Goal: Information Seeking & Learning: Learn about a topic

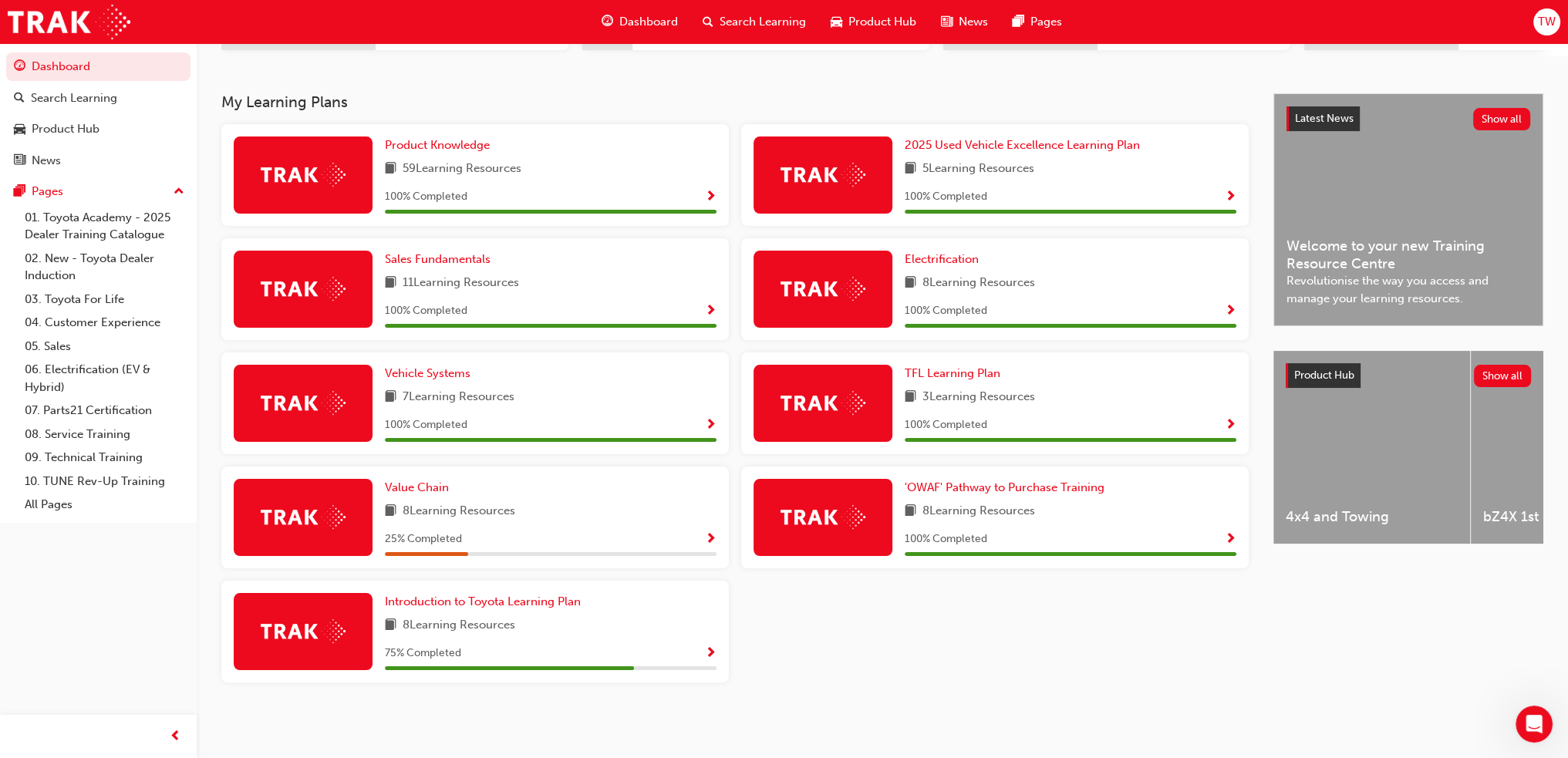
scroll to position [2090, 0]
click at [423, 494] on link "Value Chain" at bounding box center [420, 488] width 70 height 18
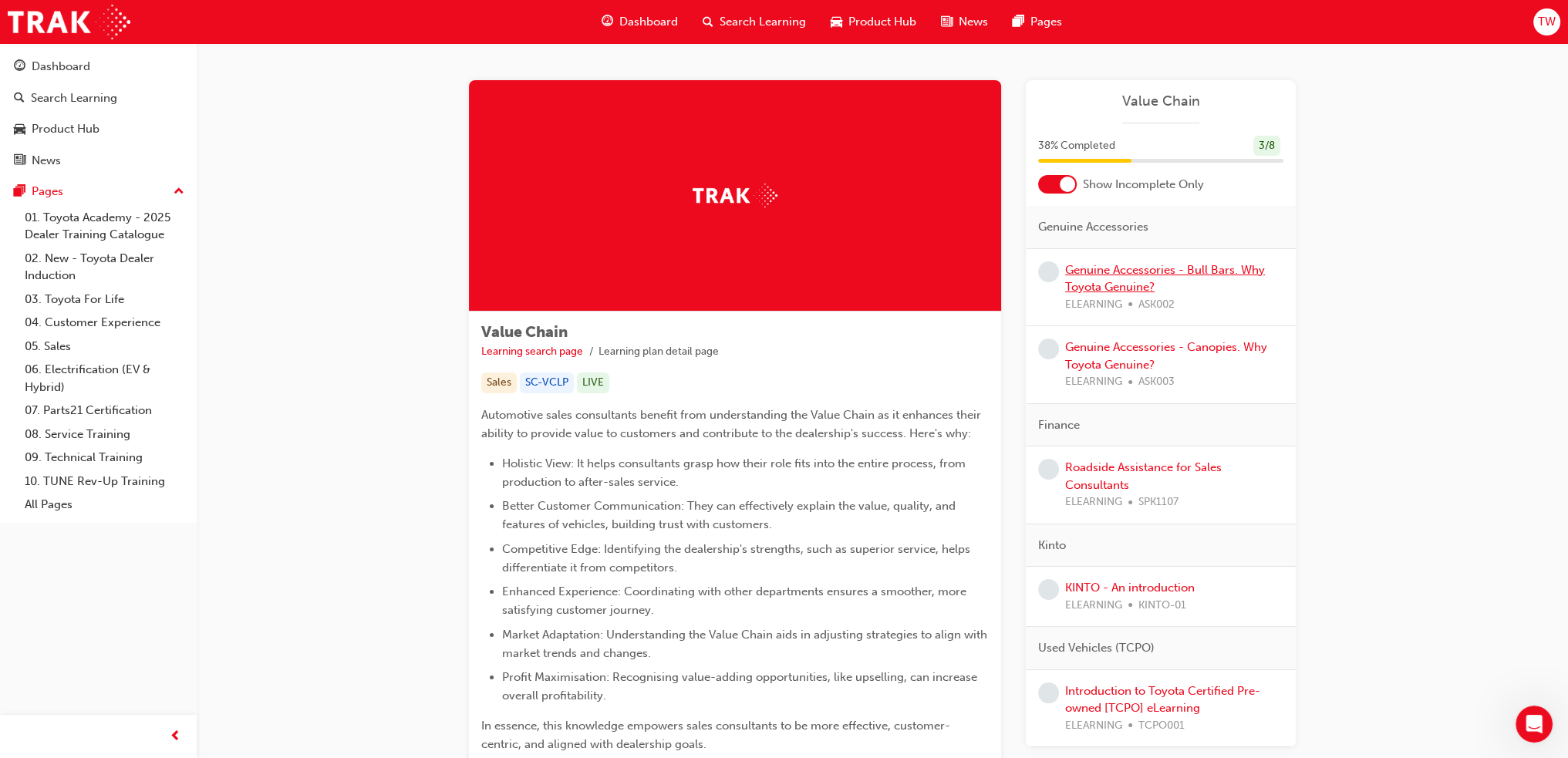
click at [1206, 270] on link "Genuine Accessories - Bull Bars. Why Toyota Genuine?" at bounding box center [1165, 278] width 200 height 31
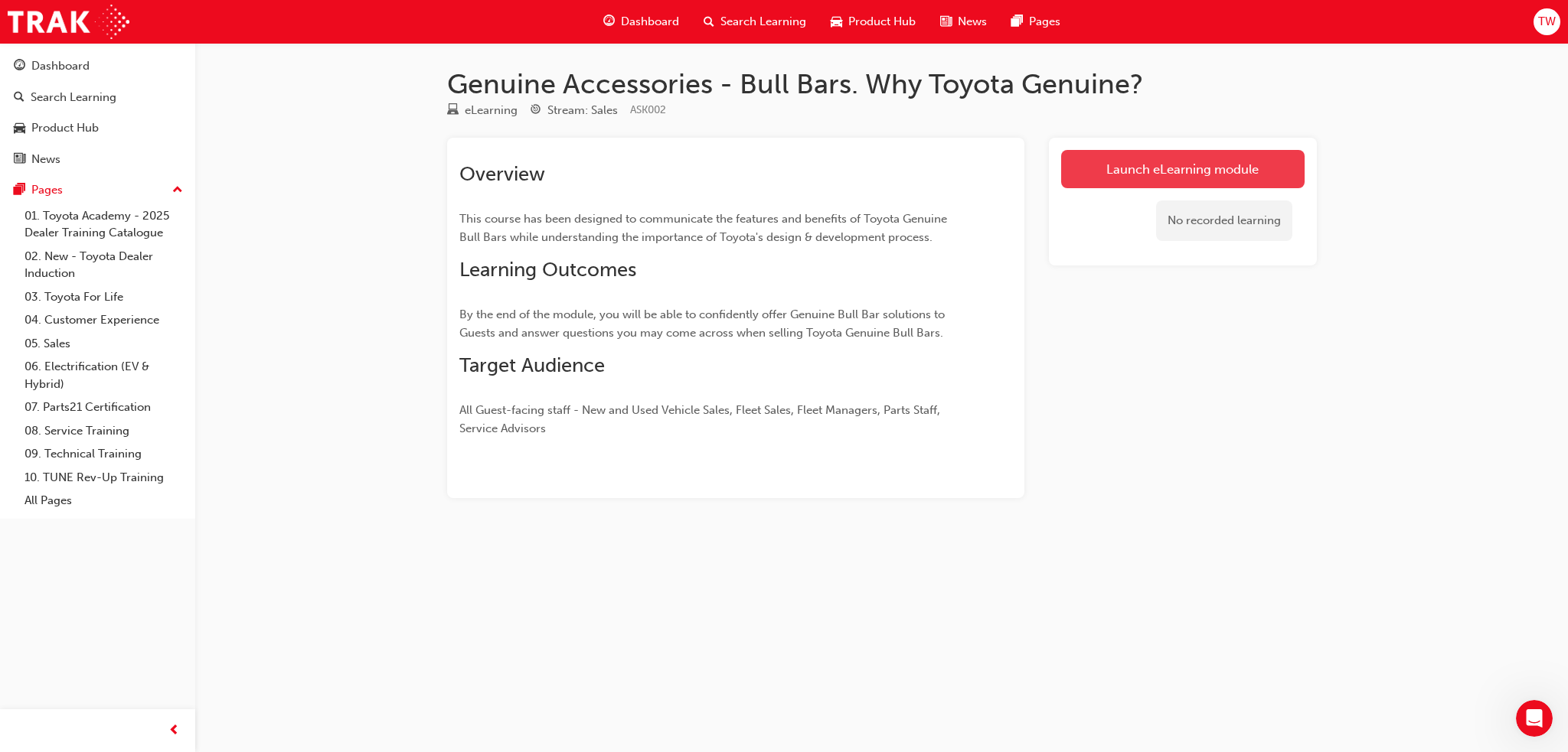
click at [1196, 175] on link "Launch eLearning module" at bounding box center [1183, 168] width 244 height 39
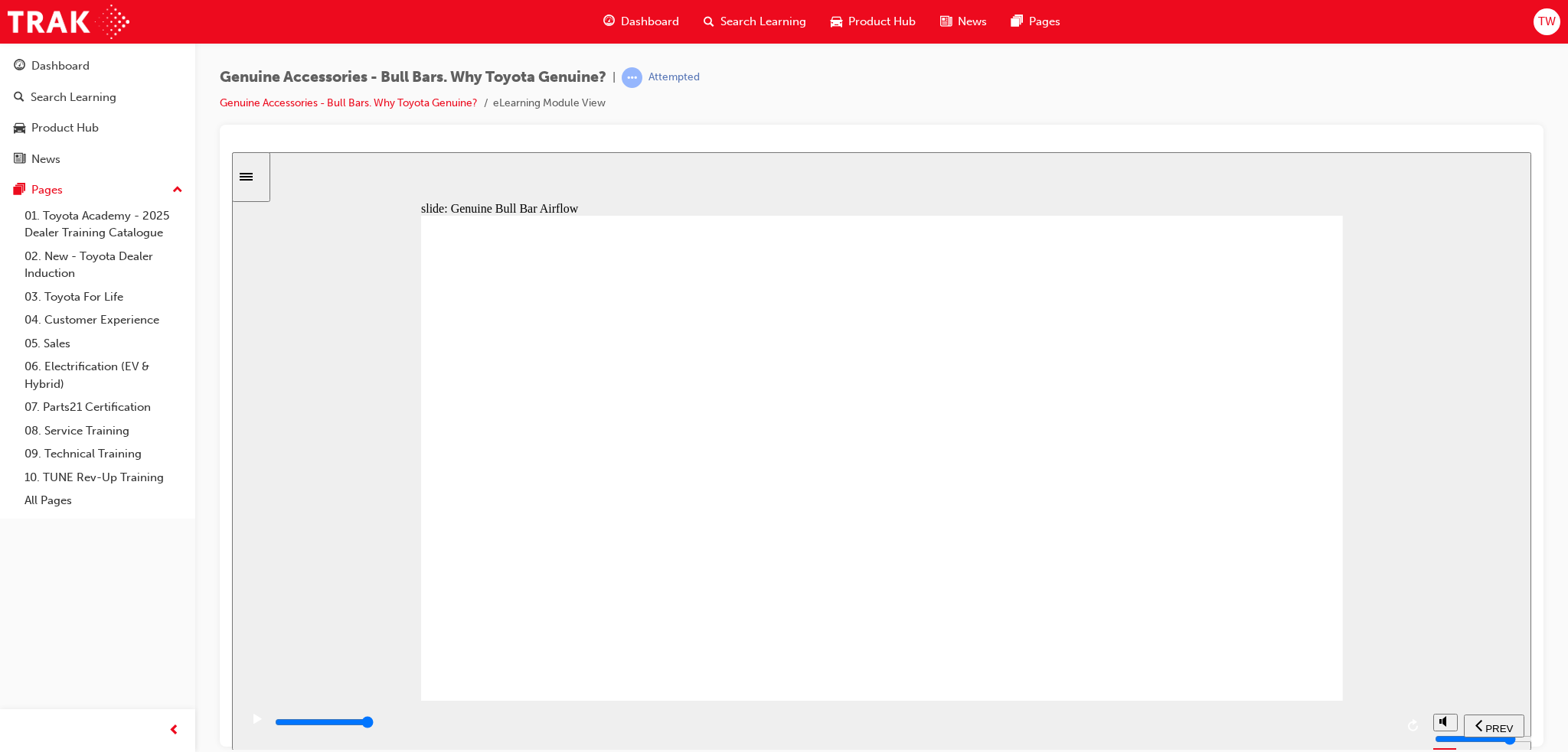
click at [863, 507] on div "Toyota Genuine Bull Bars are designed to ensure optimum airflow for engine, tra…" at bounding box center [881, 464] width 922 height 499
drag, startPoint x: 607, startPoint y: 454, endPoint x: 863, endPoint y: 456, distance: 256.0
click at [814, 456] on div "Toyota Genuine Bull Bars are designed to ensure optimum airflow for engine, tra…" at bounding box center [881, 464] width 922 height 499
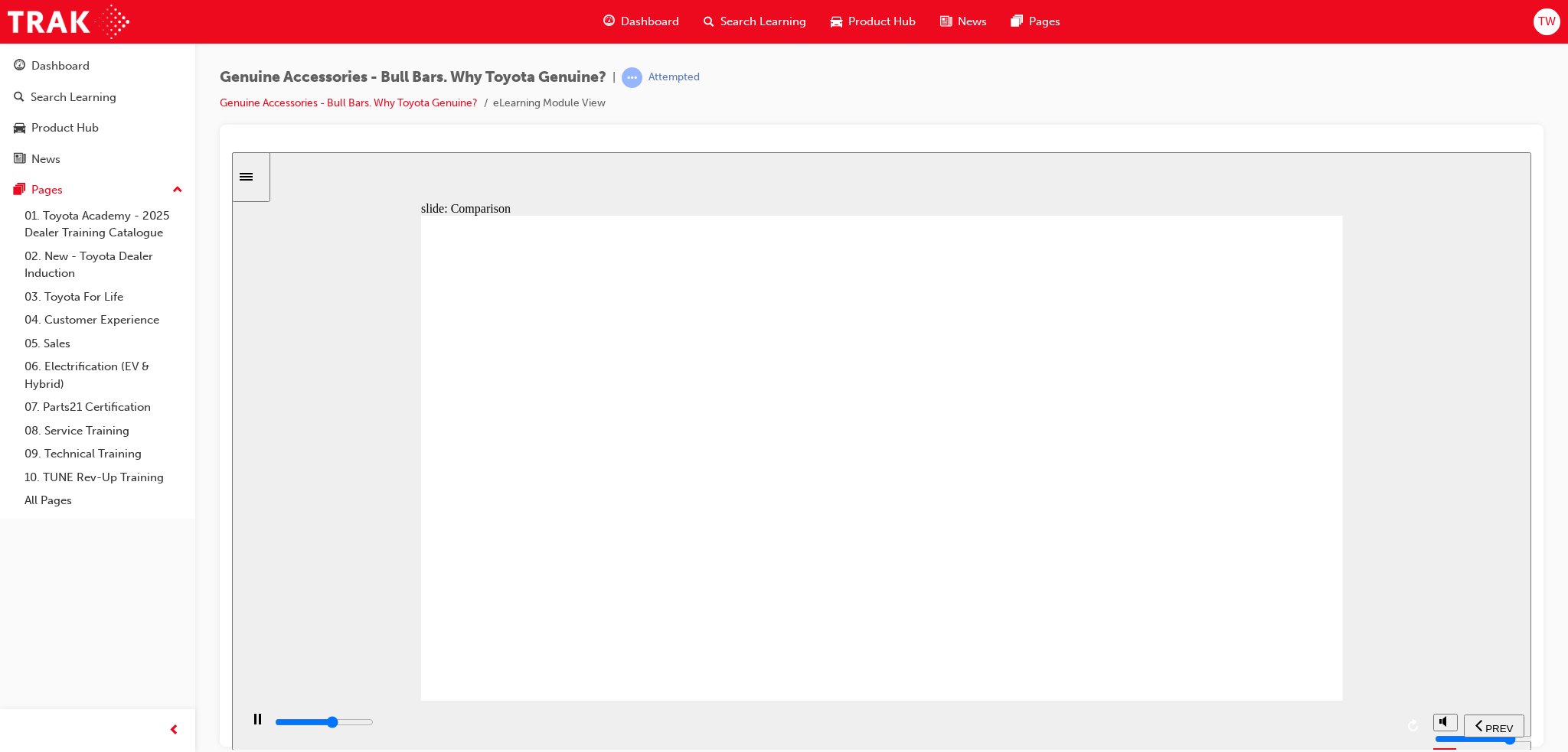
drag, startPoint x: 800, startPoint y: 617, endPoint x: 820, endPoint y: 616, distance: 20.0
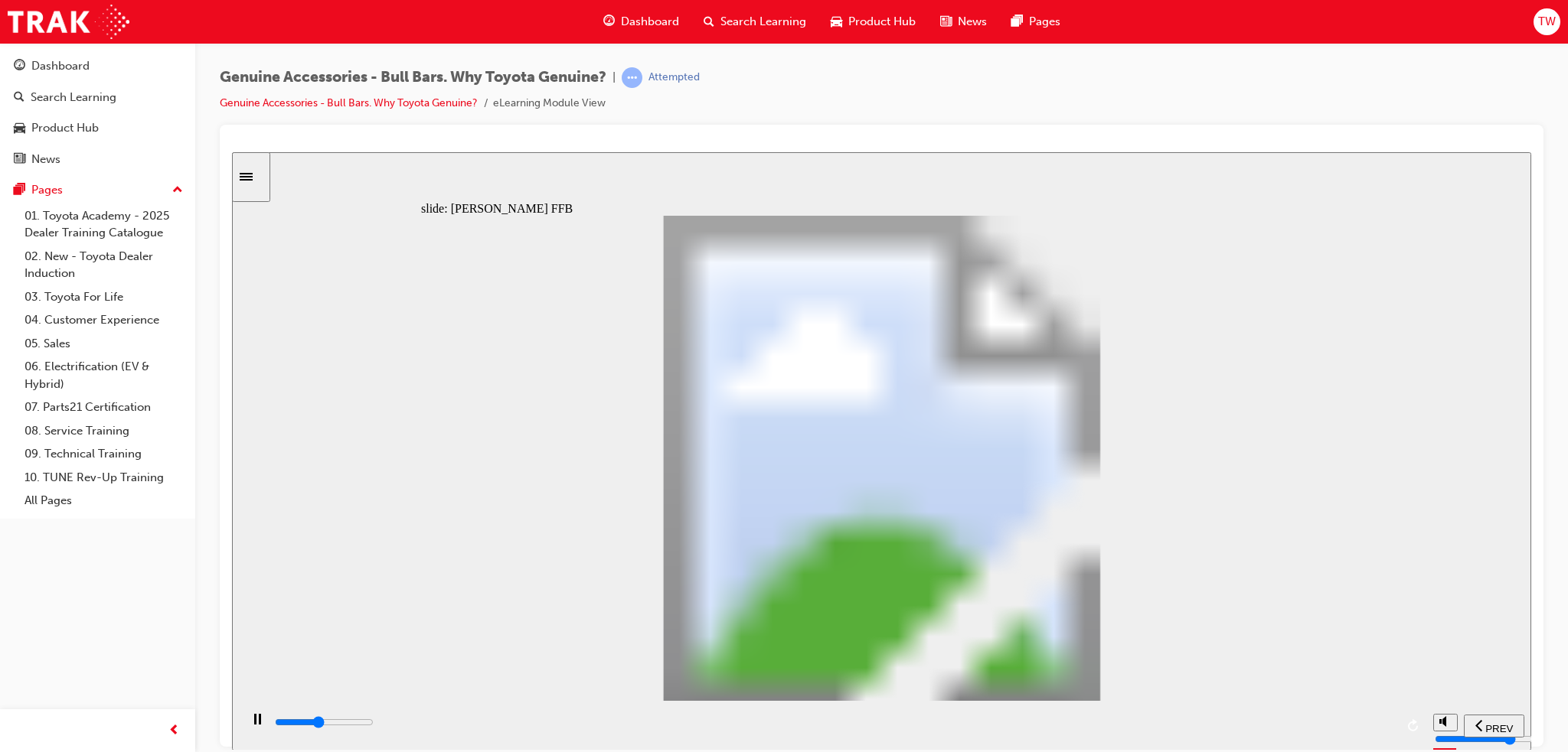
click at [1474, 260] on div "slide: Fred FFB So, Frank is confident now that he did make the right decision,…" at bounding box center [881, 451] width 1300 height 599
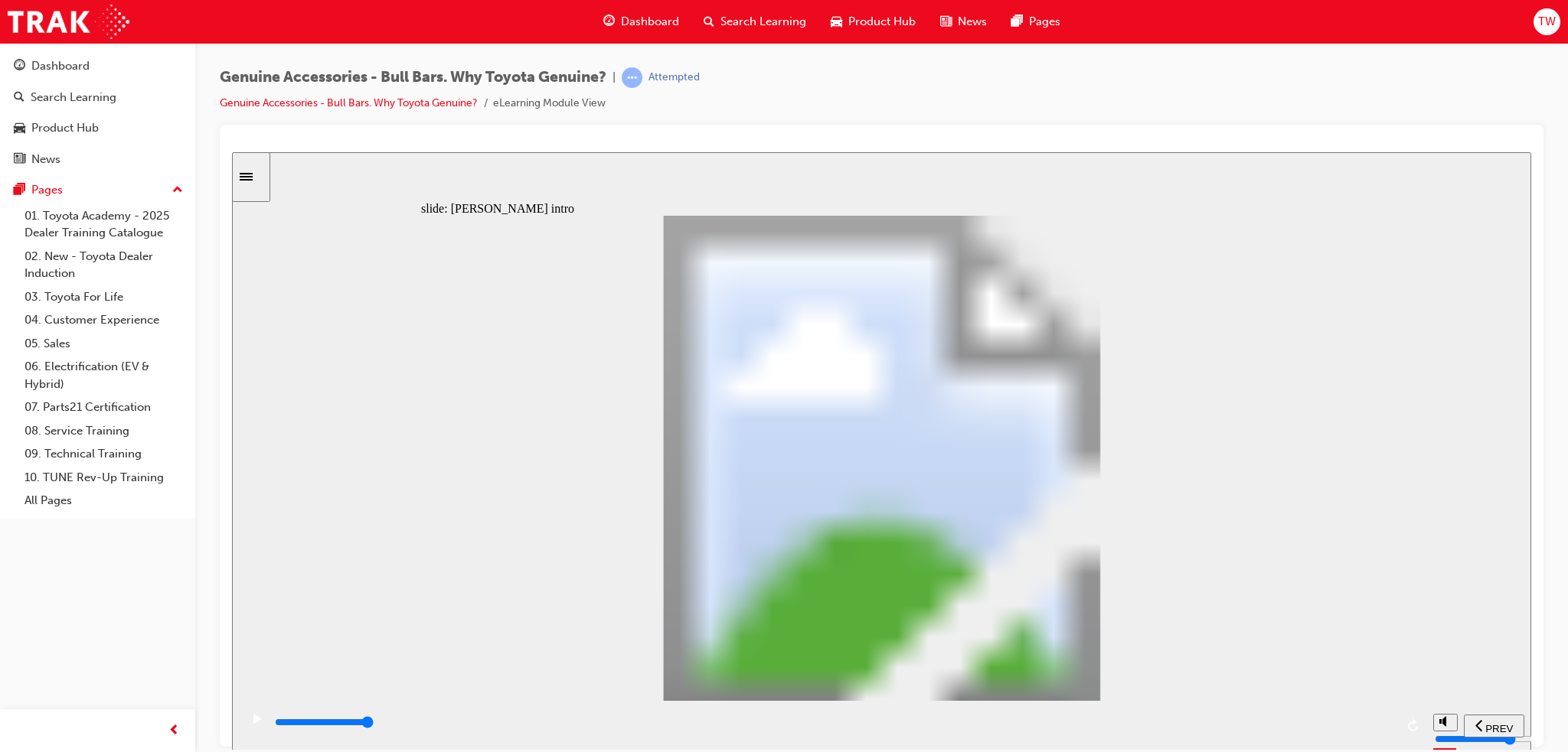
type input "8500"
type input "102"
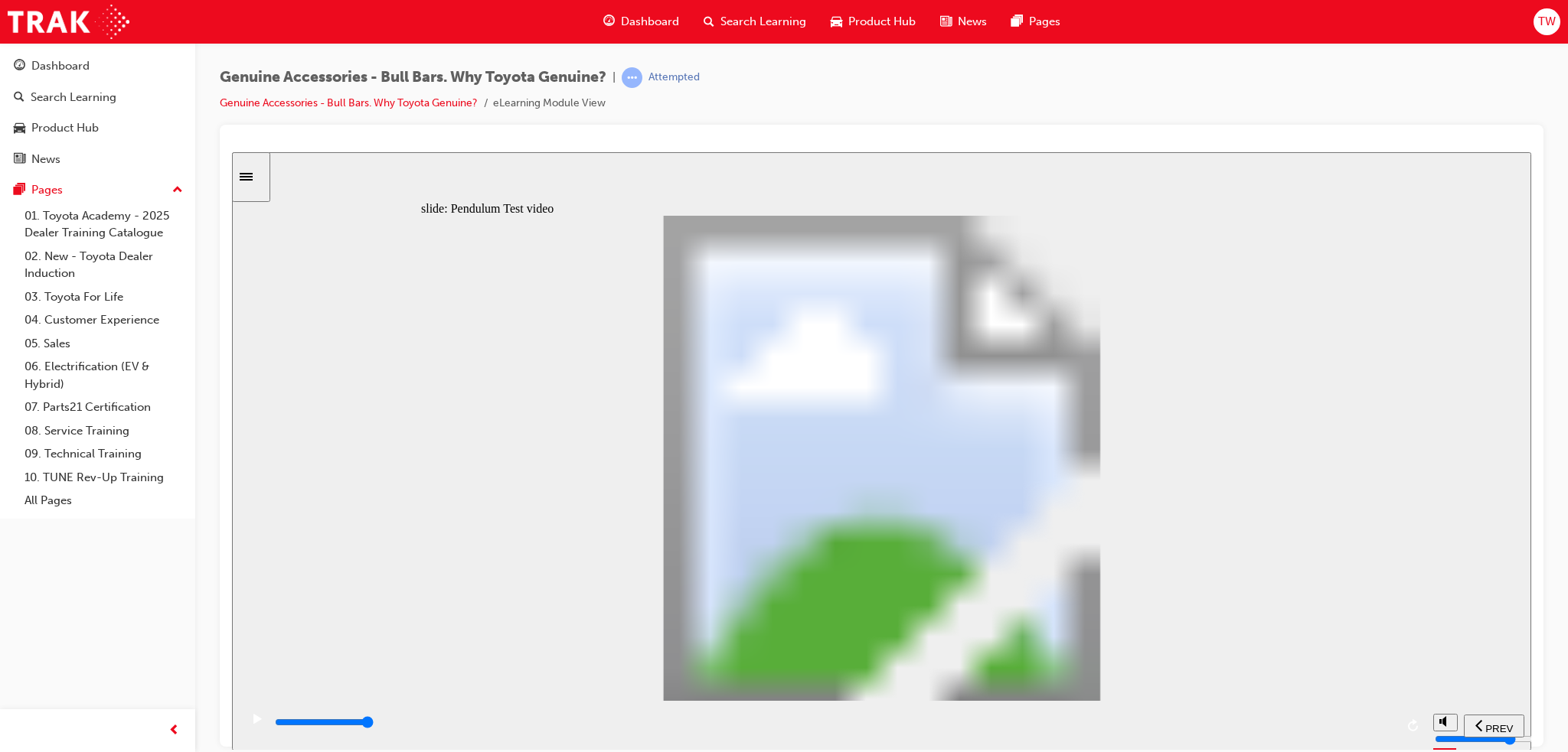
type input "5100"
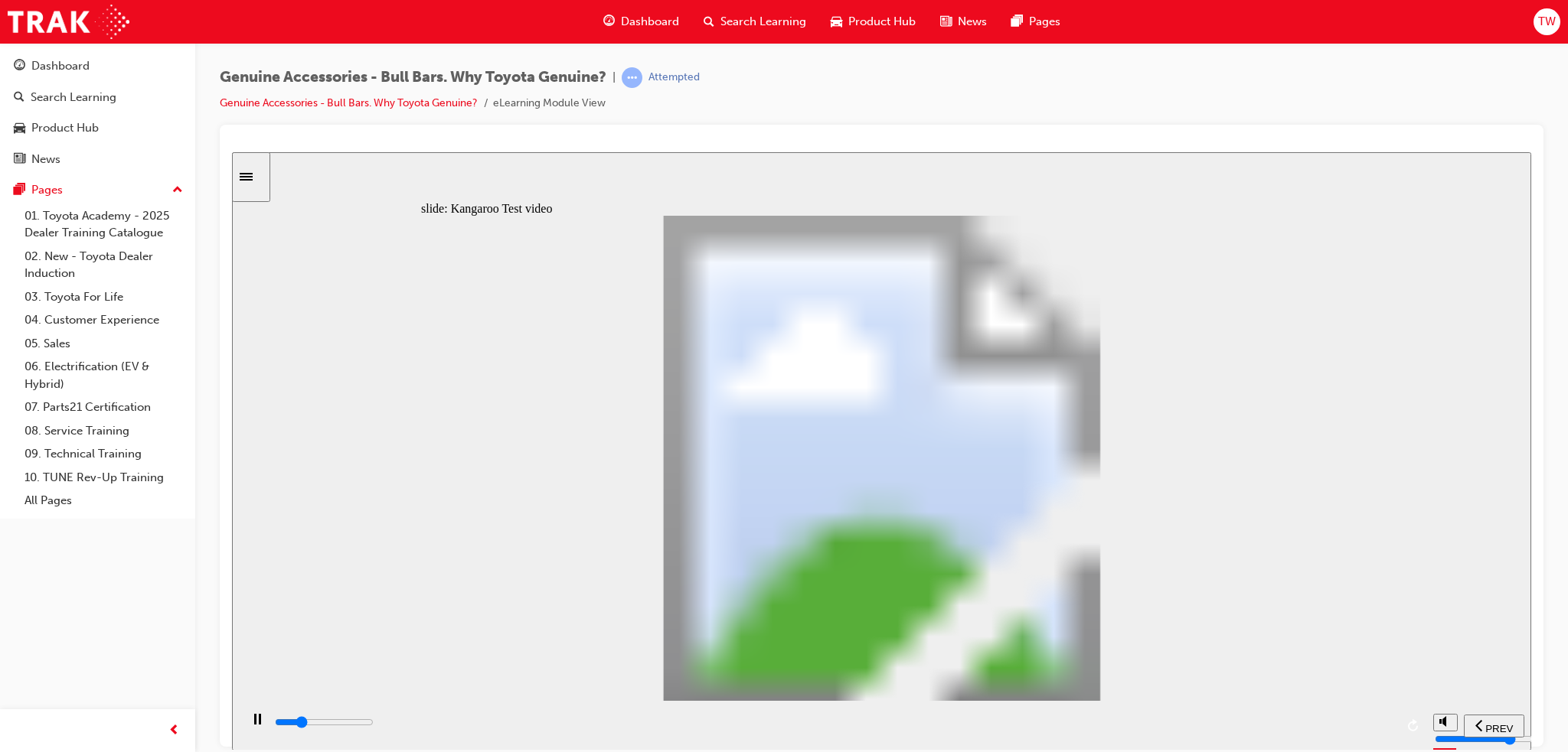
type input "0"
type input "5100"
type input "0"
type input "5100"
type input "0"
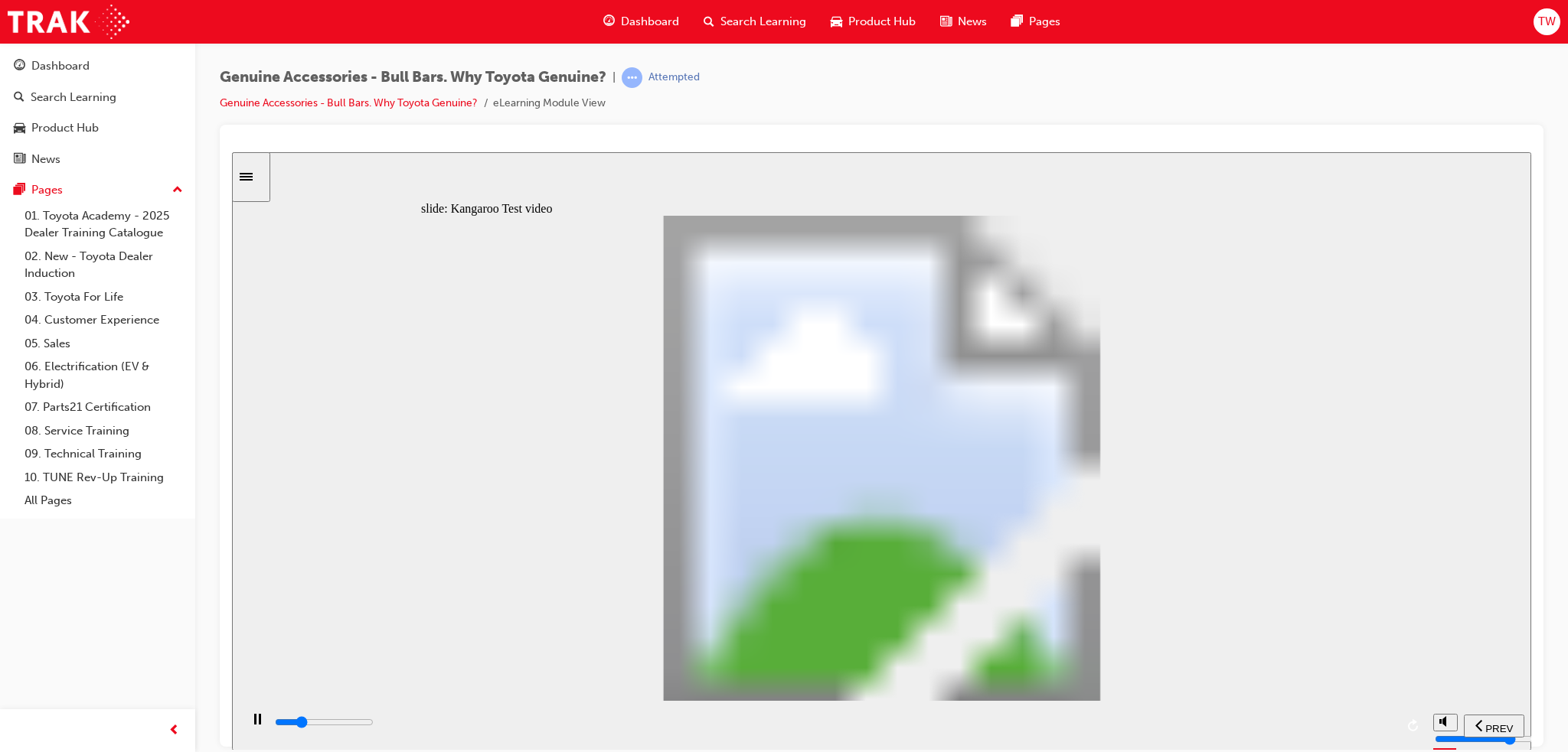
type input "5200"
type input "0"
type input "5200"
type input "0"
type input "5200"
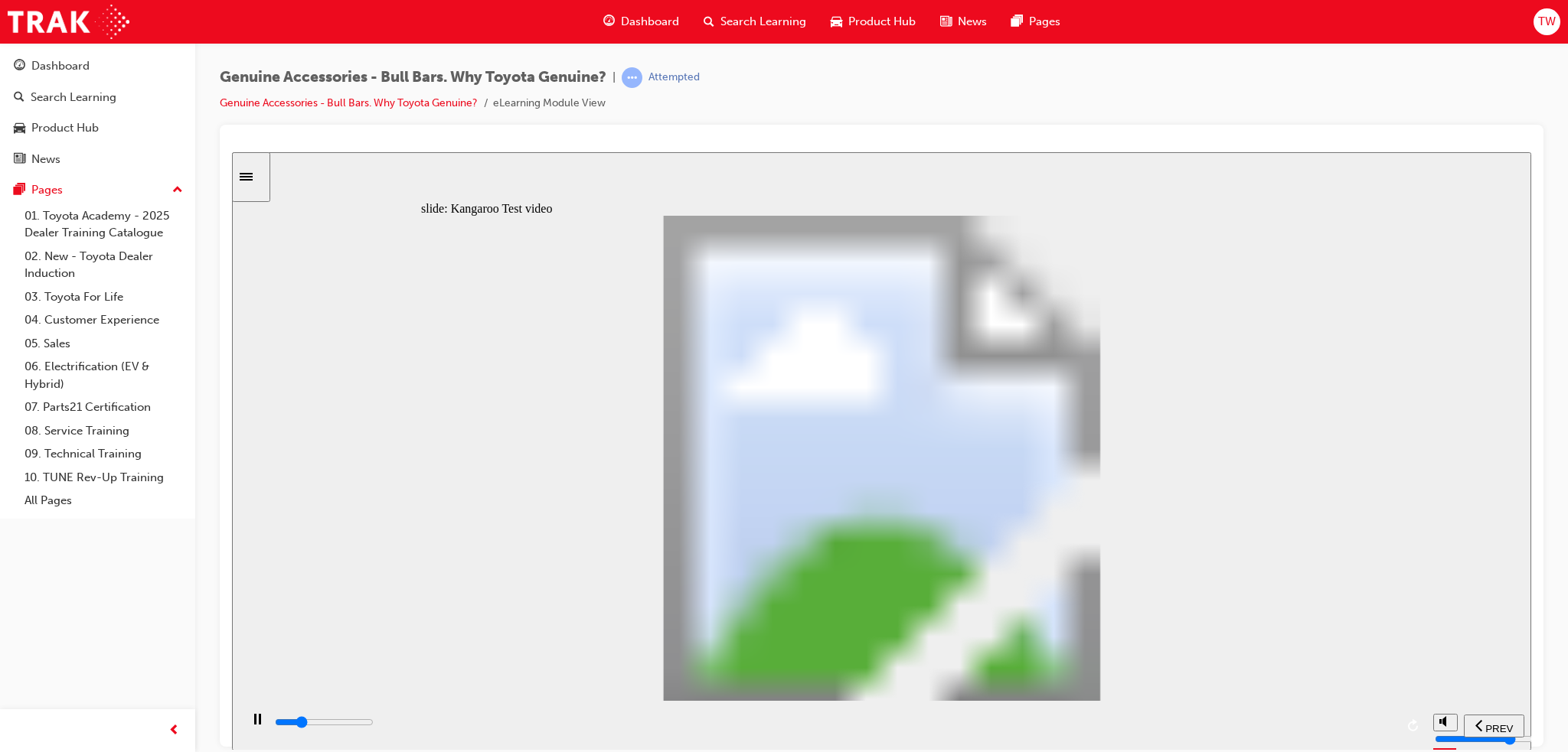
type input "0"
type input "5200"
type input "0"
type input "5200"
type input "0"
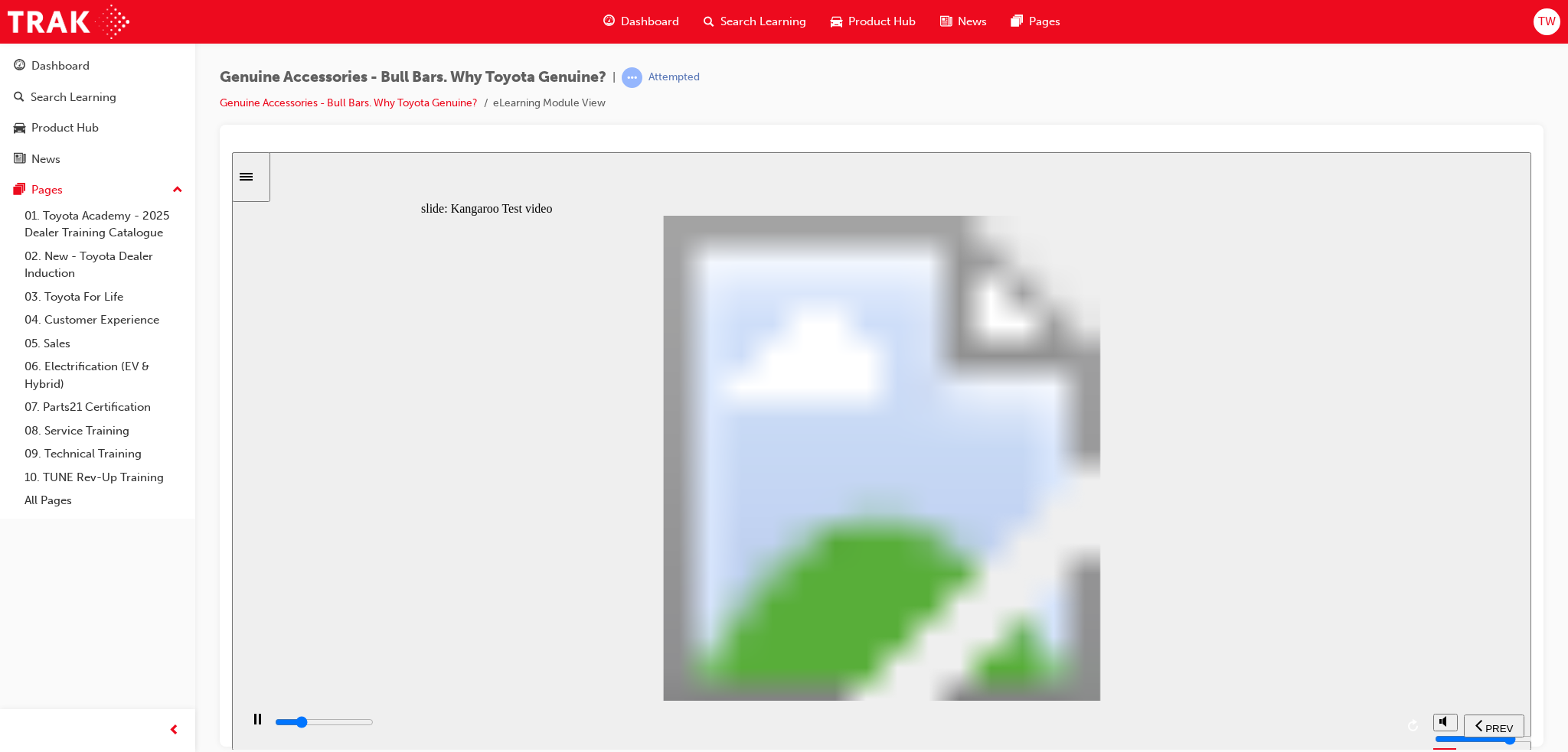
type input "5300"
type input "0"
type input "5300"
type input "0"
type input "5300"
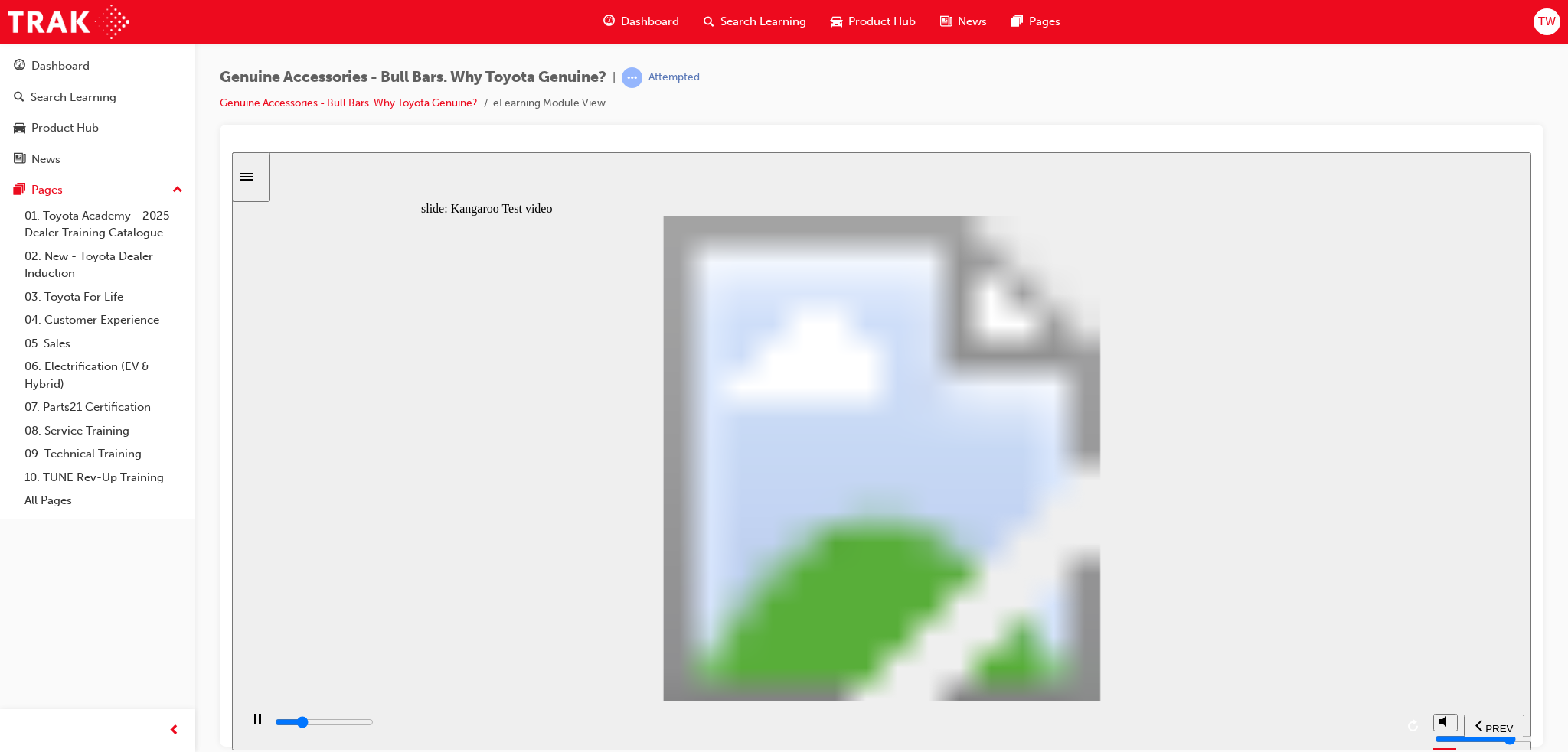
type input "0"
type input "5300"
type input "0"
type input "5300"
type input "0"
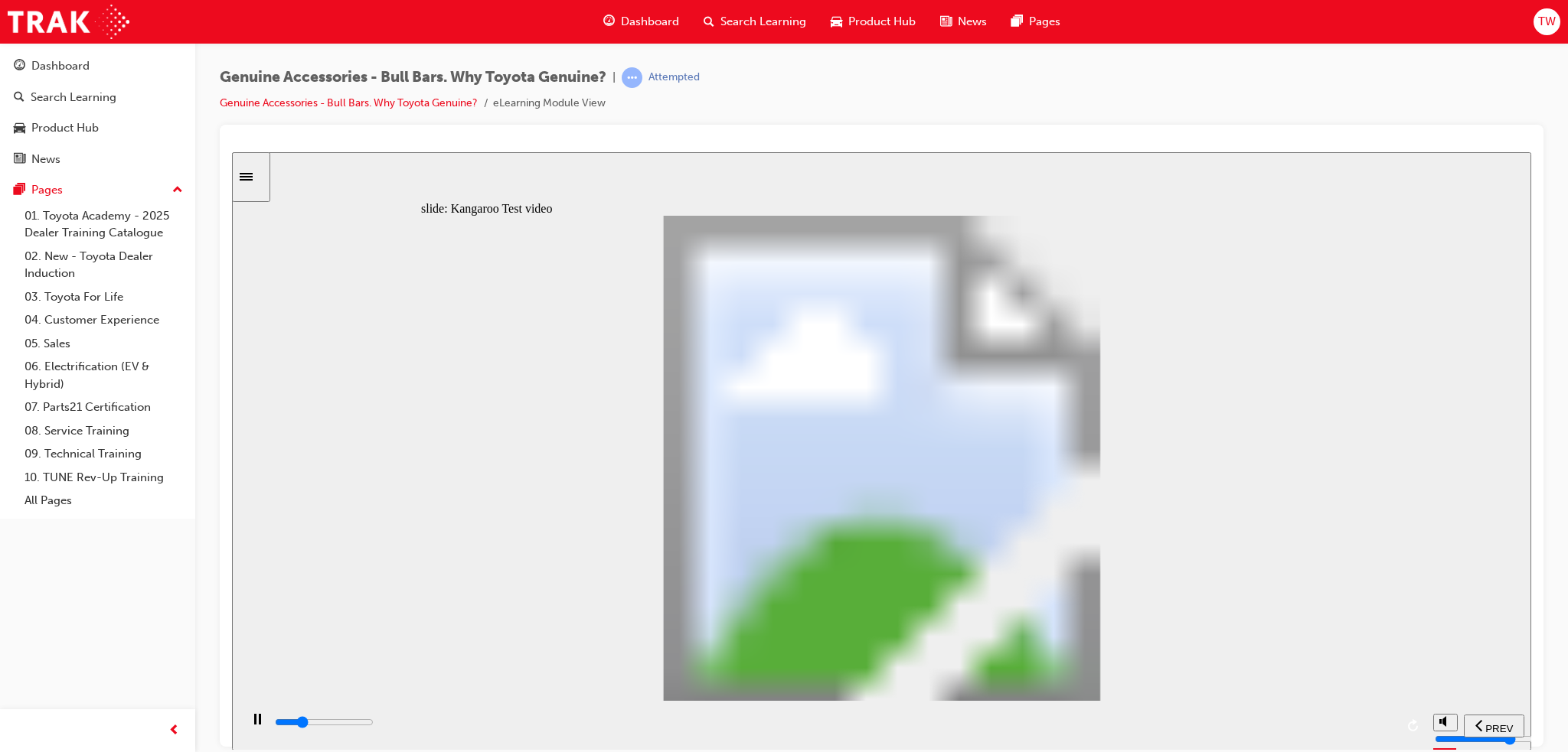
type input "5400"
type input "0"
type input "5600"
type input "1"
type input "5900"
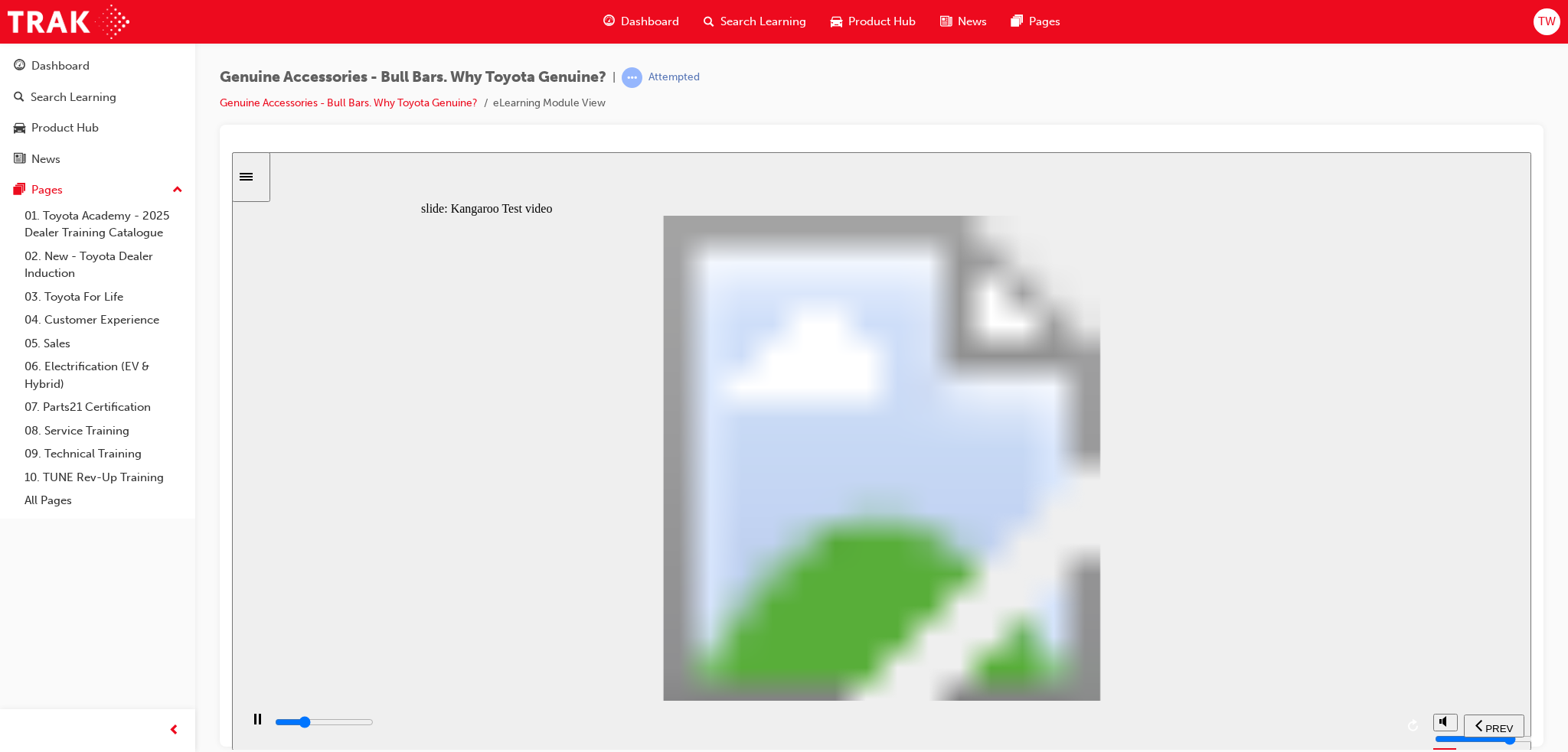
type input "1"
type input "6200"
type input "1"
type input "6400"
type input "2"
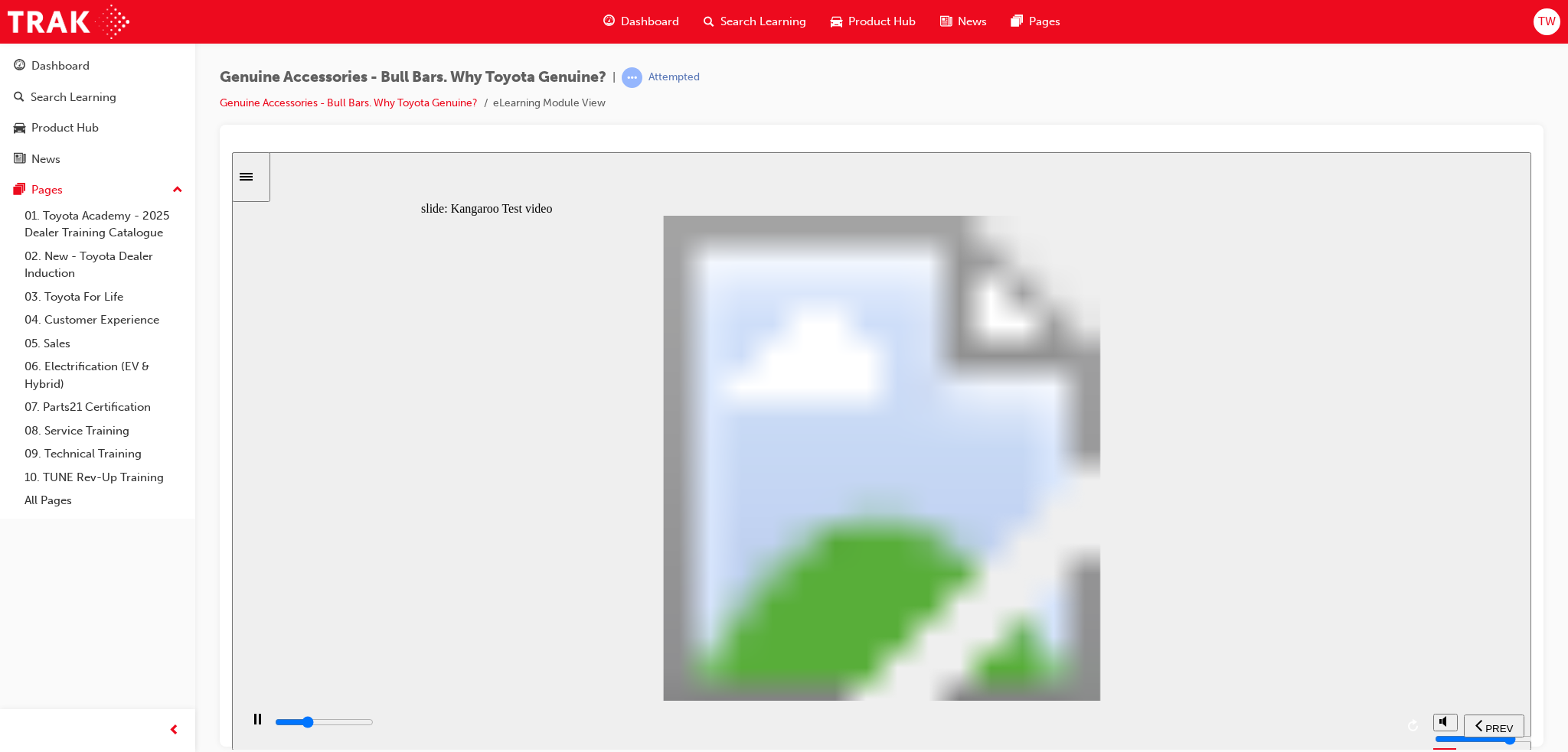
type input "6700"
type input "2"
type input "7000"
type input "2"
type input "7200"
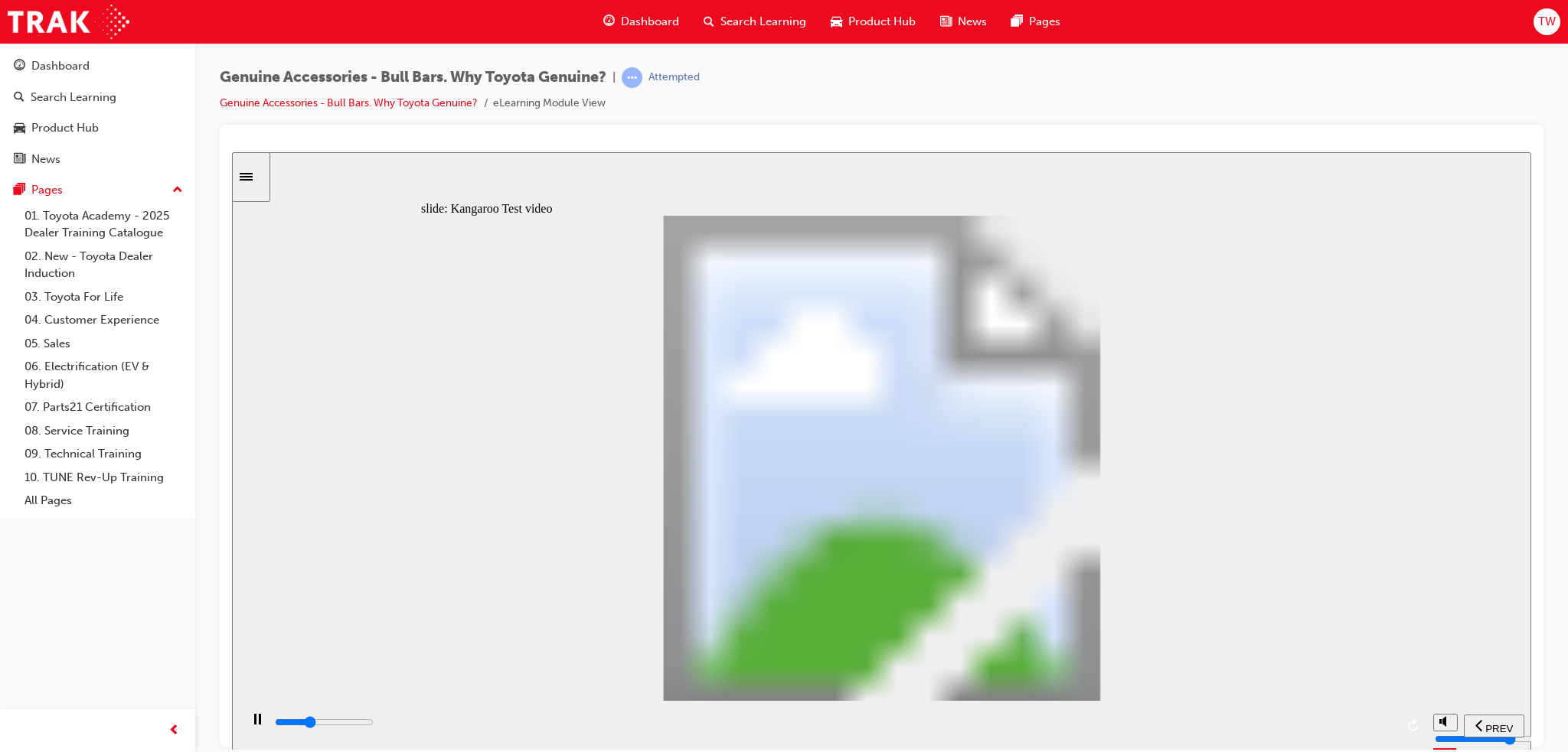
type input "2"
type input "7500"
type input "3"
type input "7800"
type input "3"
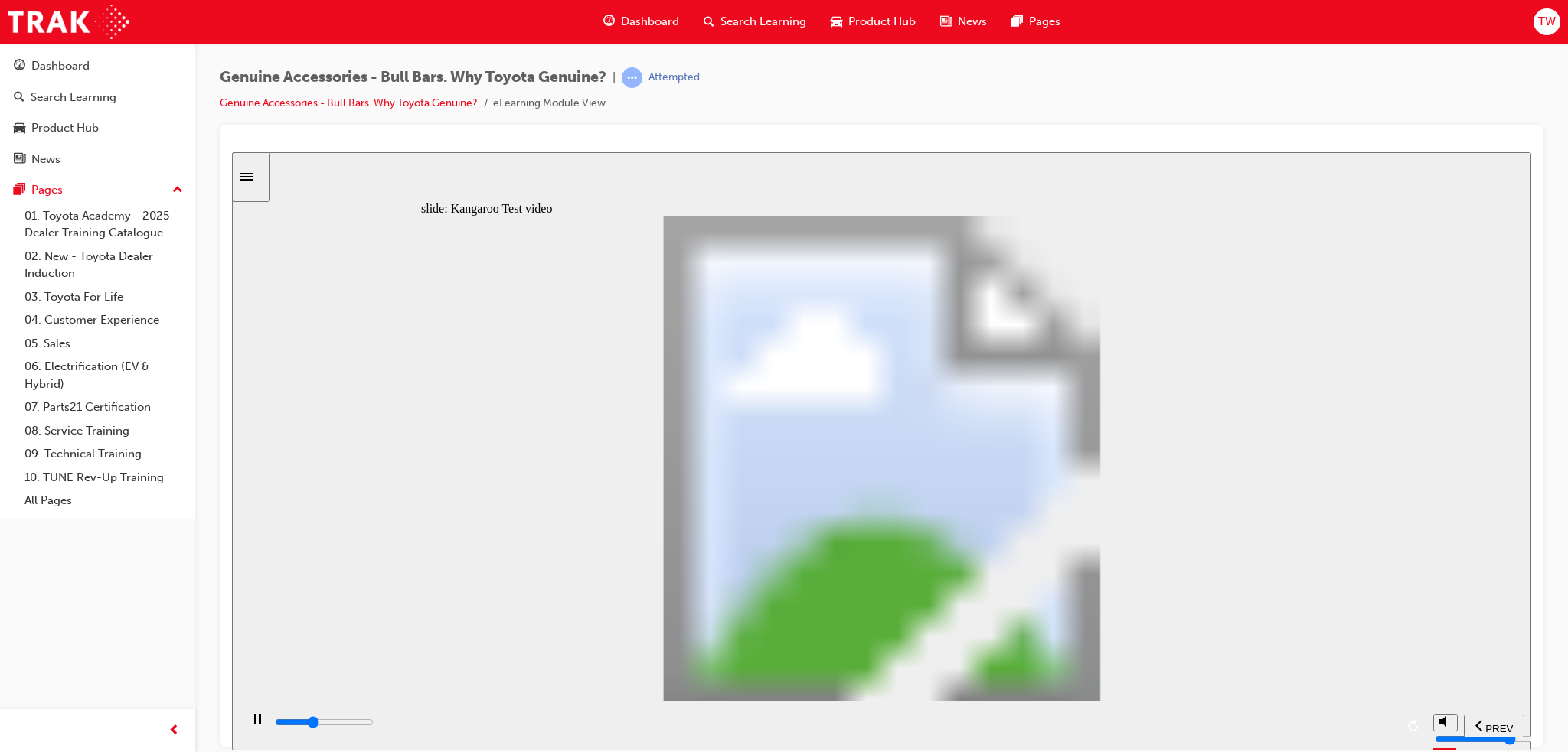
type input "8000"
type input "3"
type input "8300"
type input "3"
type input "8600"
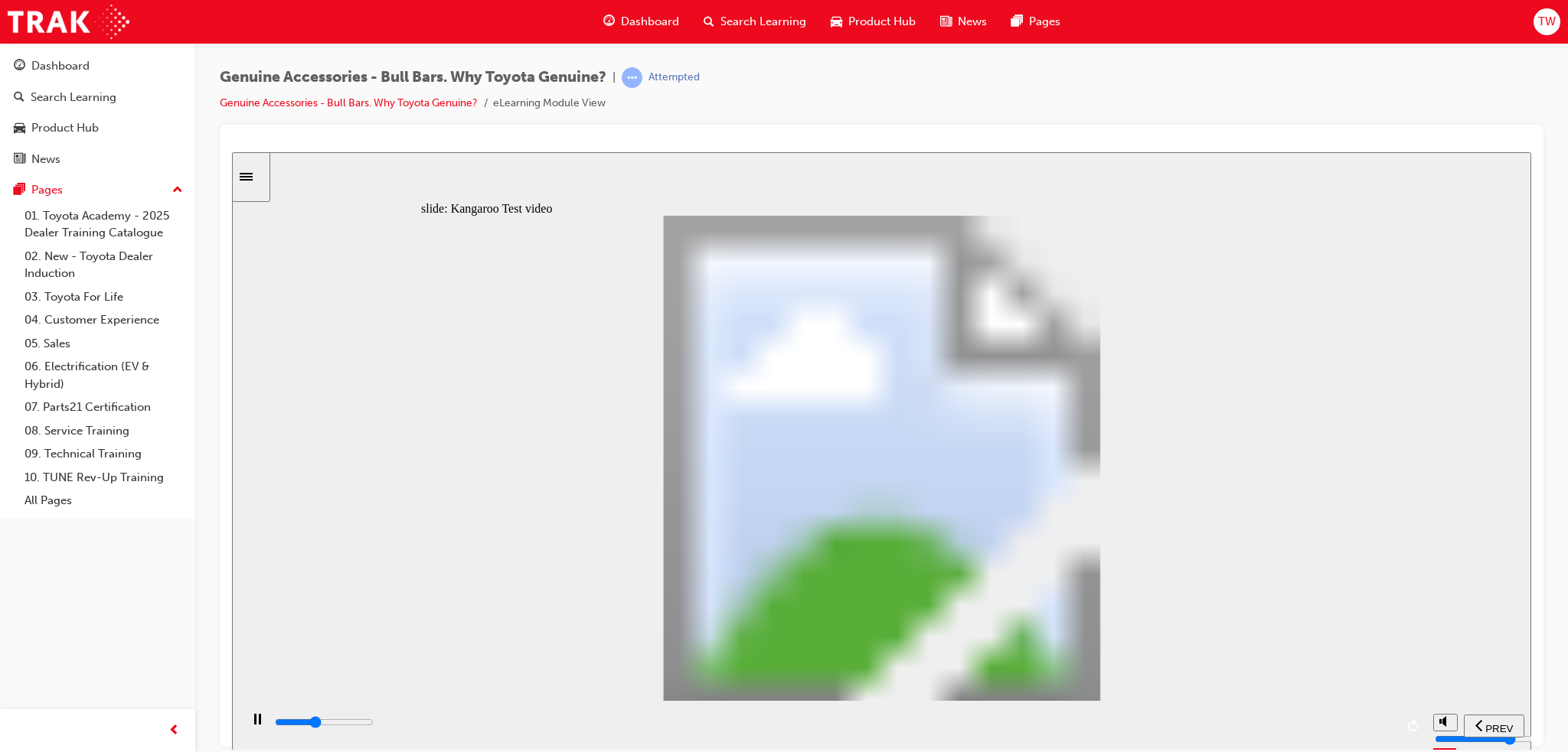
type input "4"
type input "8800"
type input "4"
type input "9100"
type input "4"
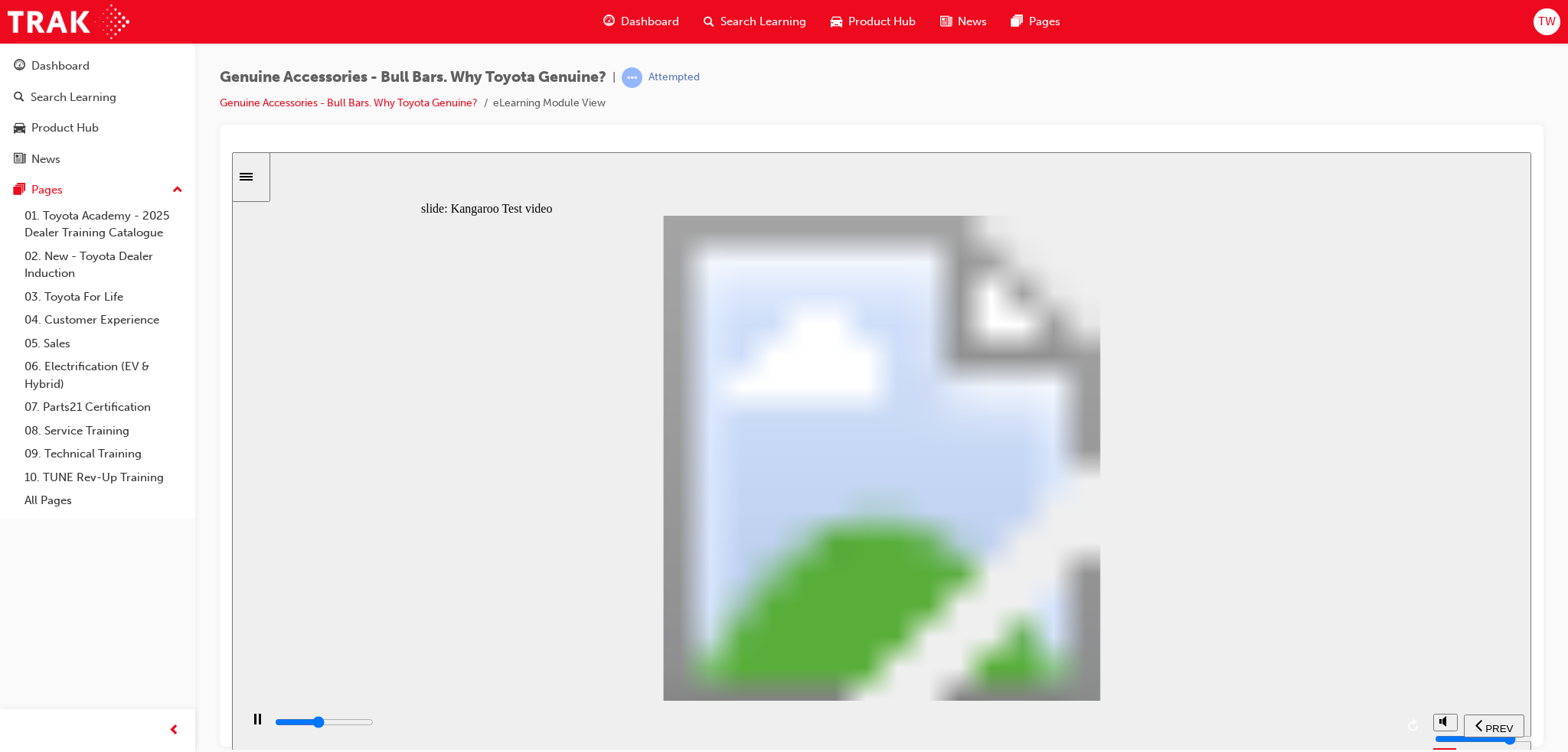
type input "9400"
type input "4"
type input "9600"
type input "5"
type input "9900"
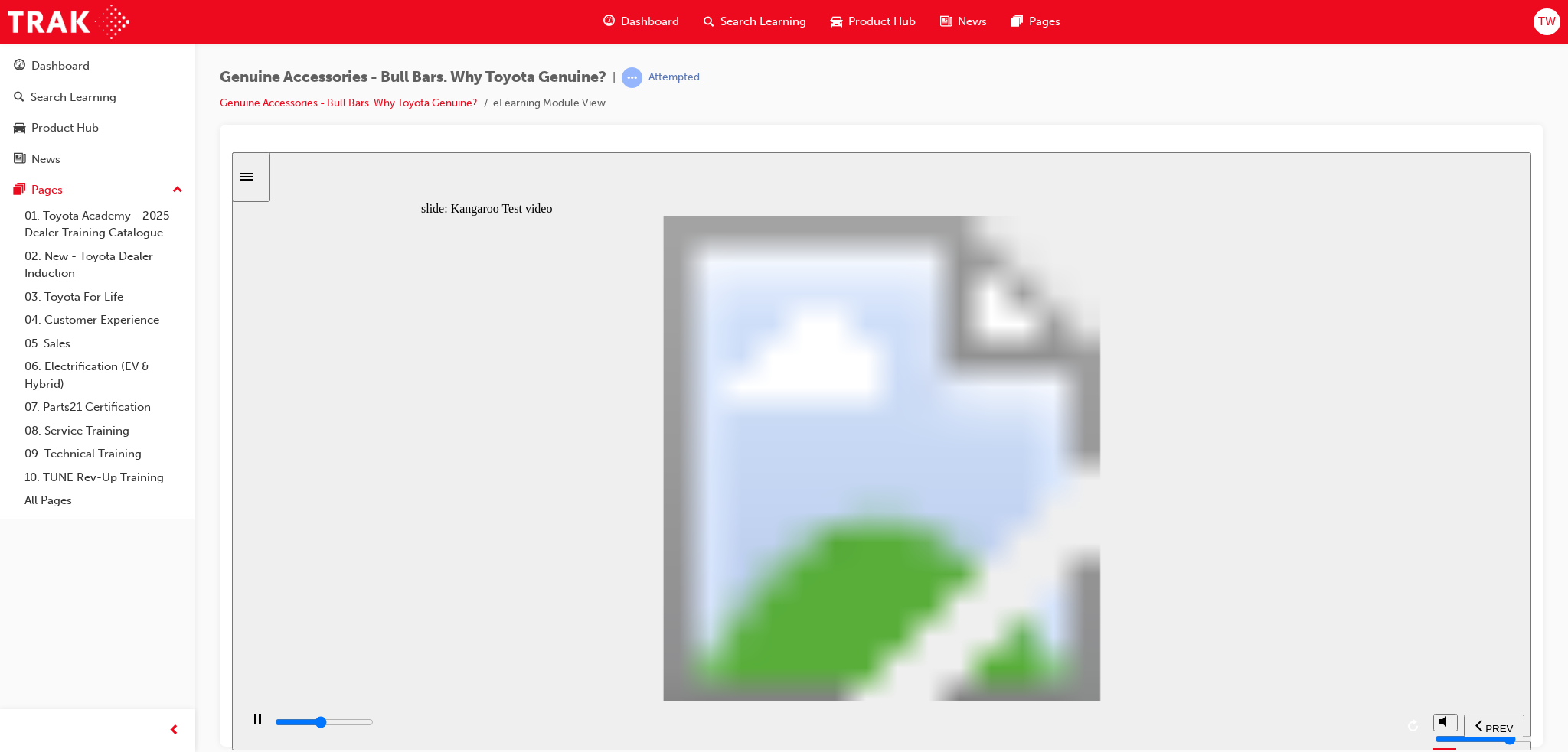
type input "5"
type input "10200"
type input "5"
type input "10400"
type input "6"
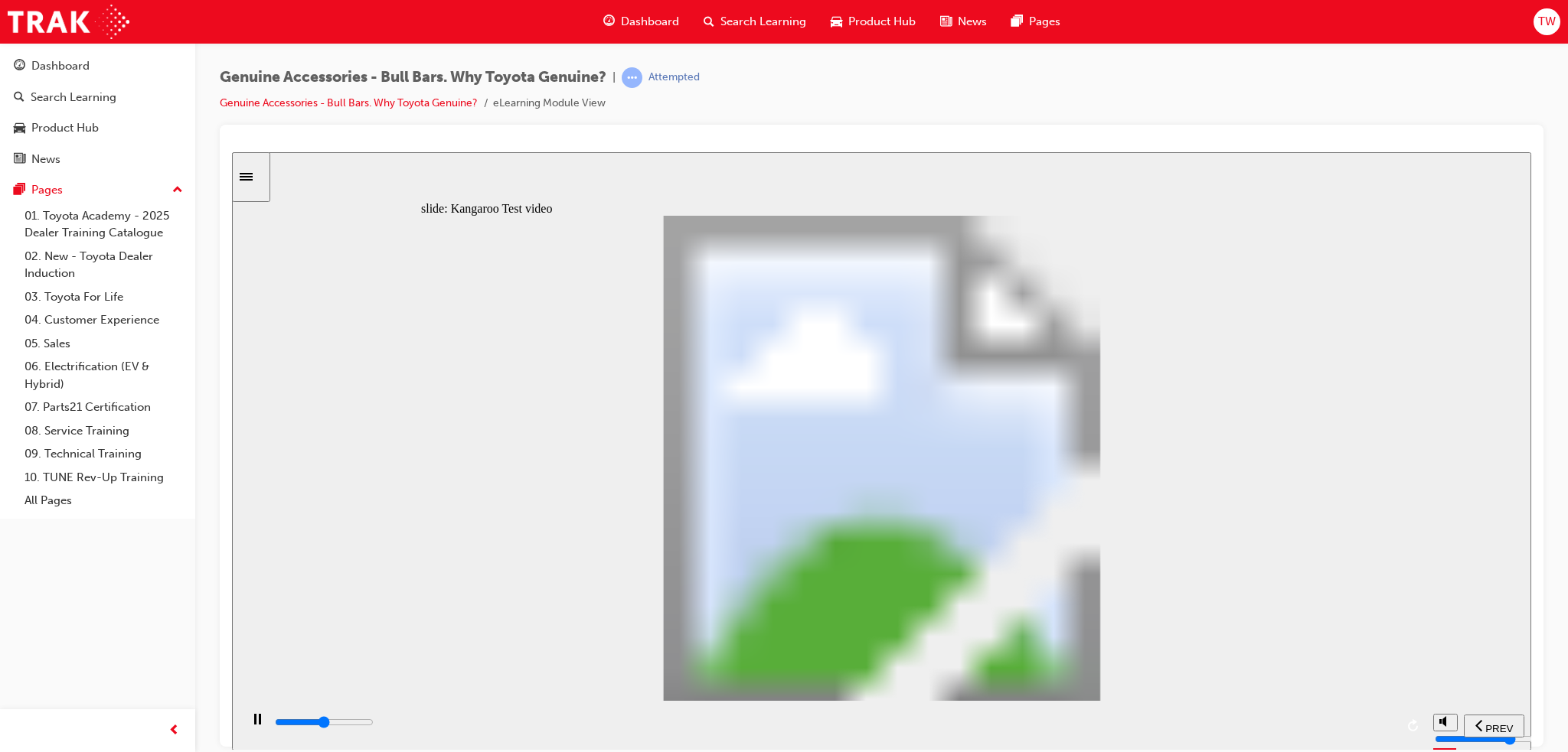
type input "10700"
type input "6"
type input "11000"
type input "6"
type input "11200"
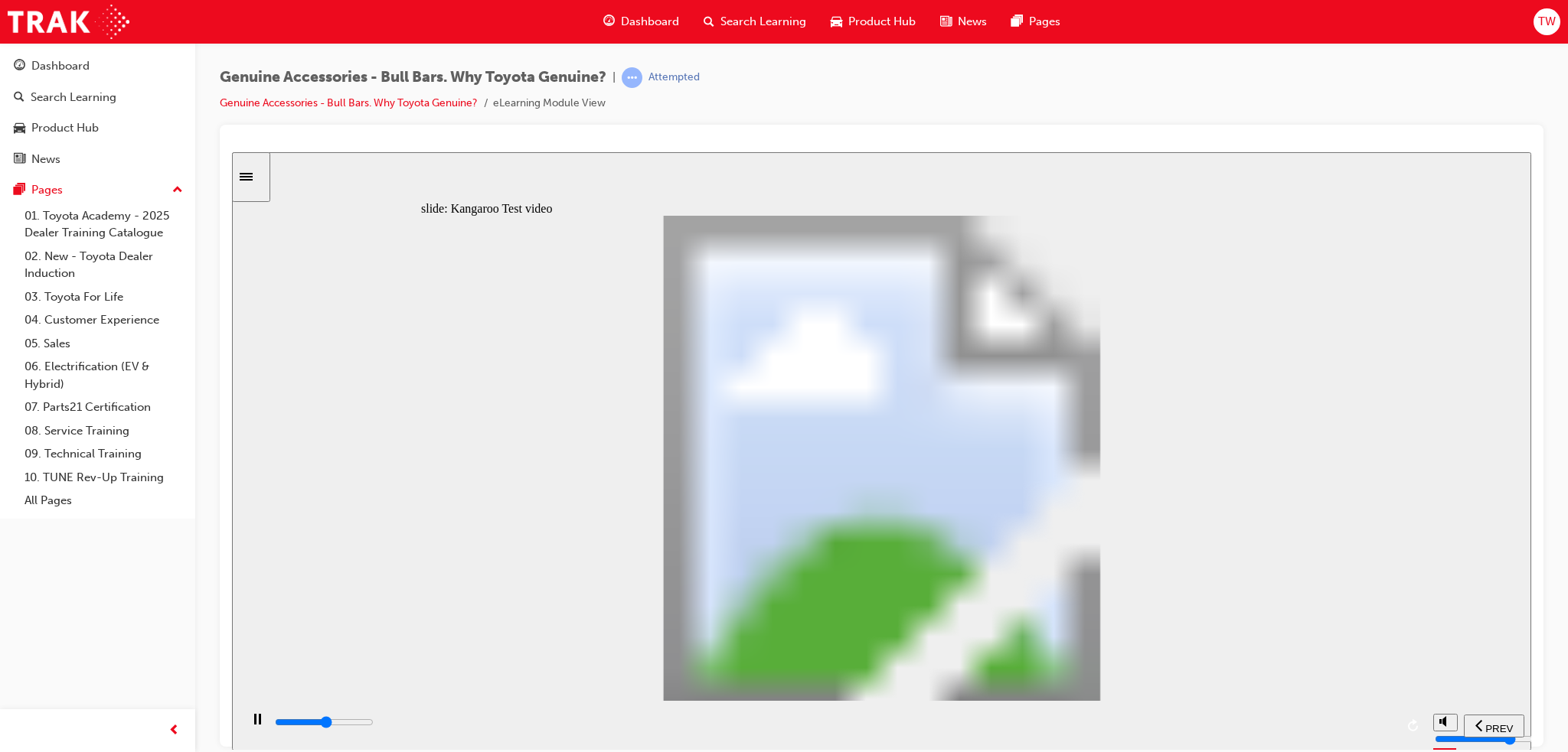
type input "6"
type input "11500"
type input "7"
type input "11800"
type input "7"
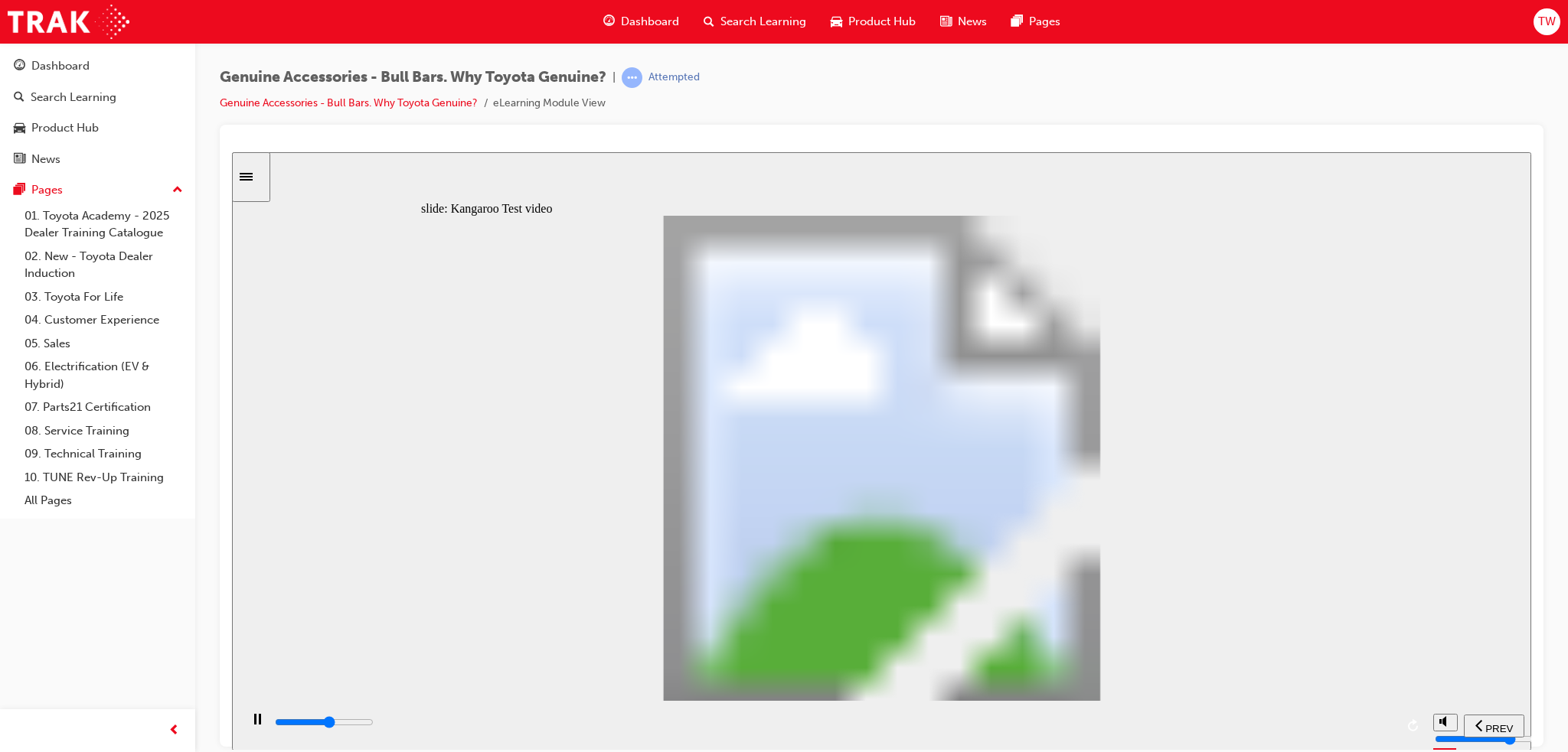
type input "12000"
type input "7"
type input "12300"
type input "7"
type input "12600"
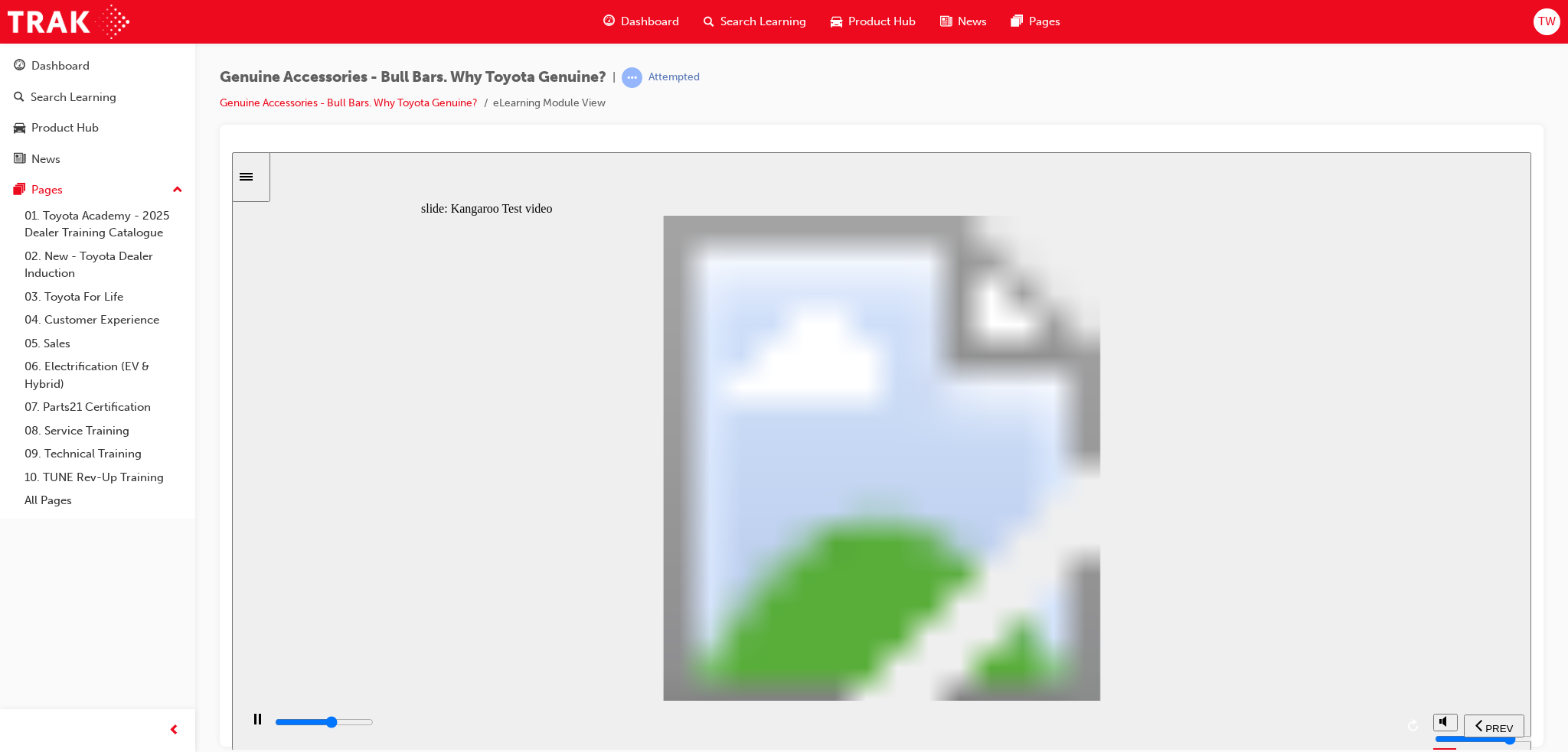
type input "8"
type input "12800"
type input "8"
type input "13100"
type input "8"
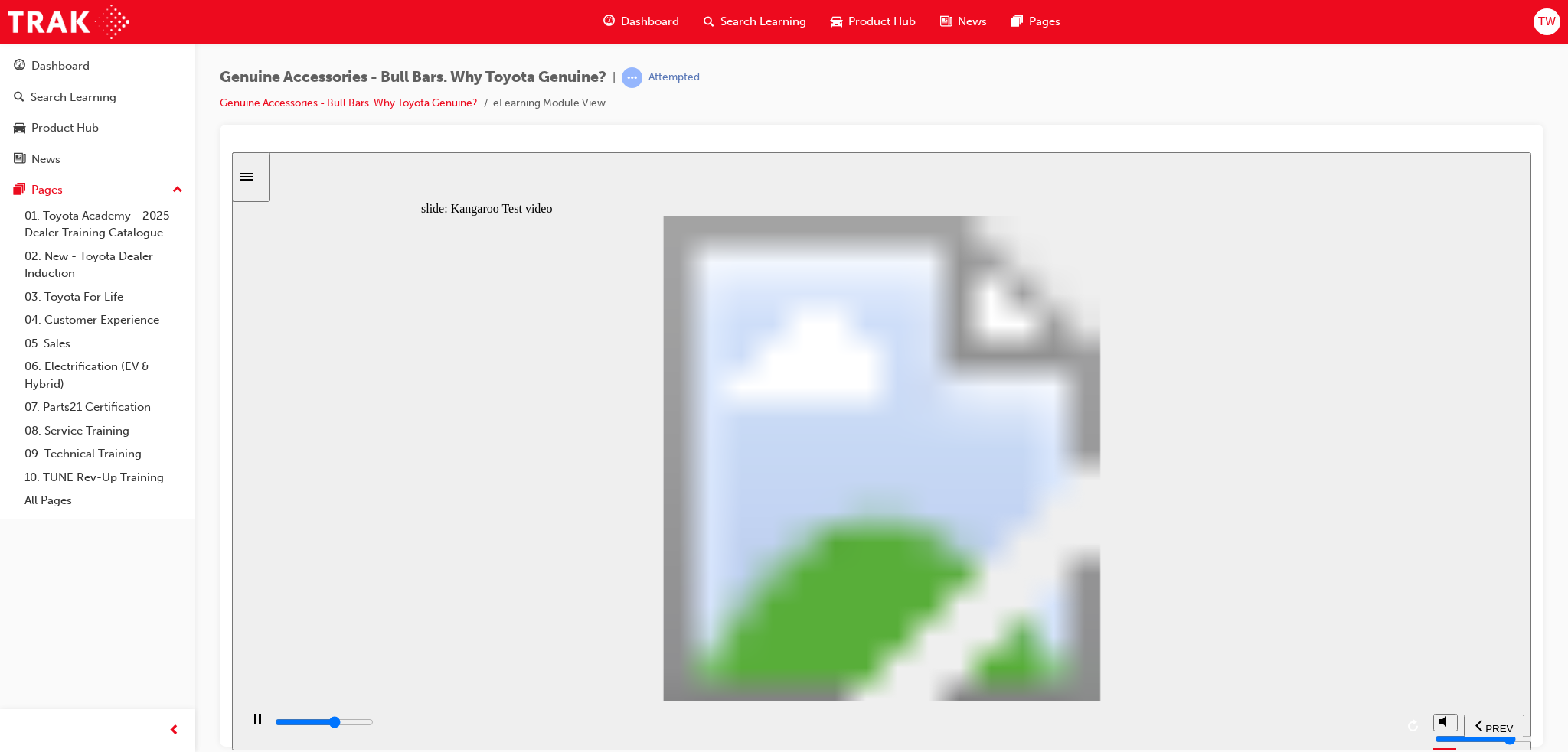
type input "13400"
type input "8"
type input "13600"
type input "9"
type input "13900"
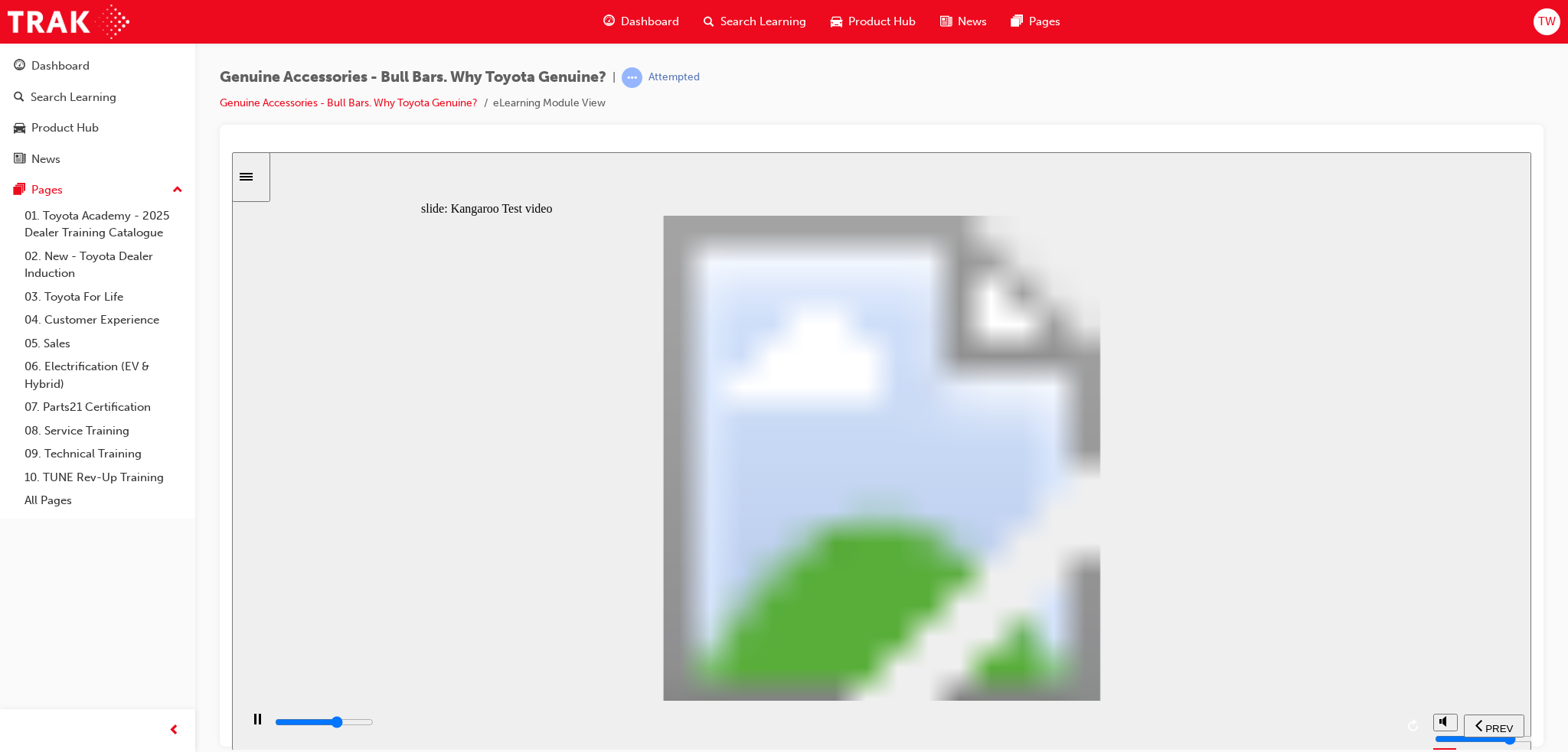
type input "9"
type input "14100"
type input "9"
type input "14400"
type input "9"
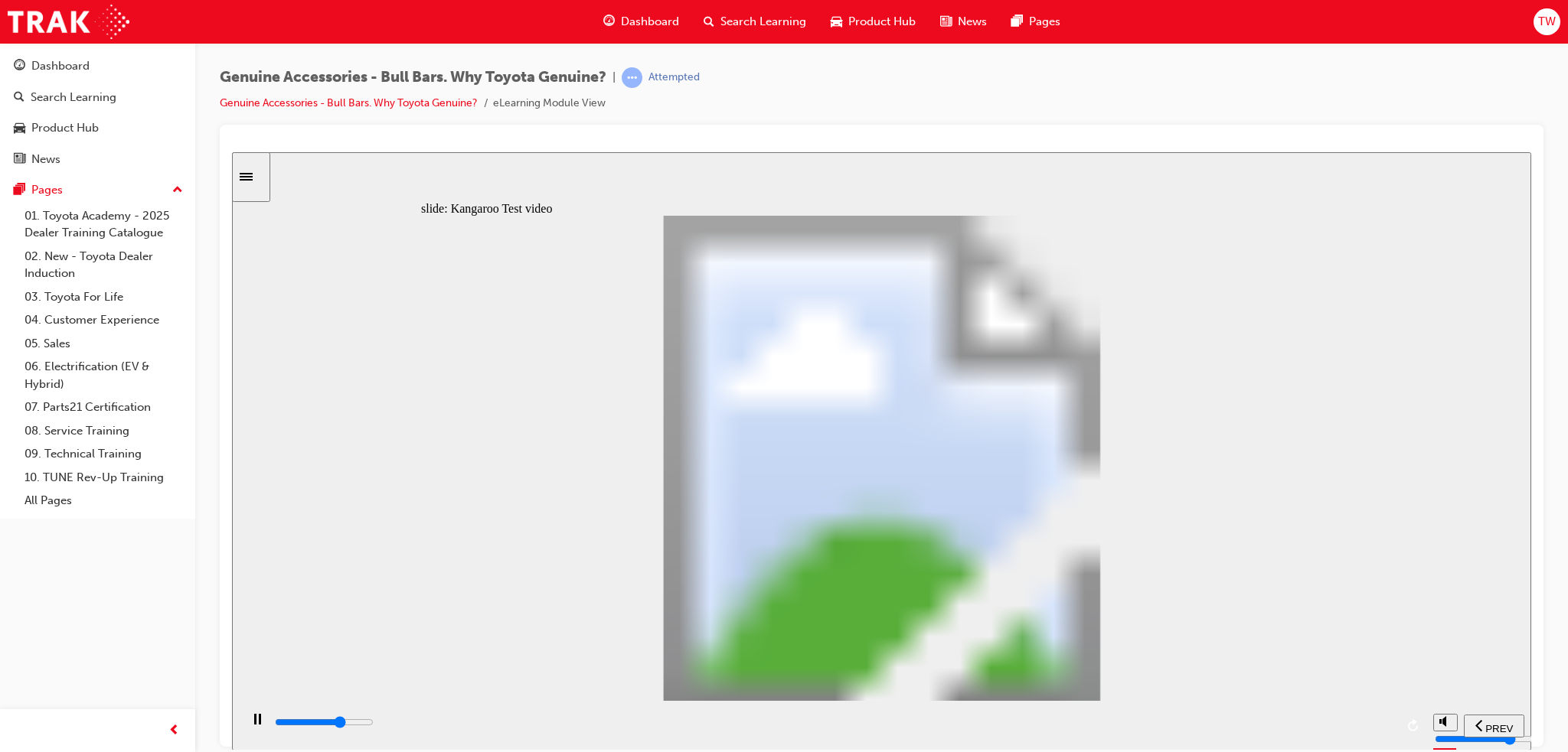
type input "14700"
type input "10"
type input "14900"
type input "10"
type input "15200"
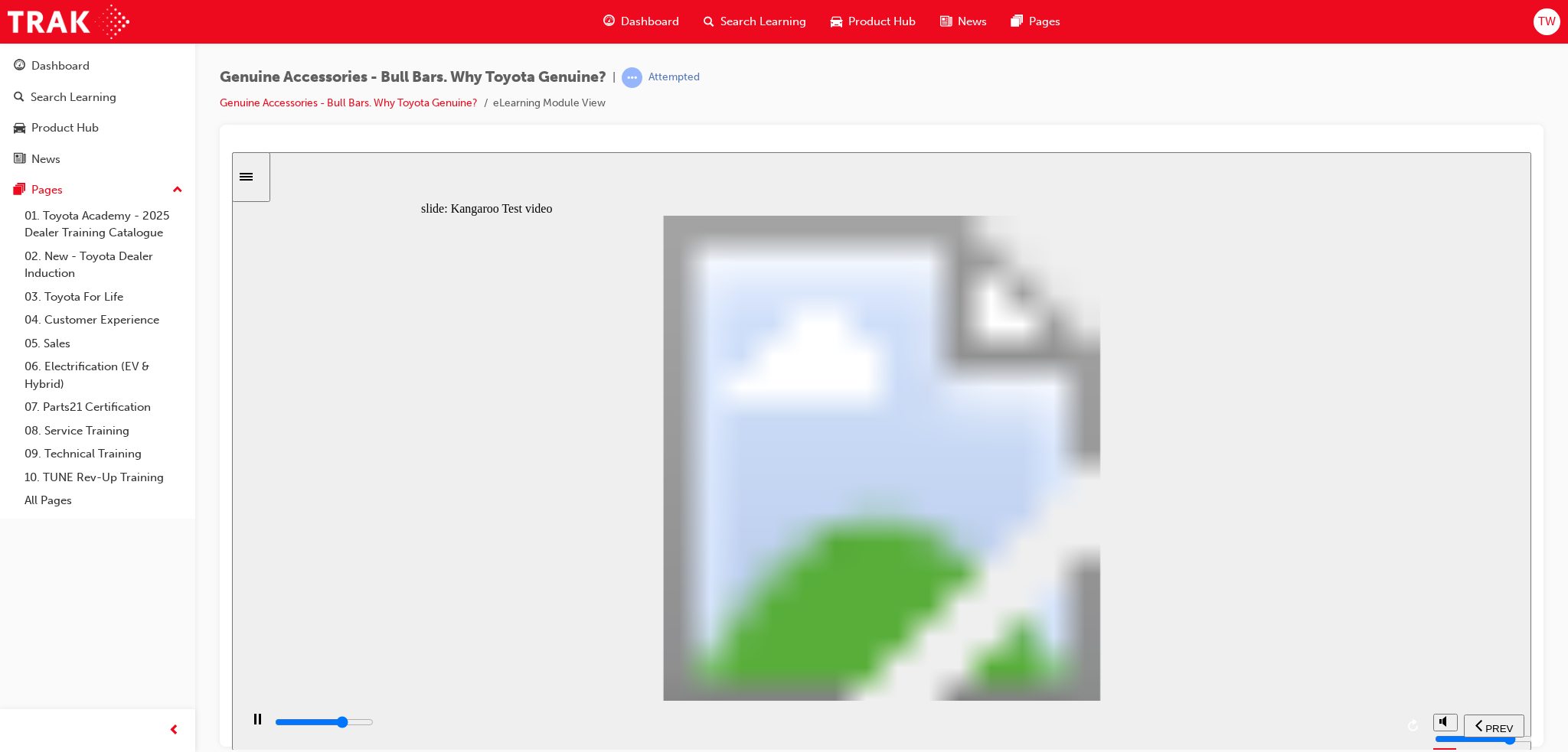
type input "10"
type input "15500"
type input "11"
type input "15700"
type input "11"
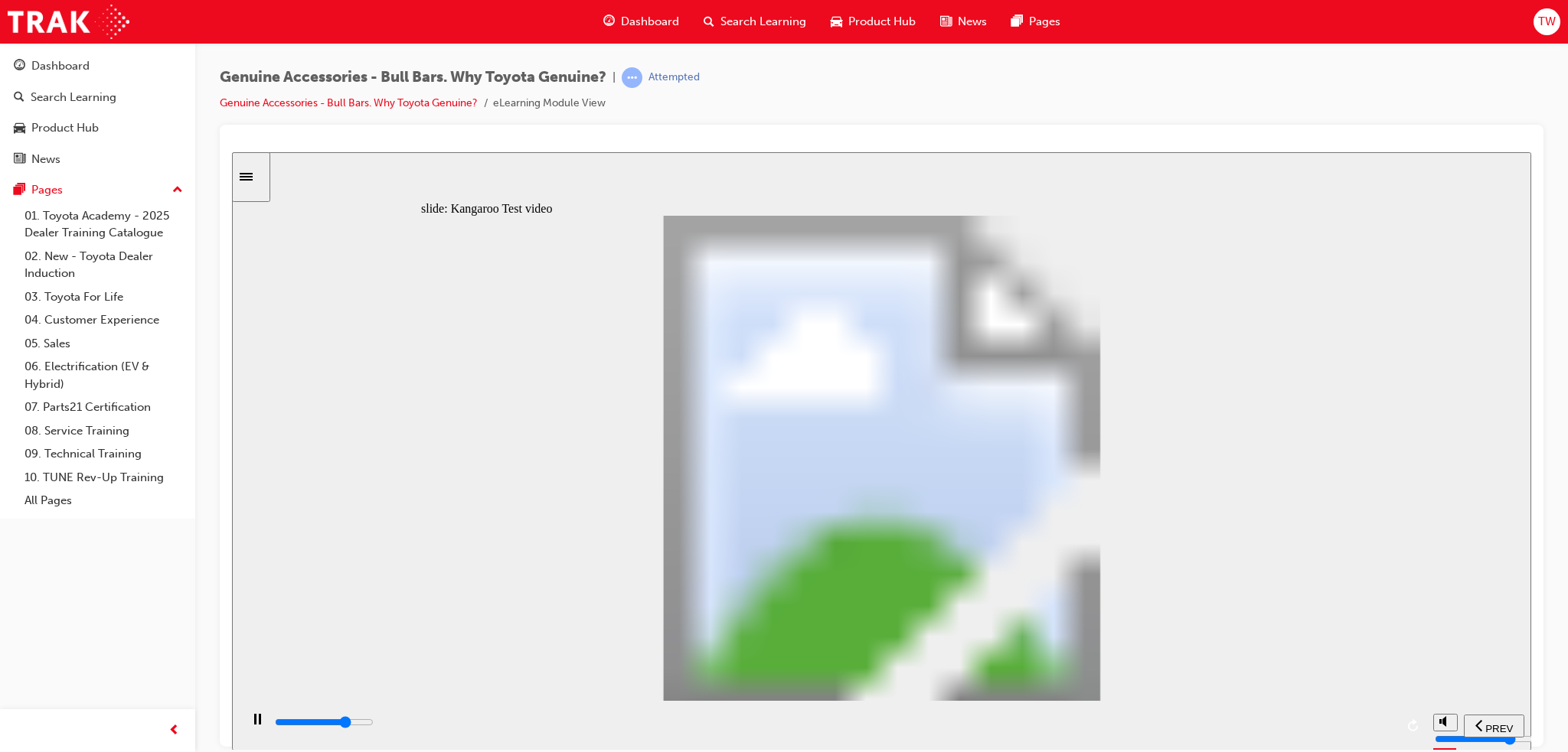
type input "16000"
type input "11"
type input "16300"
type input "11"
type input "16500"
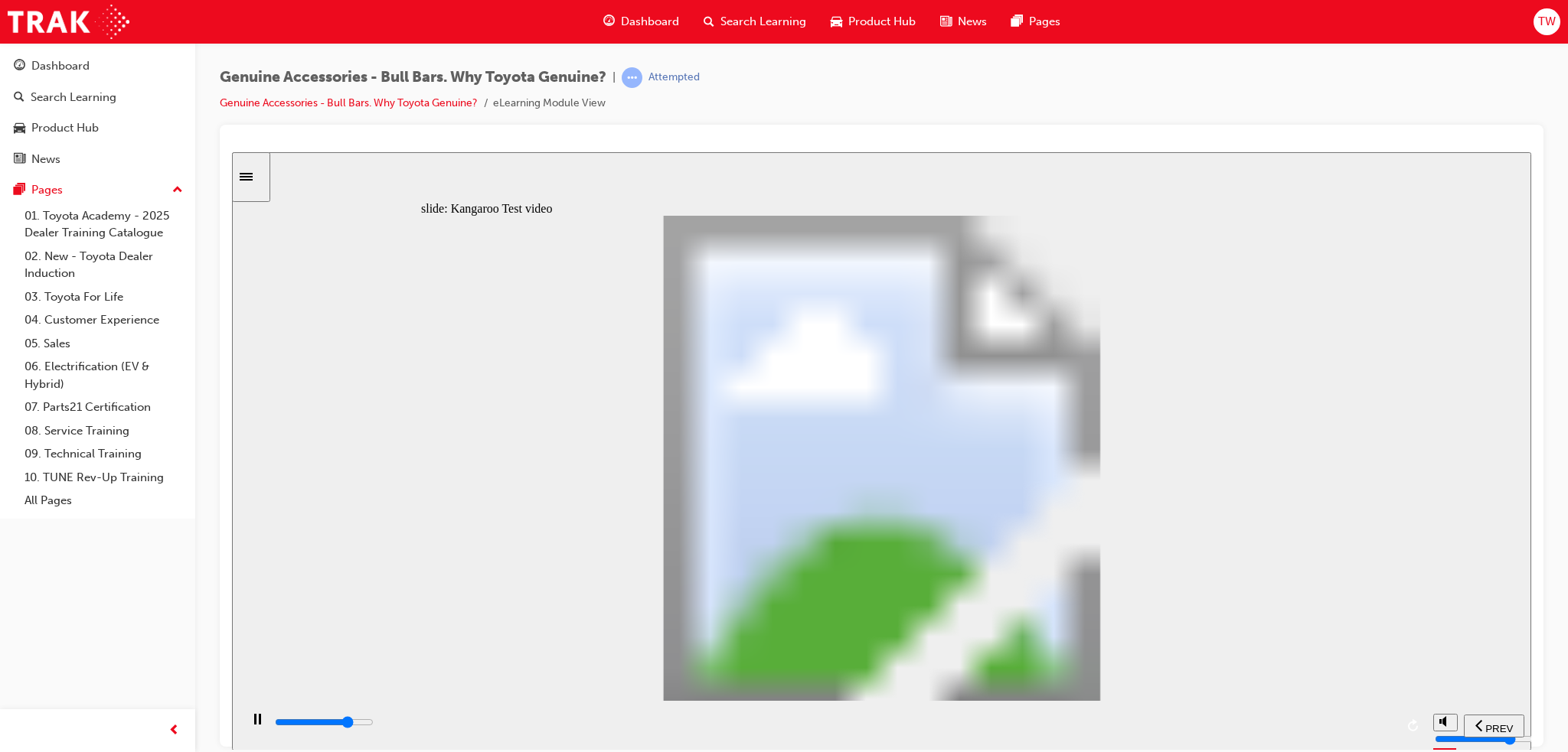
type input "12"
type input "16800"
type input "12"
type input "17100"
type input "12"
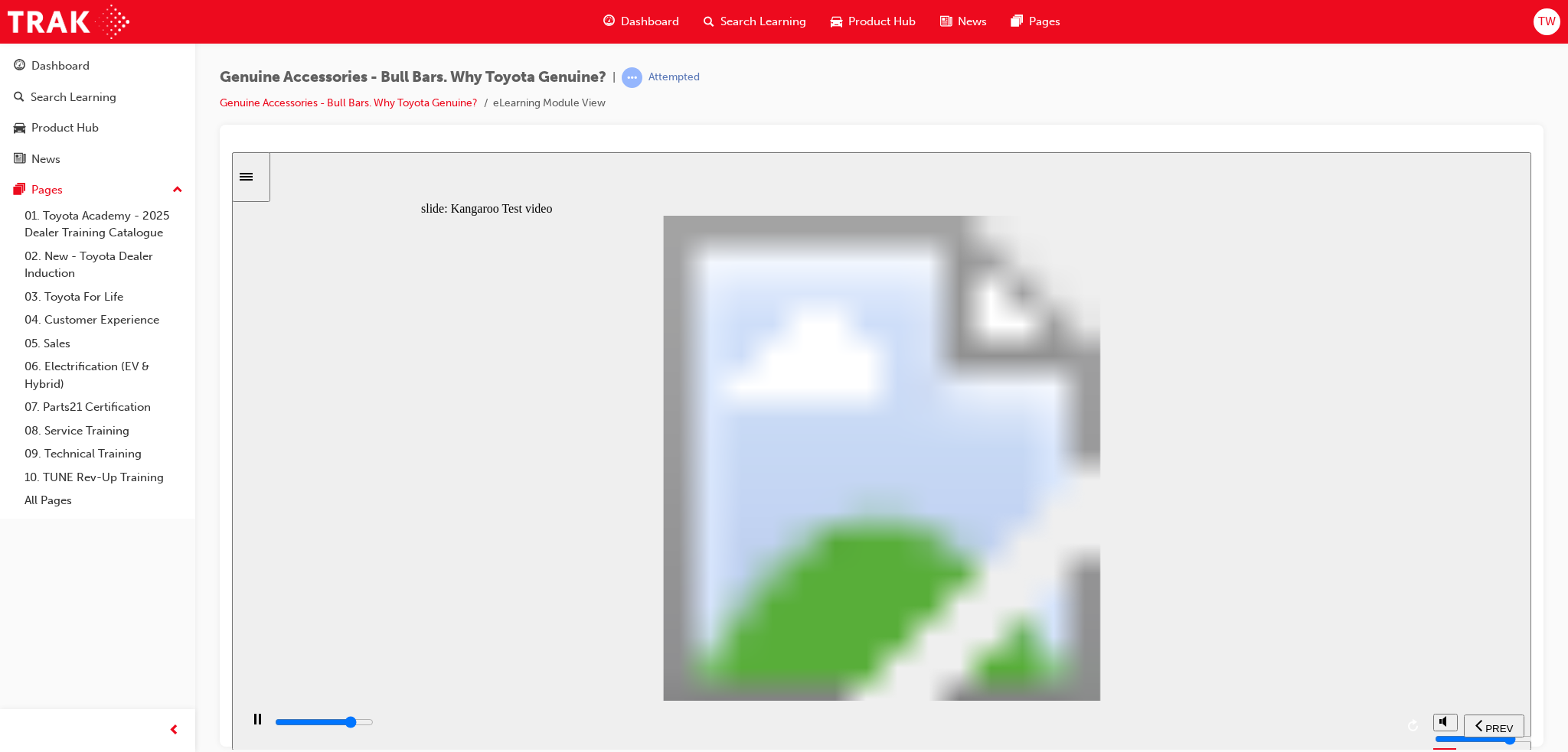
type input "17300"
type input "12"
type input "17600"
type input "13"
type input "17900"
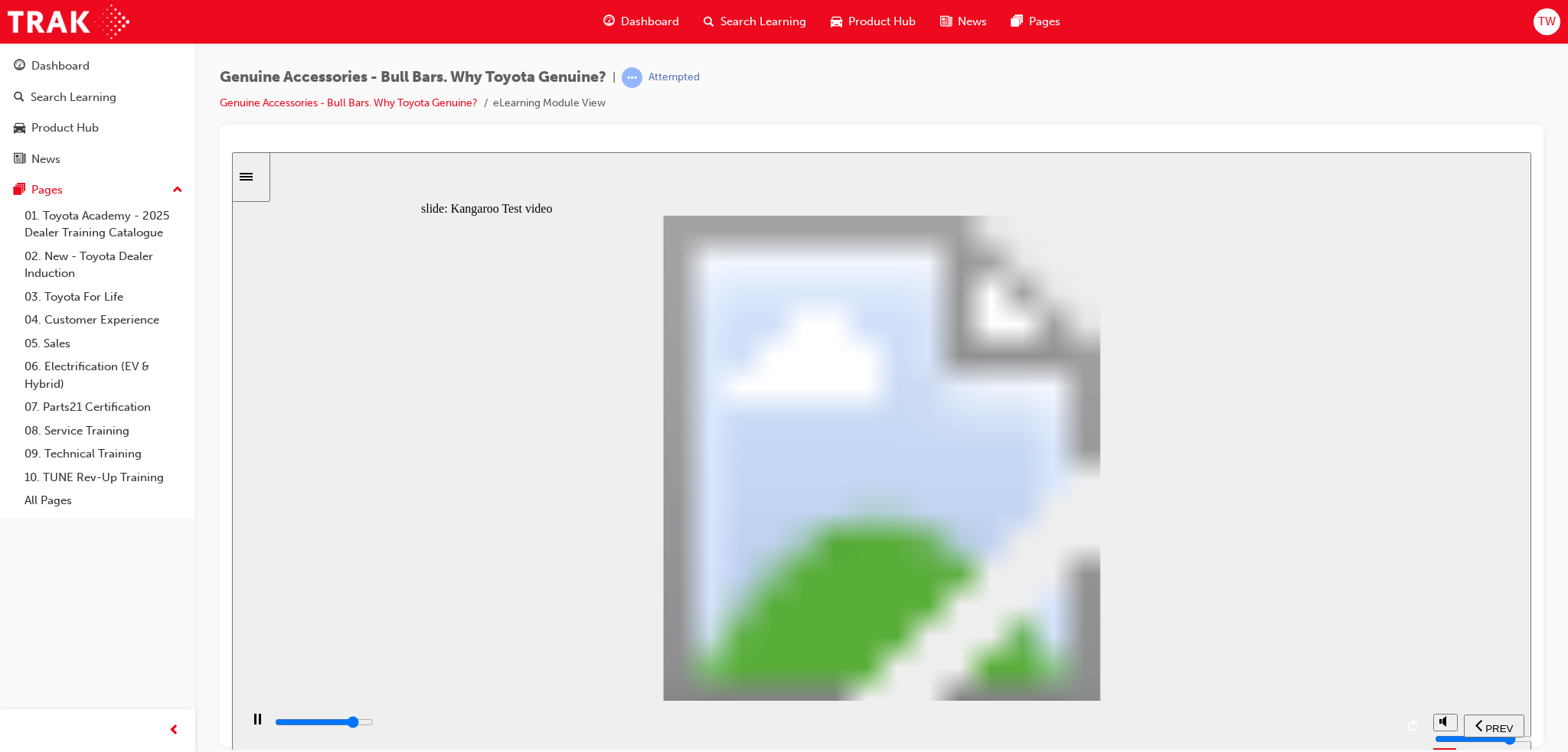
type input "13"
type input "18100"
type input "13"
type input "18400"
type input "13"
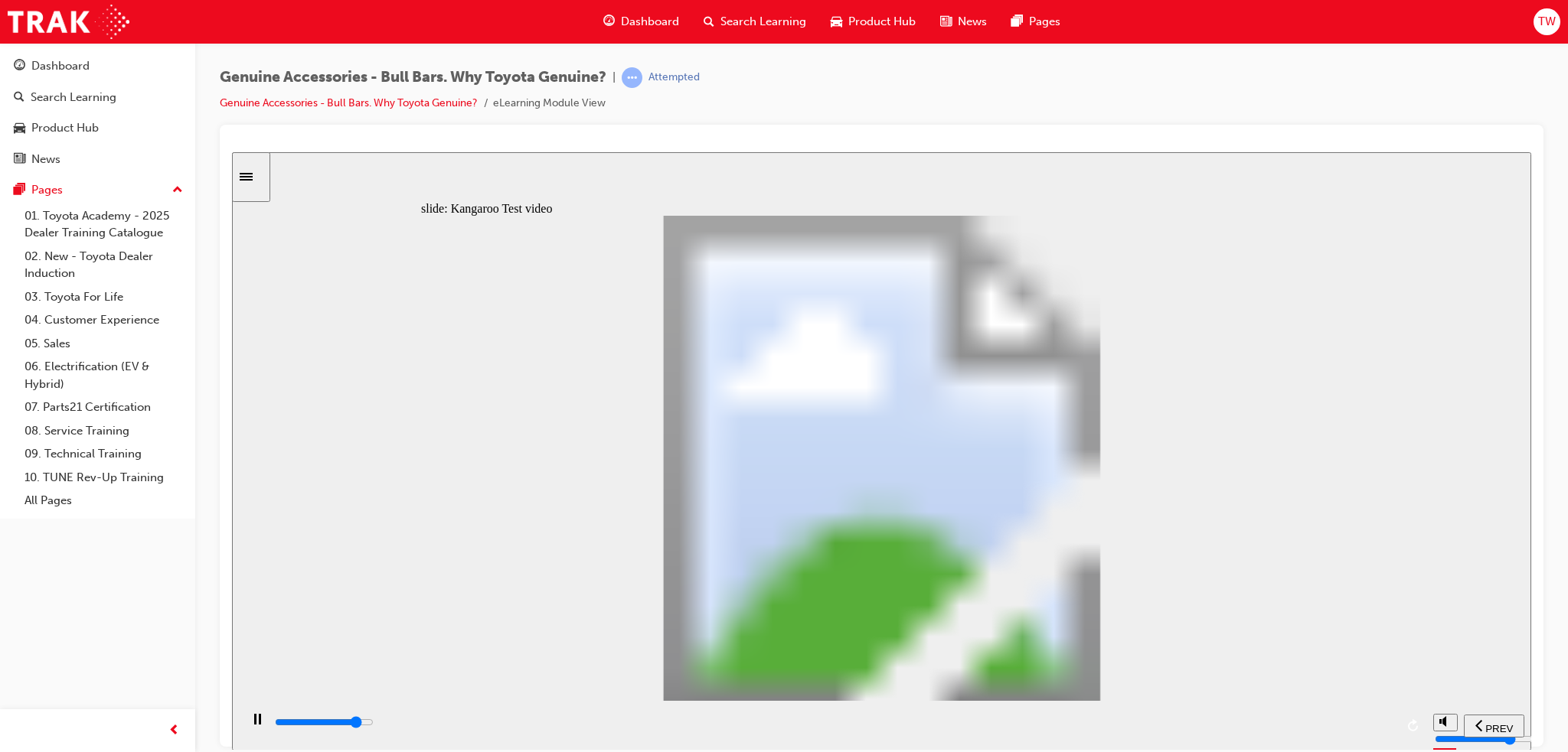
type input "18700"
type input "14"
type input "18900"
type input "14"
type input "19200"
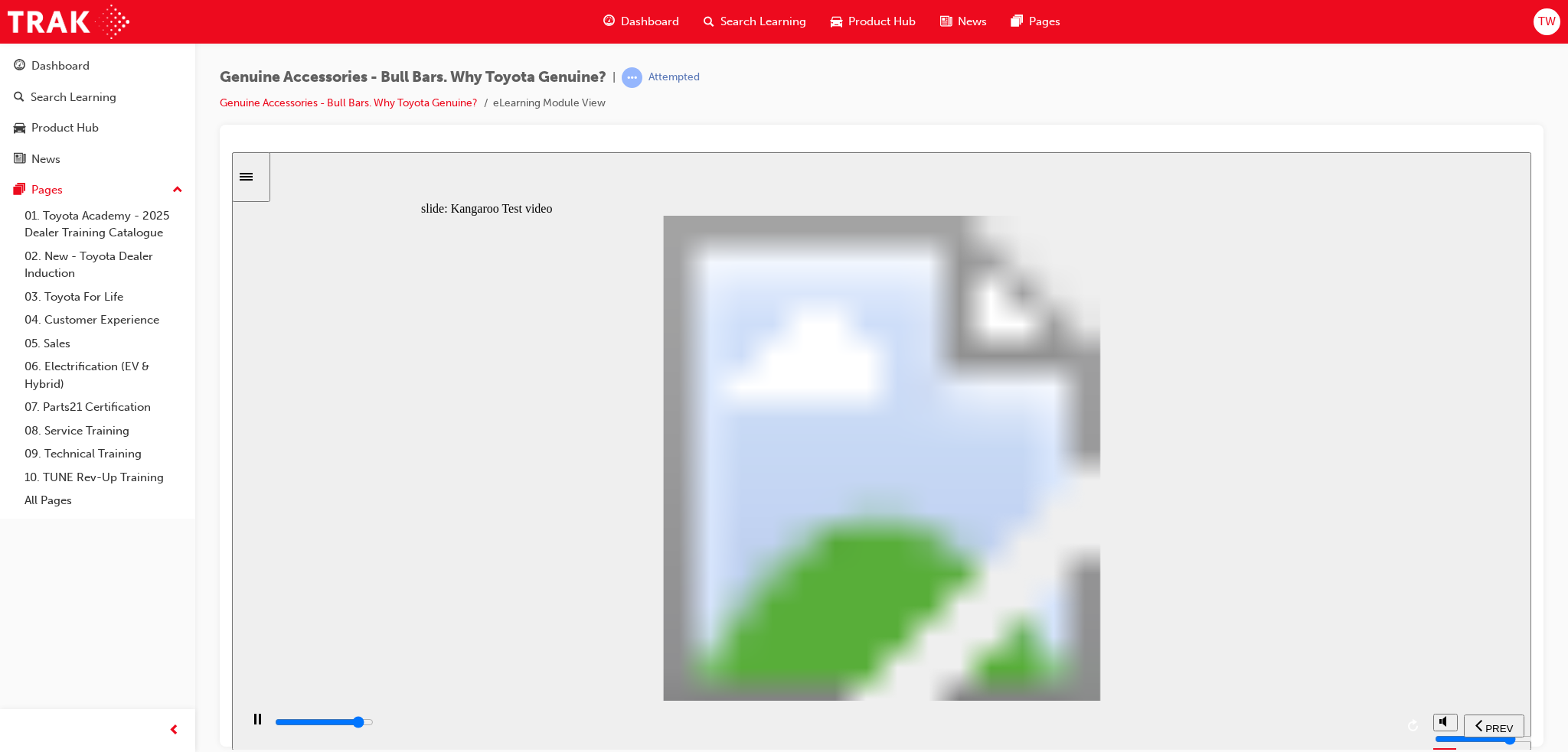
type input "14"
type input "19500"
type input "15"
type input "19700"
type input "15"
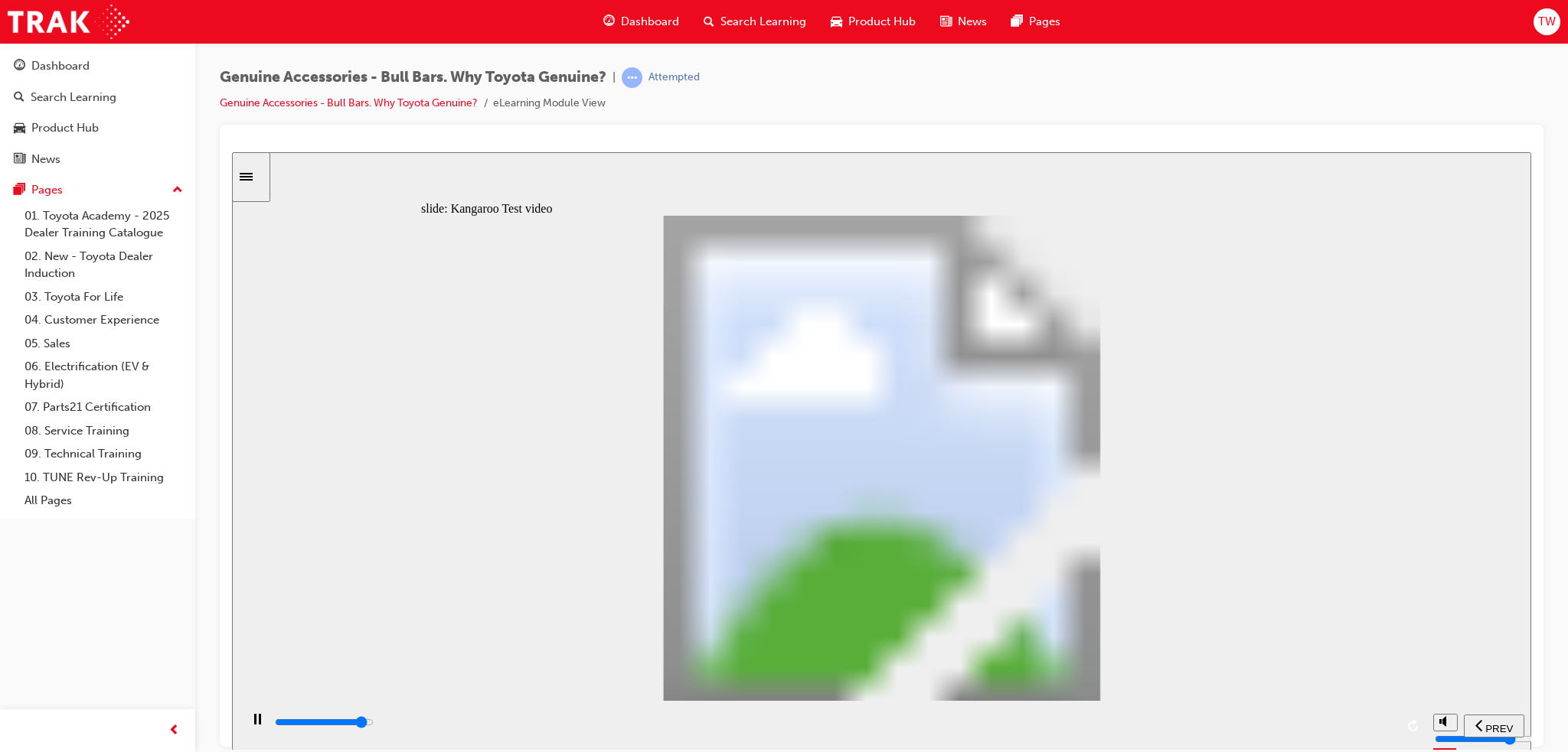
type input "20000"
type input "15"
type input "20300"
type input "15"
type input "20500"
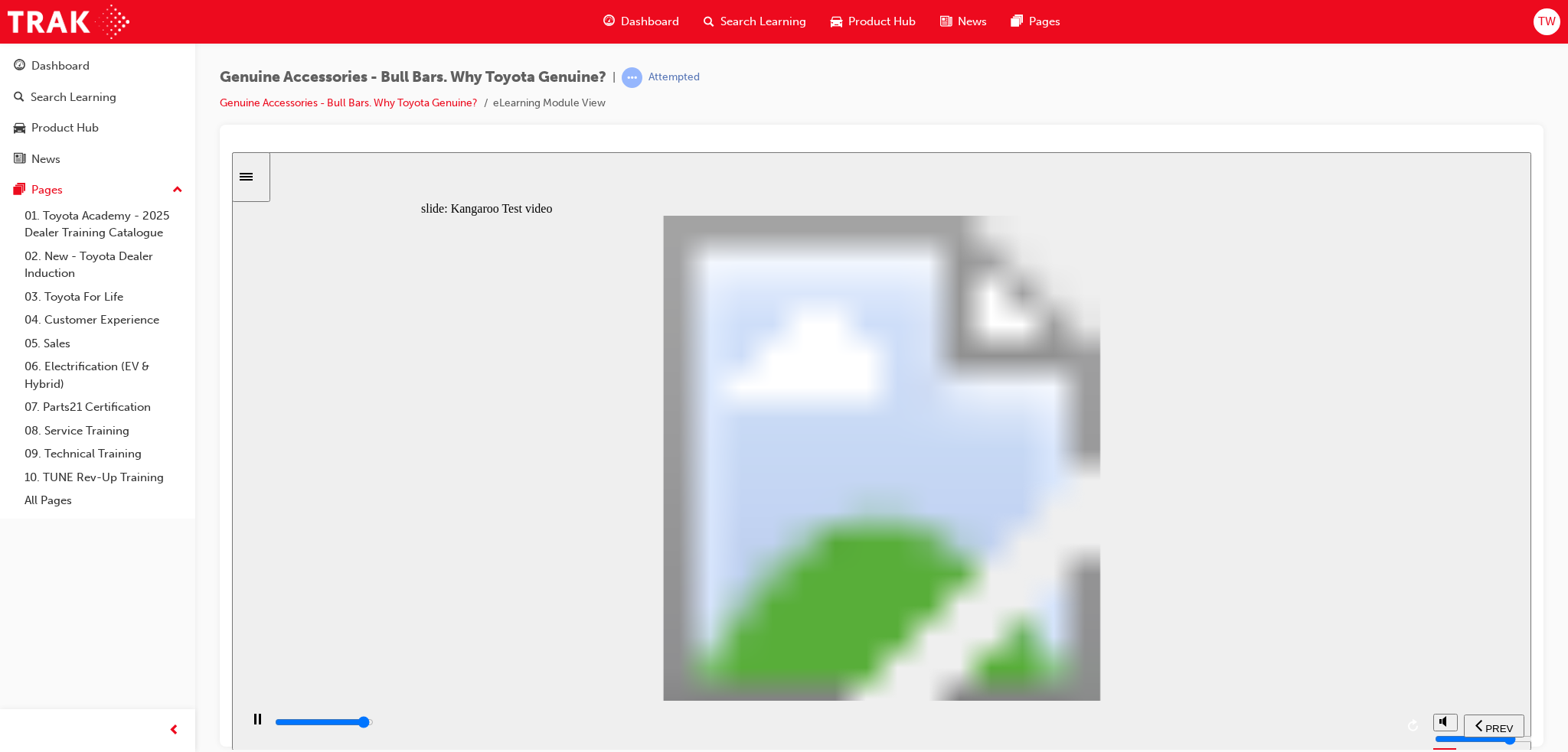
type input "16"
type input "20800"
type input "16"
type input "21100"
type input "16"
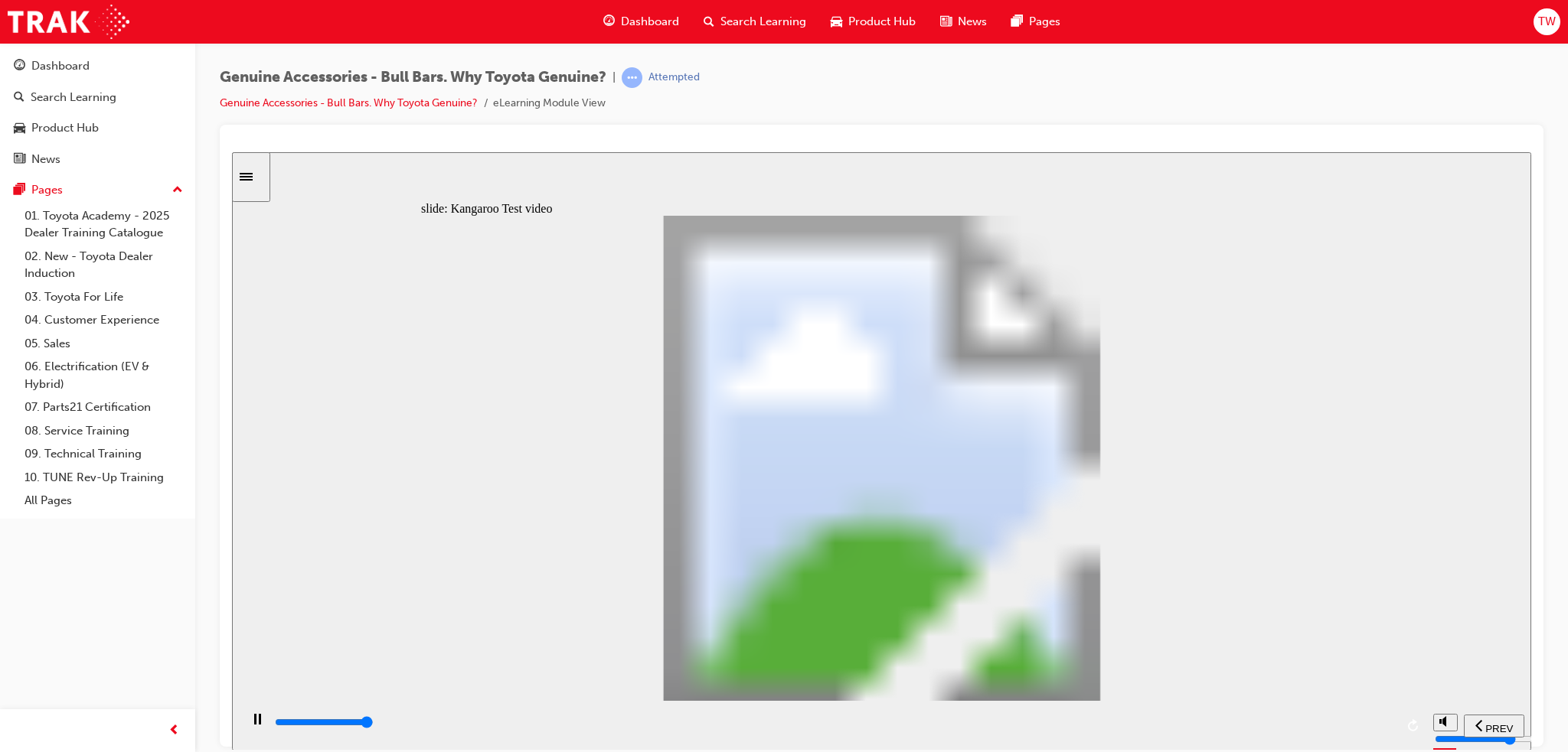
type input "21300"
type input "16"
type input "21500"
type input "18"
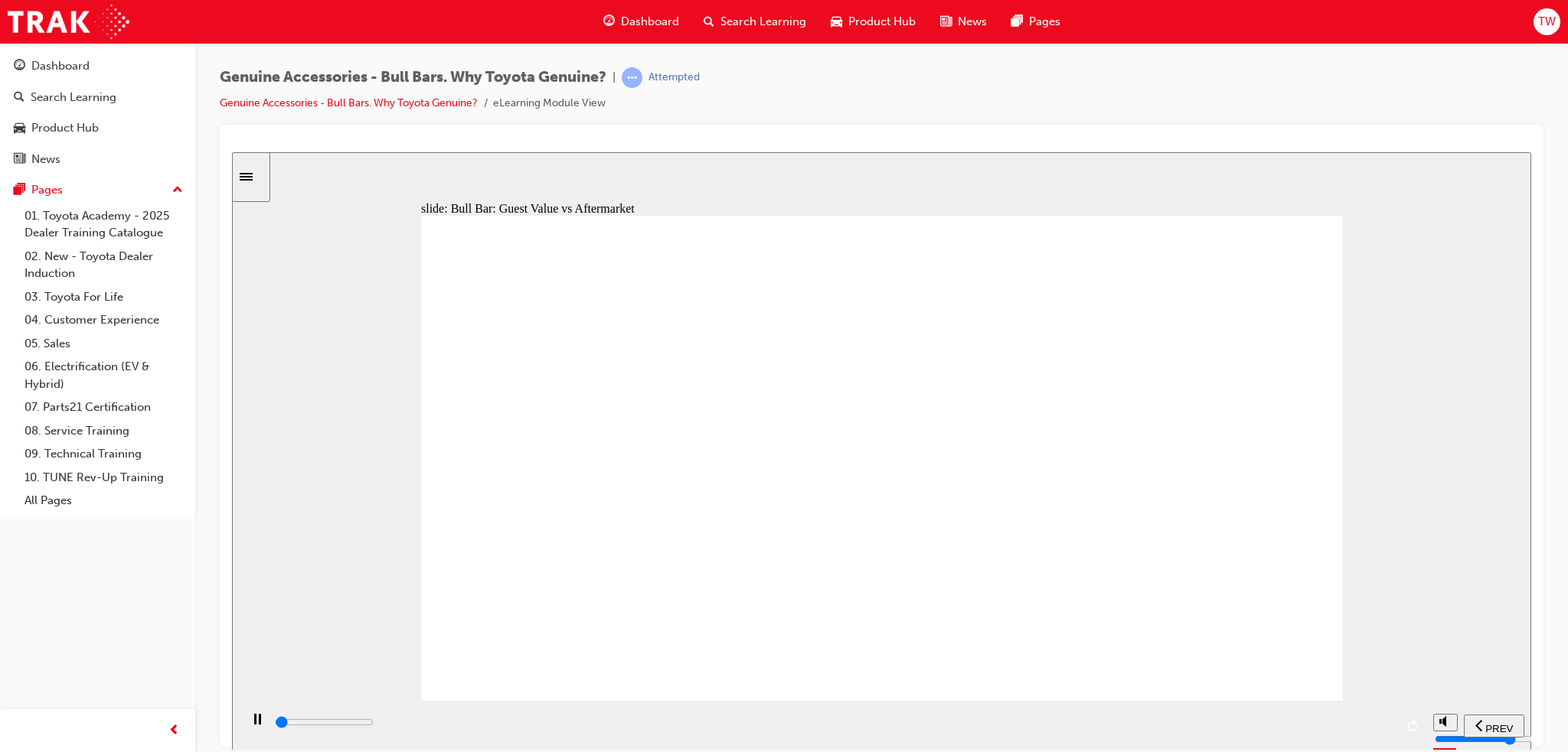
type input "600"
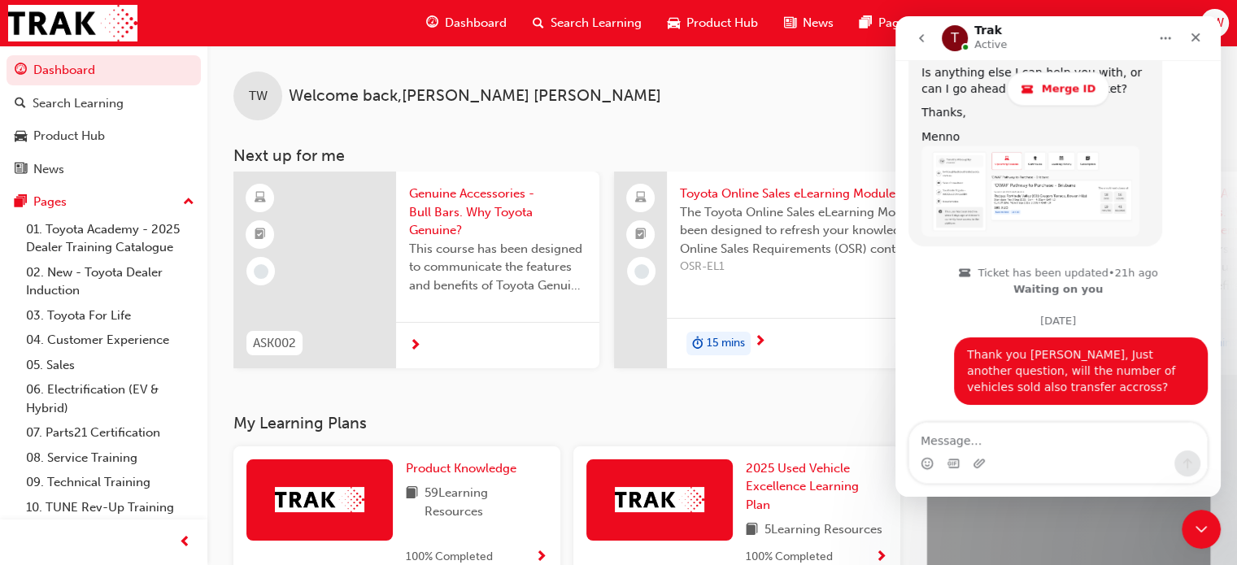
scroll to position [2295, 0]
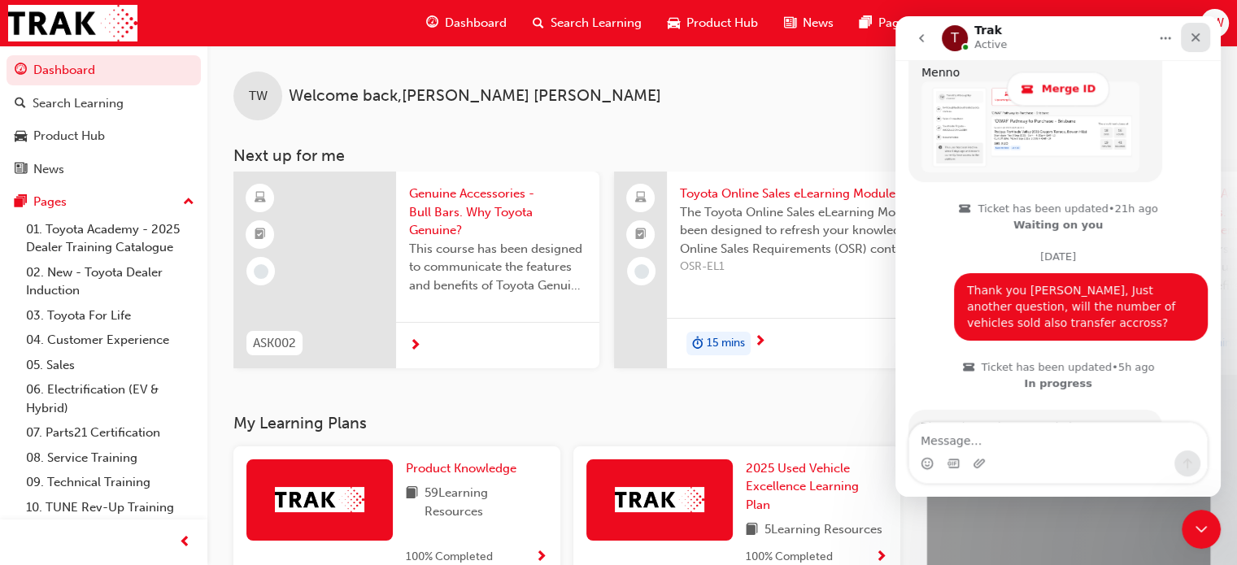
drag, startPoint x: 1198, startPoint y: 37, endPoint x: 2054, endPoint y: 54, distance: 856.4
click at [1198, 37] on icon "Close" at bounding box center [1195, 37] width 13 height 13
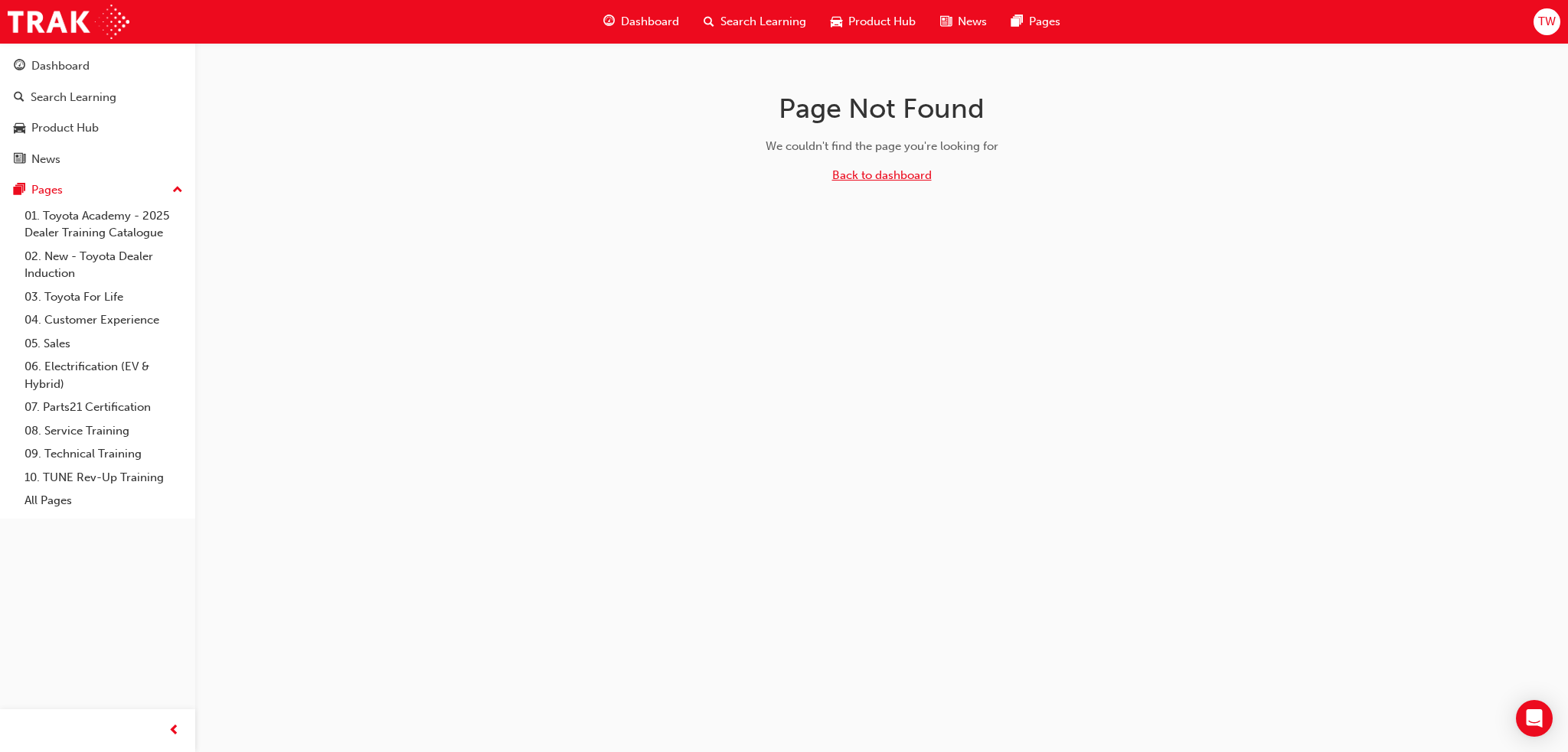
click at [854, 175] on link "Back to dashboard" at bounding box center [882, 175] width 100 height 14
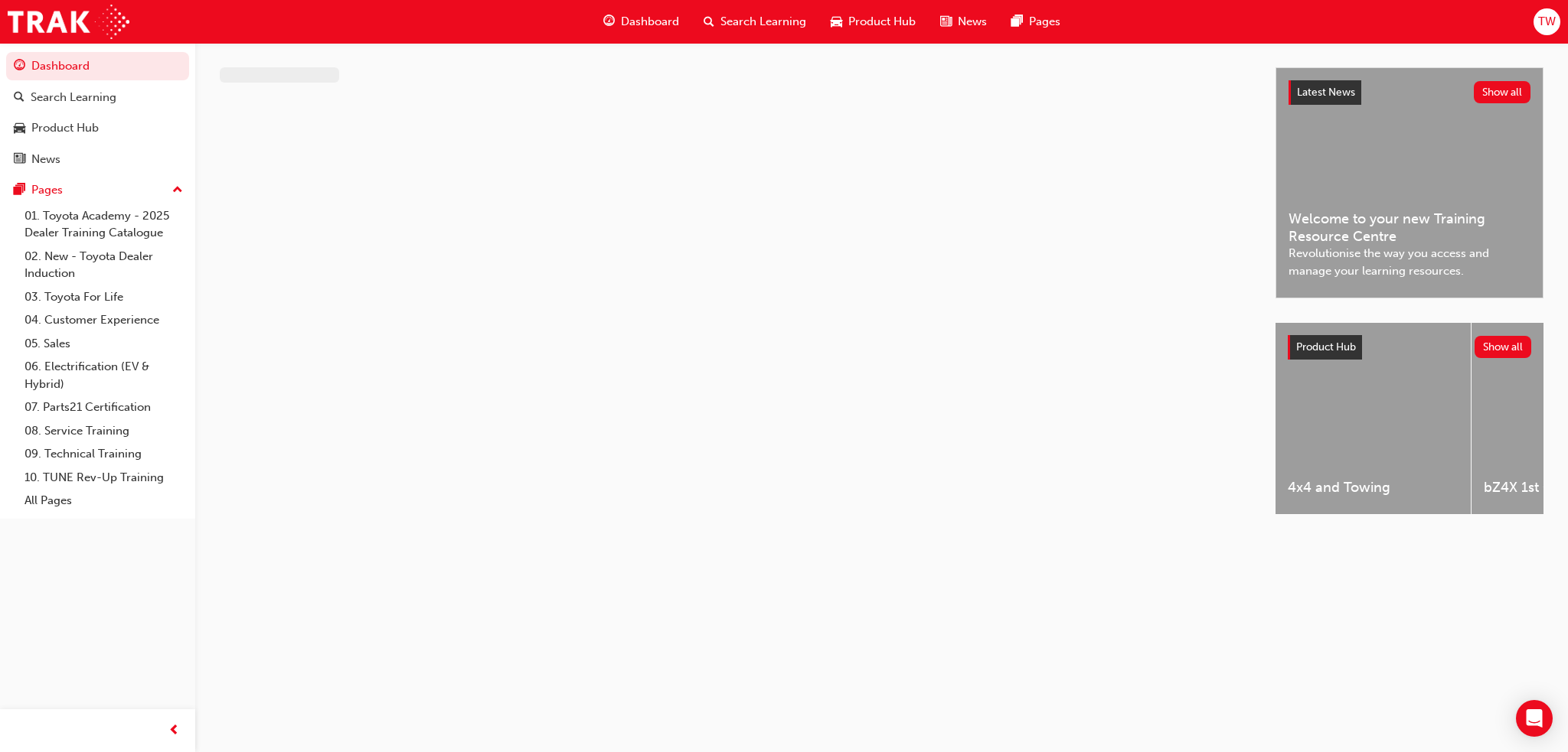
click at [962, 25] on span "News" at bounding box center [972, 22] width 29 height 18
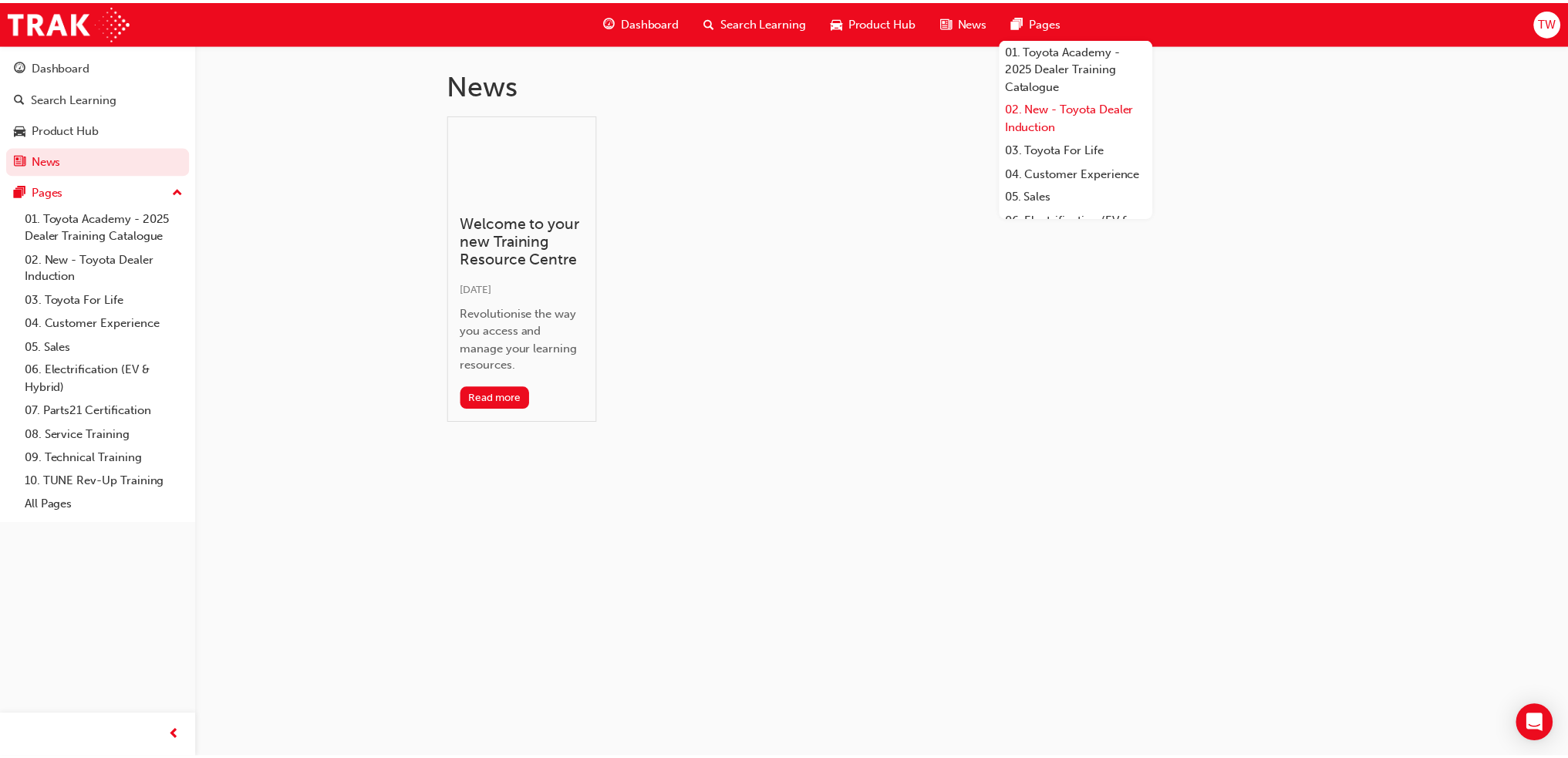
scroll to position [77, 0]
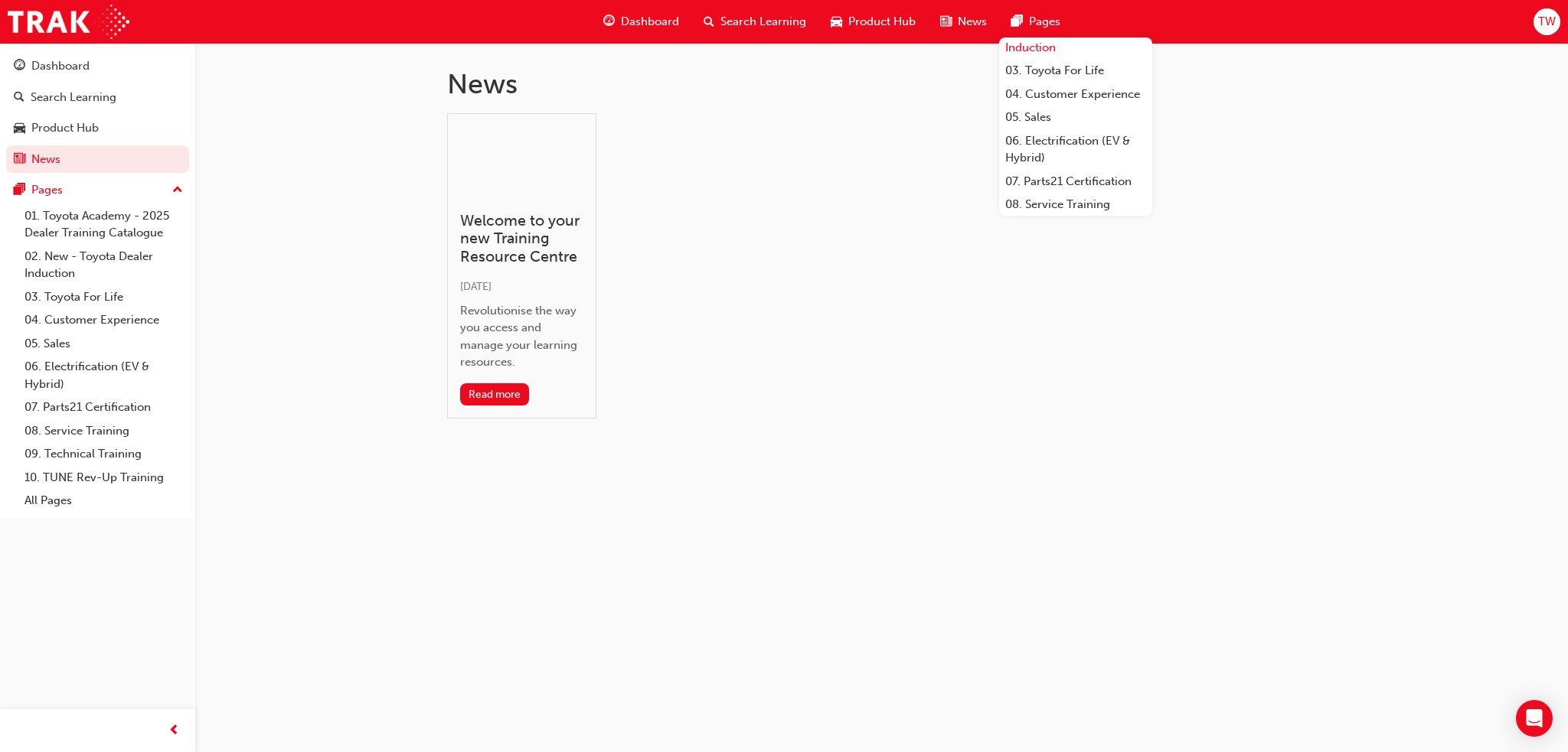
click at [1044, 129] on link "05. Sales" at bounding box center [1075, 117] width 154 height 24
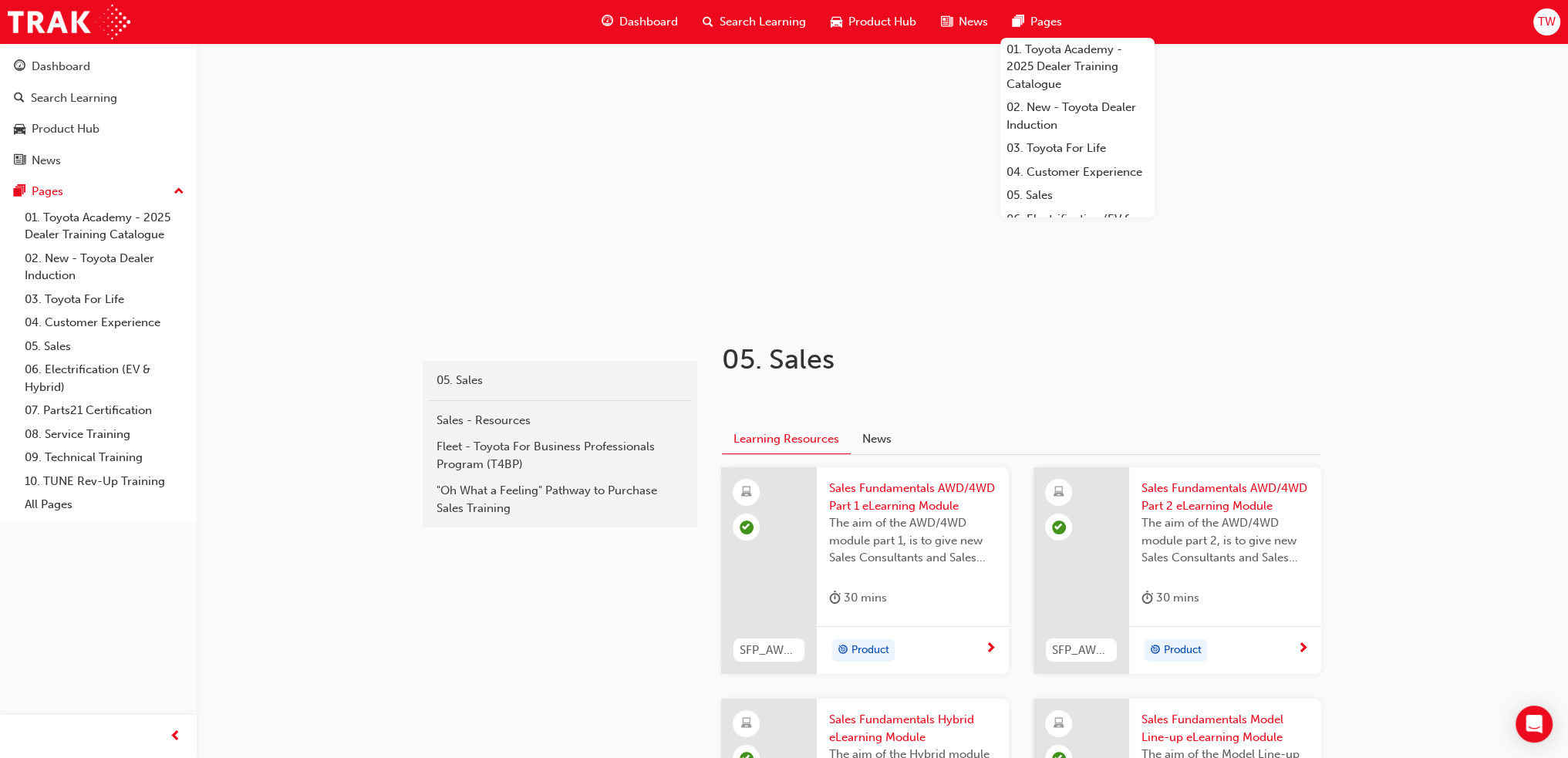
scroll to position [77, 0]
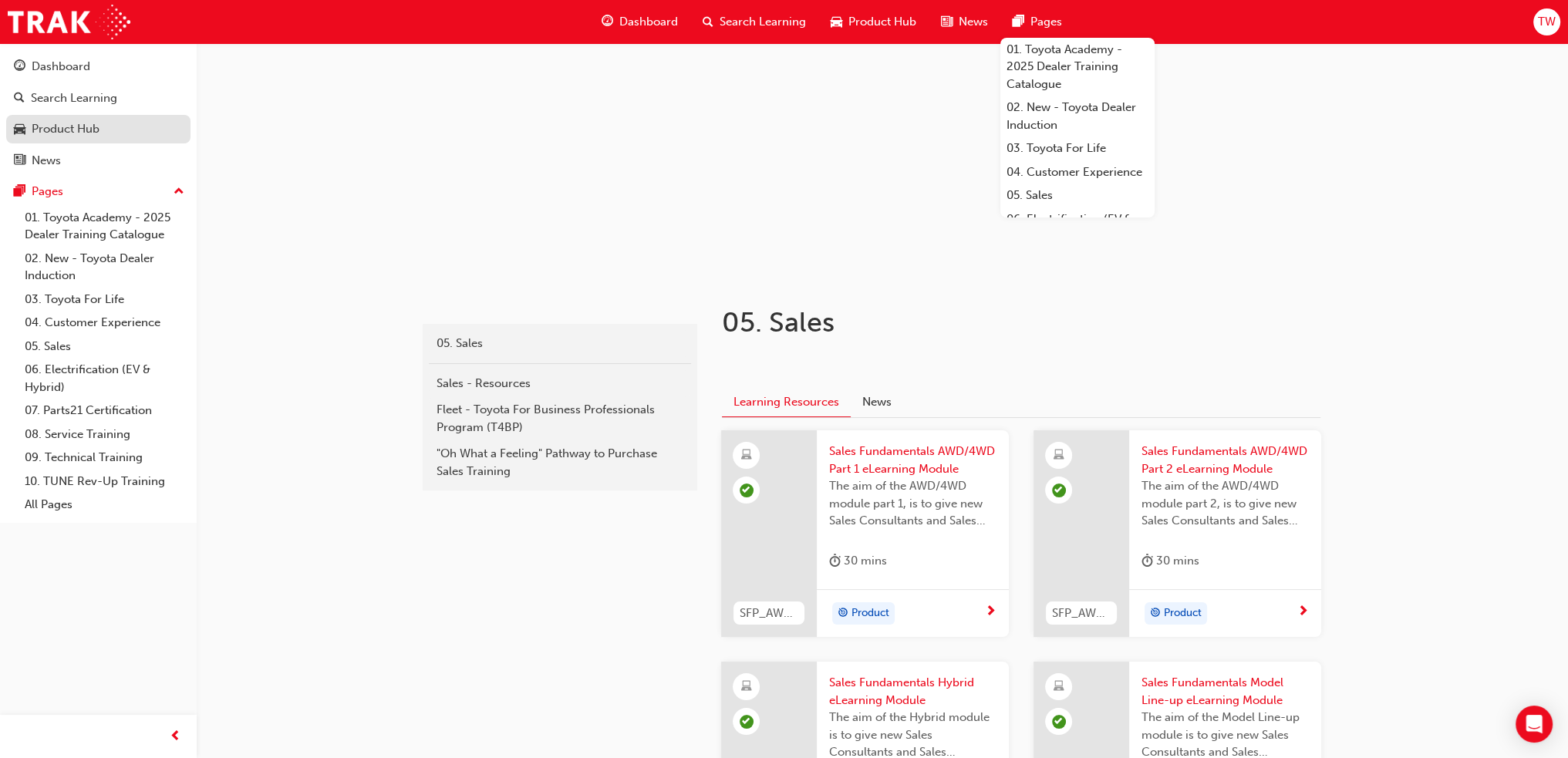
click at [78, 136] on div "Product Hub" at bounding box center [65, 129] width 68 height 18
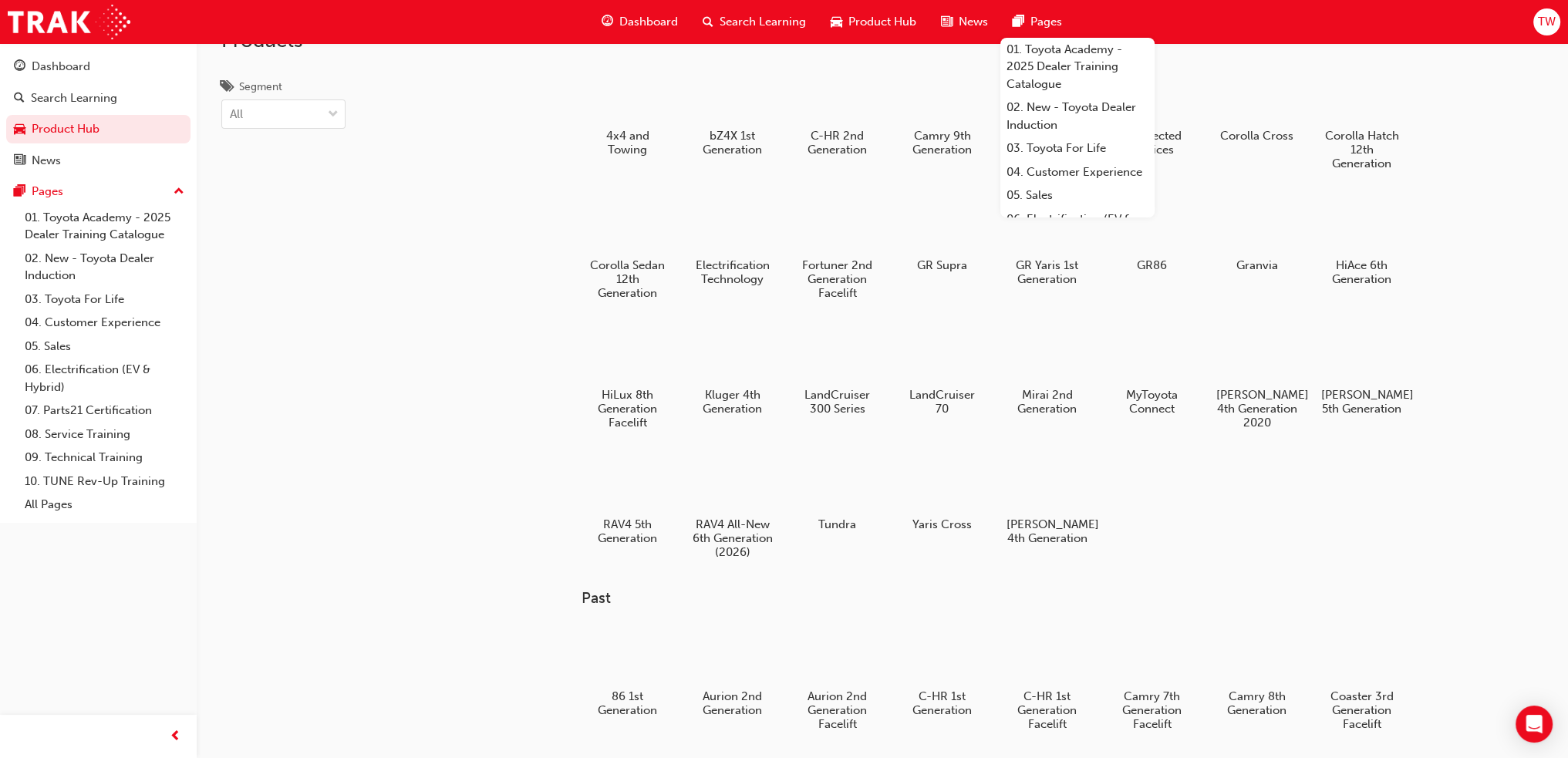
scroll to position [77, 0]
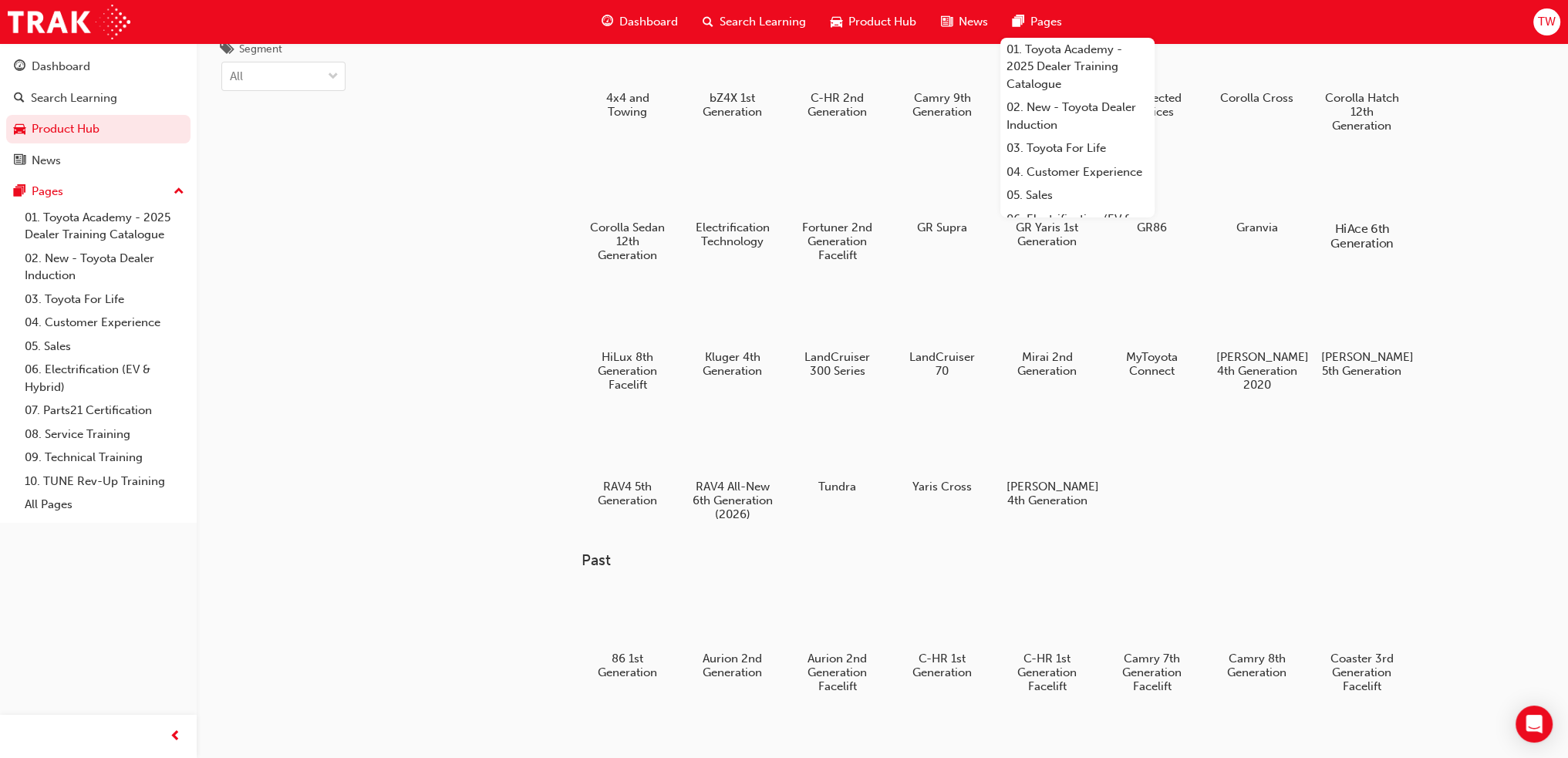
click at [1343, 151] on div "HiAce 6th Generation" at bounding box center [1361, 201] width 98 height 109
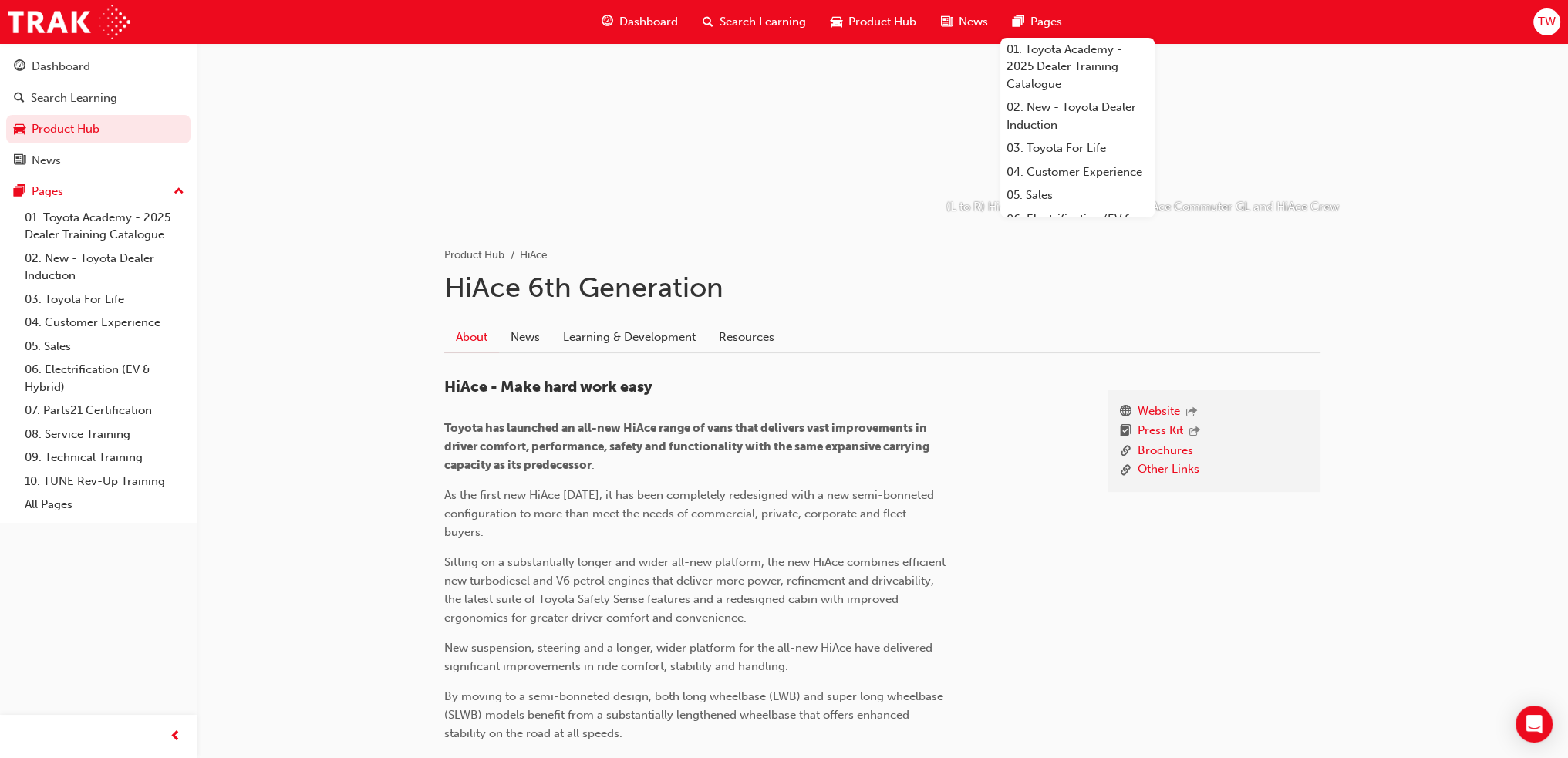
scroll to position [155, 0]
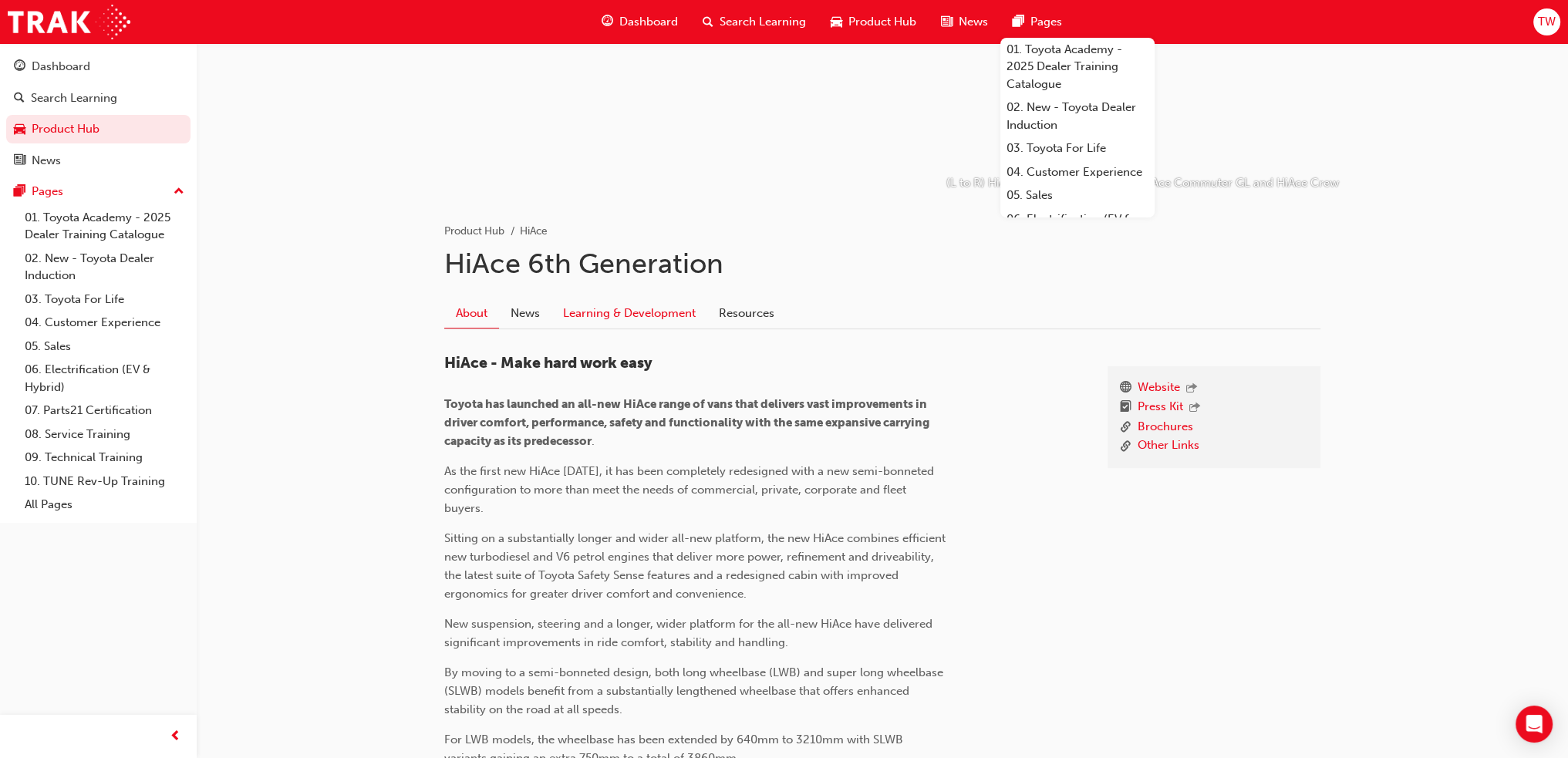
click at [653, 320] on link "Learning & Development" at bounding box center [629, 313] width 156 height 29
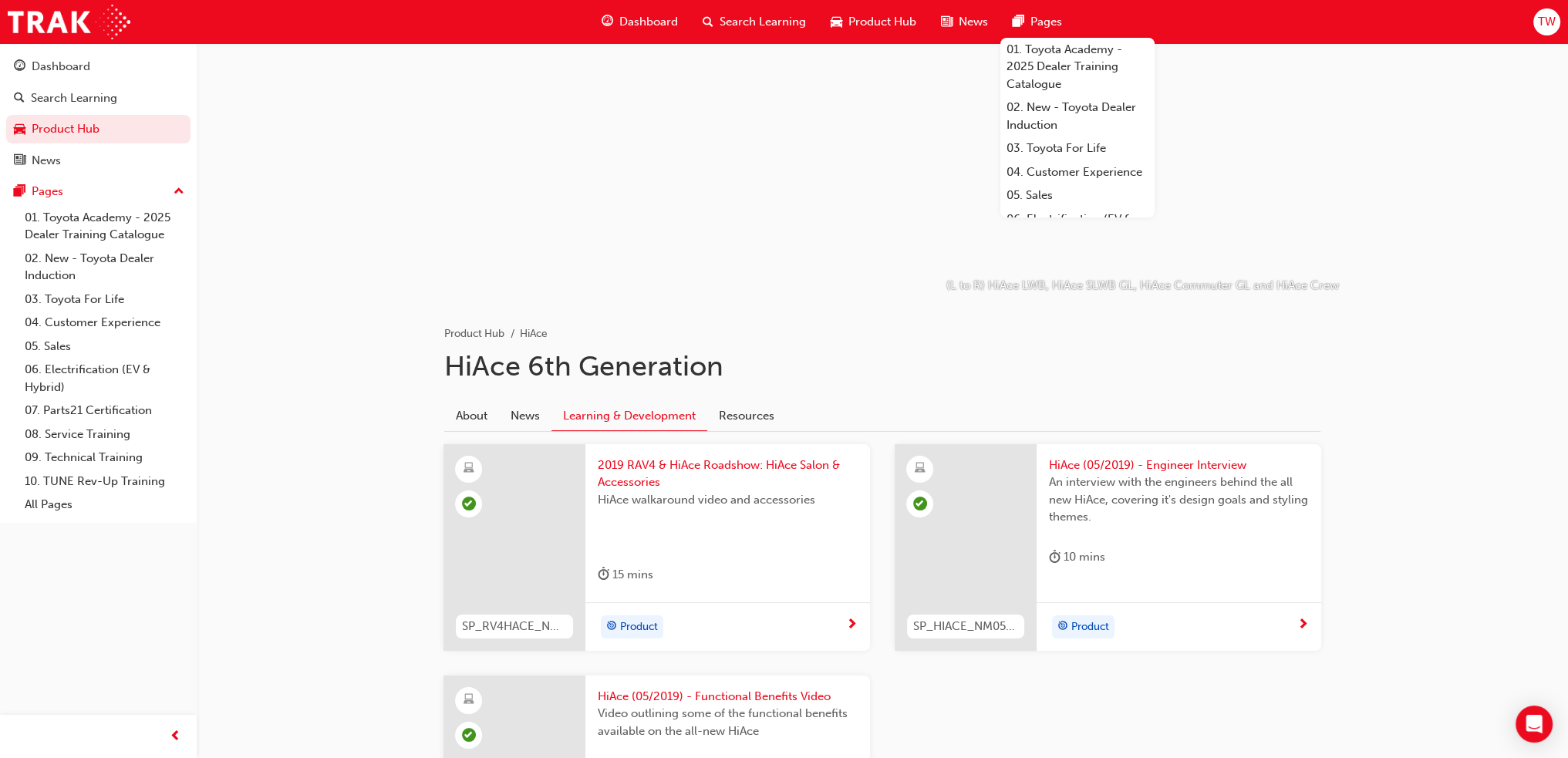
scroll to position [77, 0]
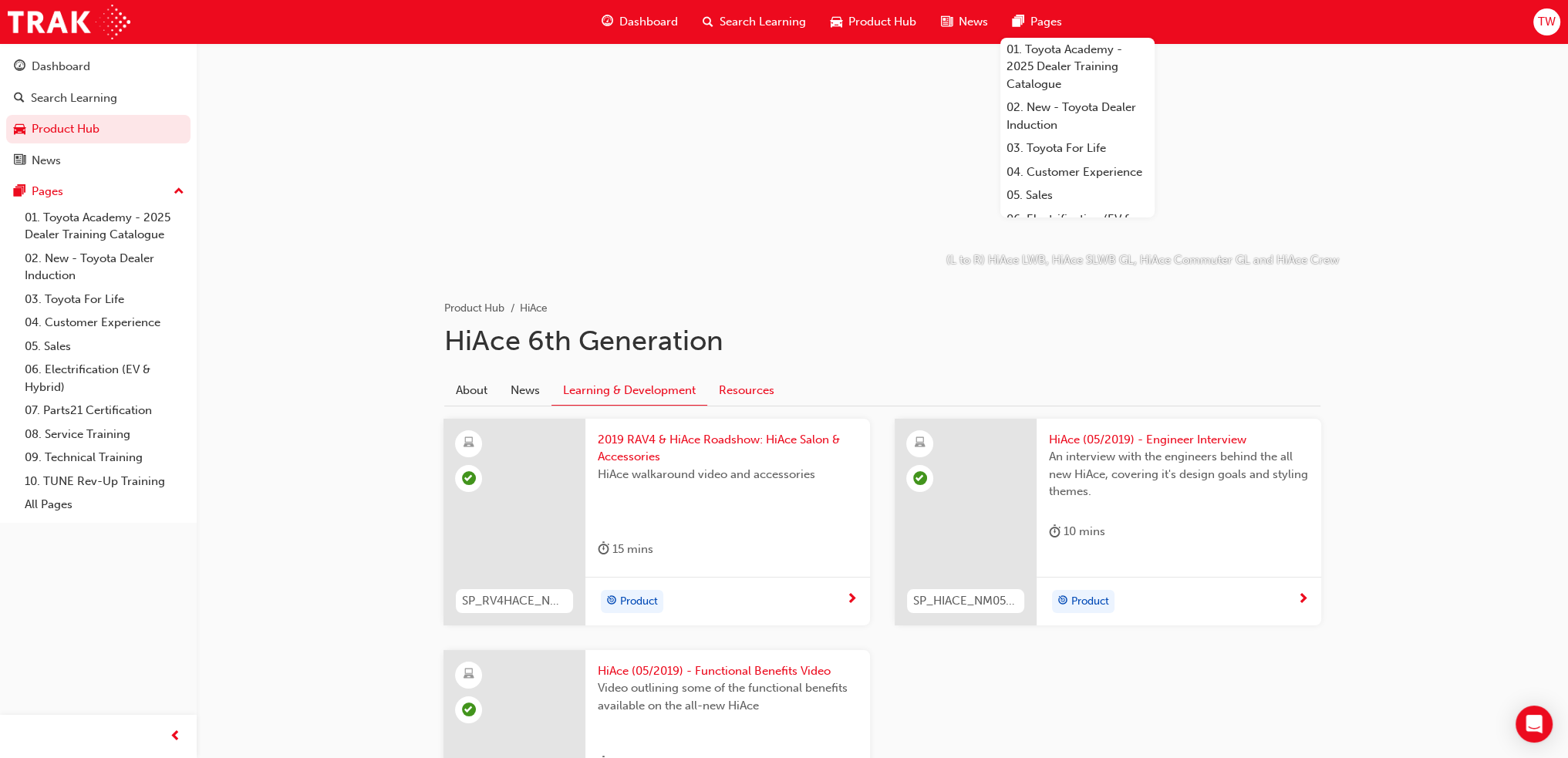
click at [773, 391] on link "Resources" at bounding box center [747, 390] width 79 height 29
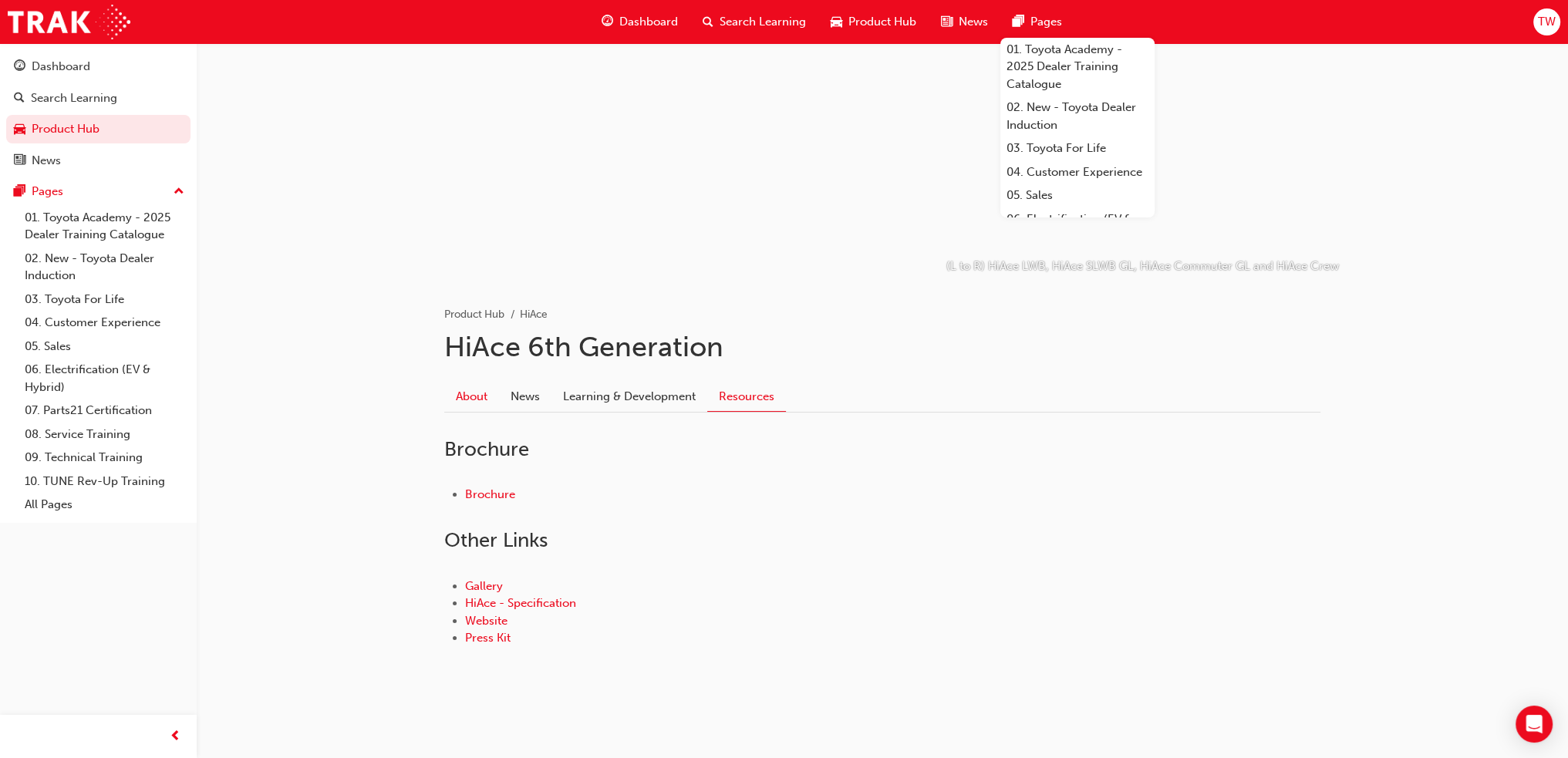
click at [480, 398] on link "About" at bounding box center [471, 396] width 55 height 29
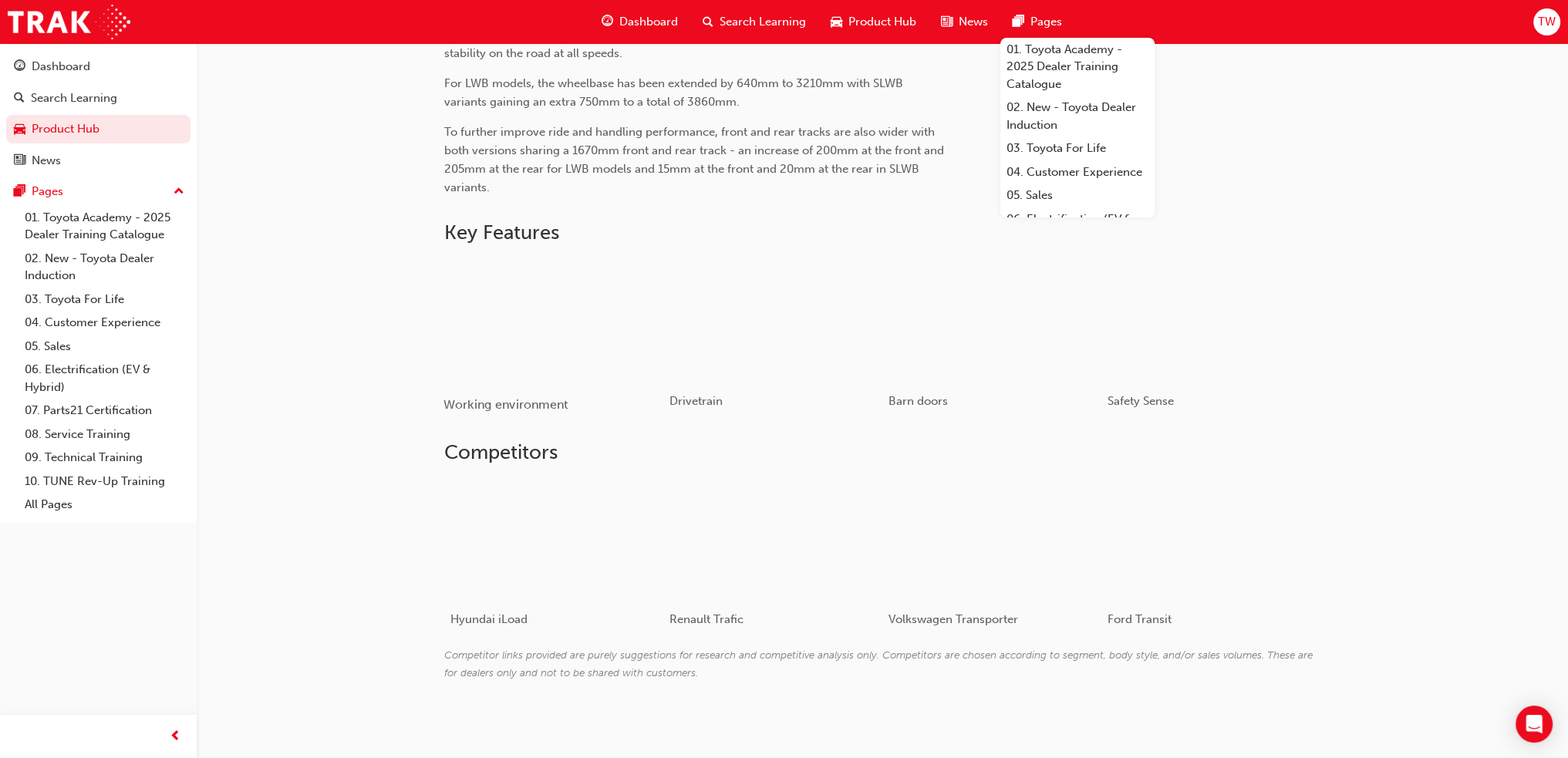
scroll to position [820, 0]
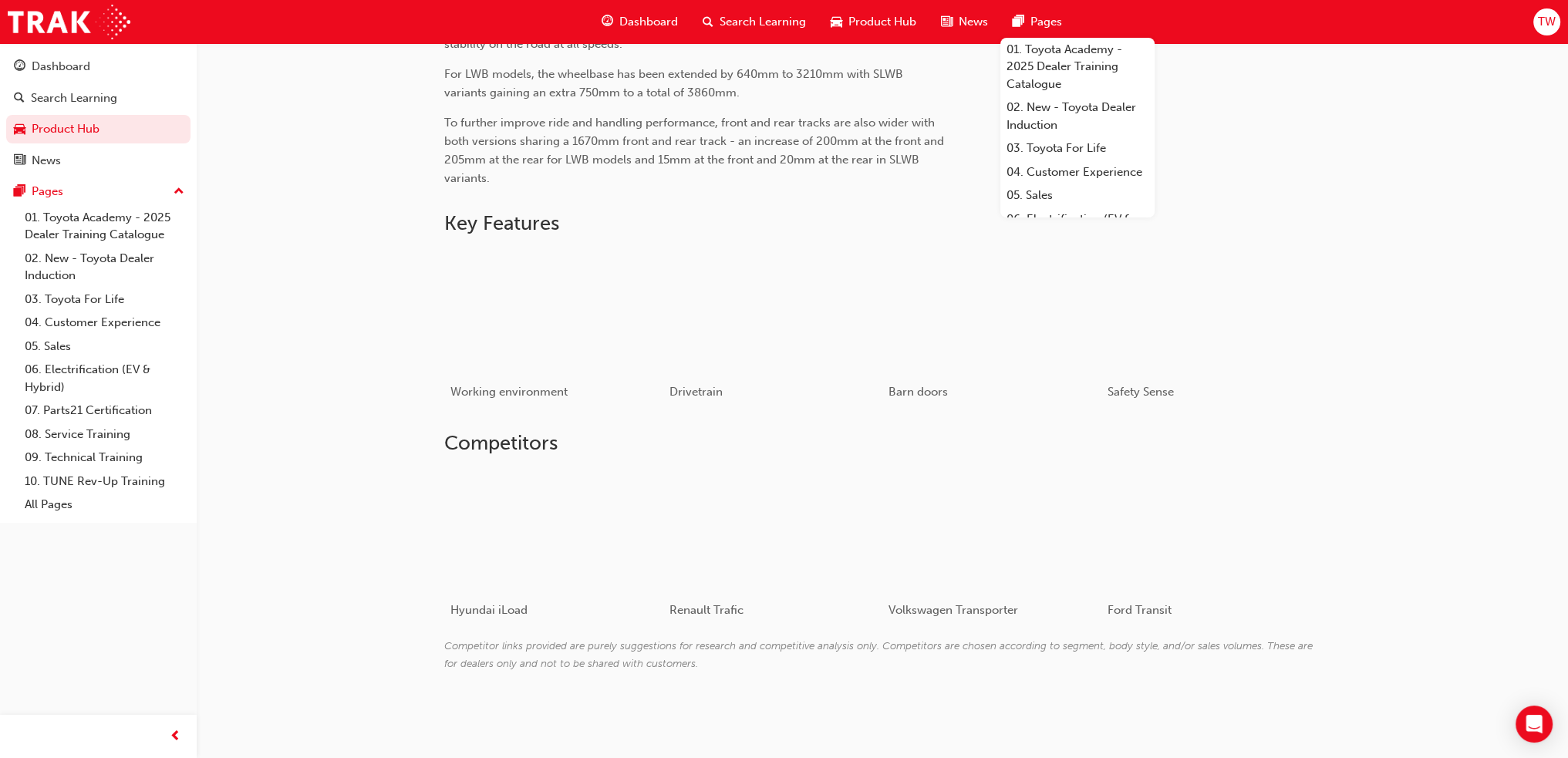
click at [712, 159] on span "To further improve ride and handling performance, front and rear tracks are als…" at bounding box center [695, 150] width 503 height 69
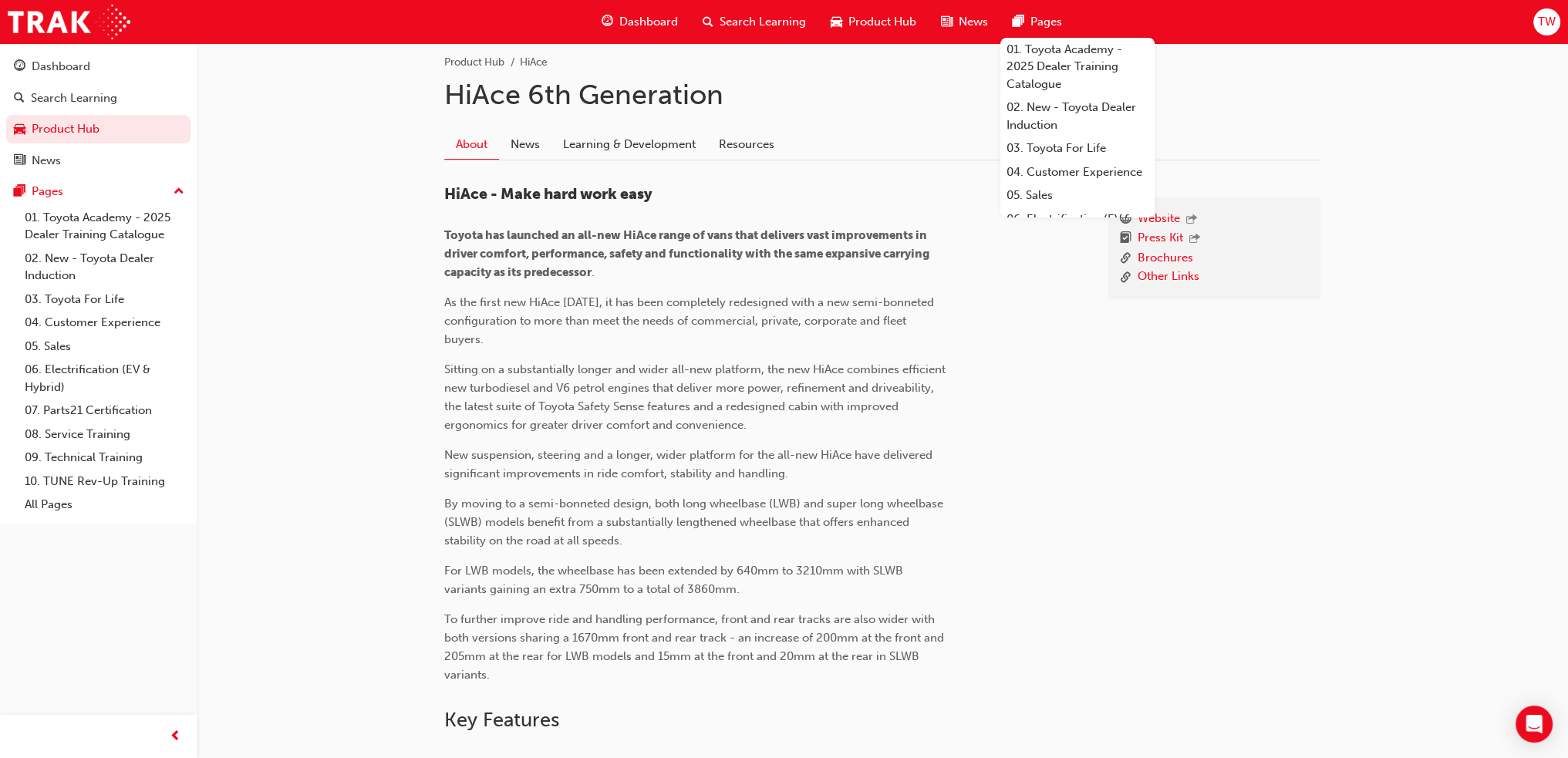
scroll to position [280, 0]
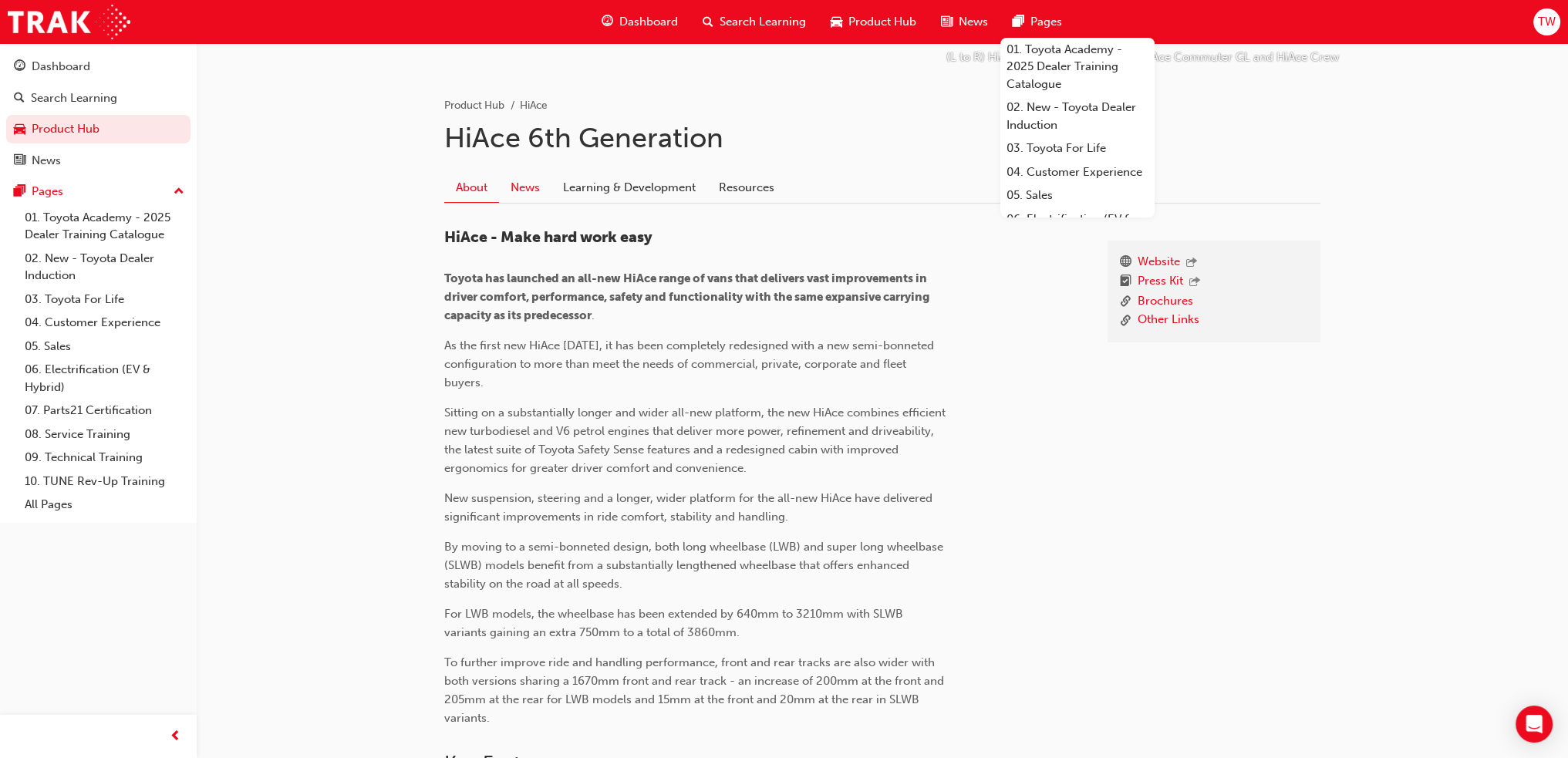
click at [533, 192] on link "News" at bounding box center [525, 187] width 52 height 29
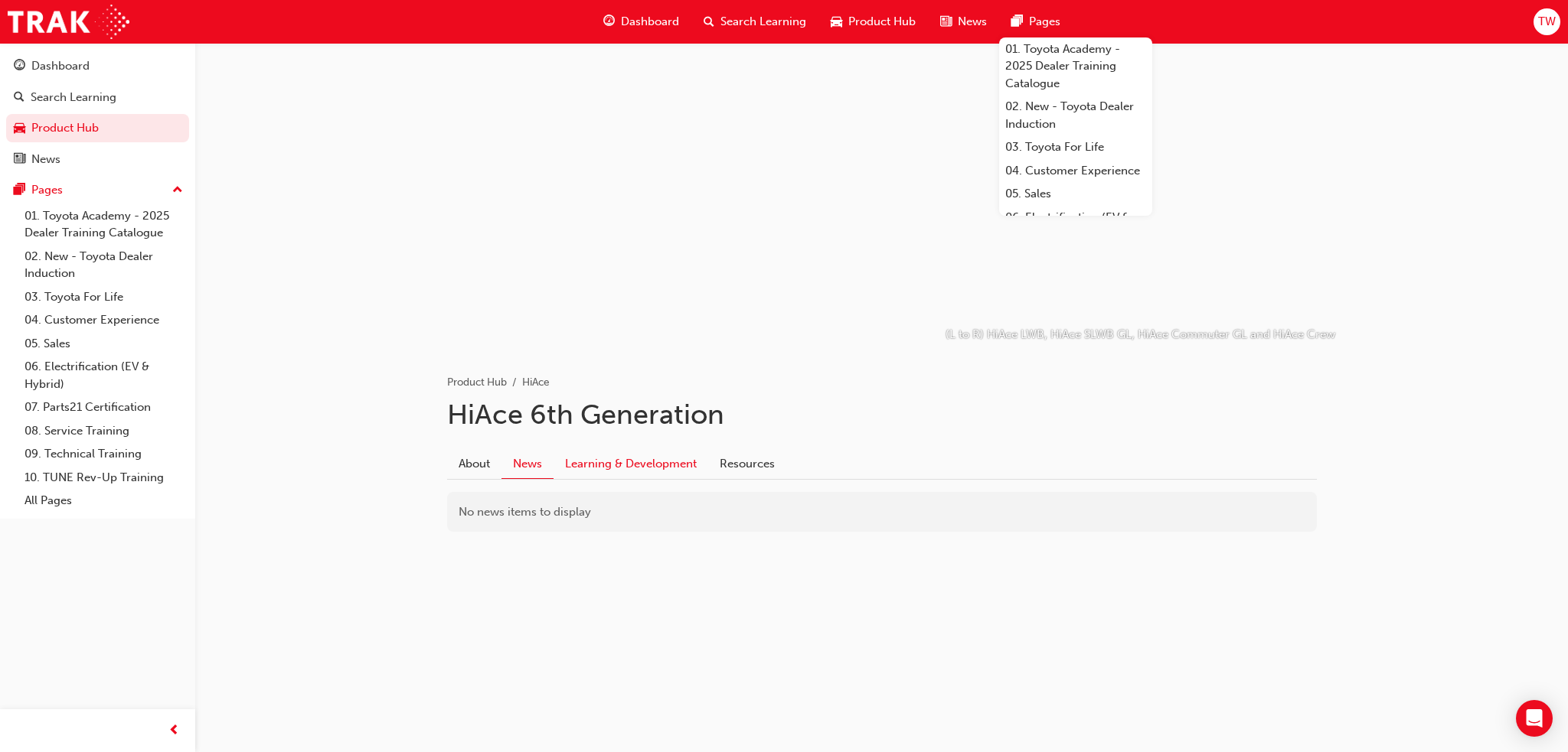
click at [655, 461] on link "Learning & Development" at bounding box center [631, 463] width 154 height 29
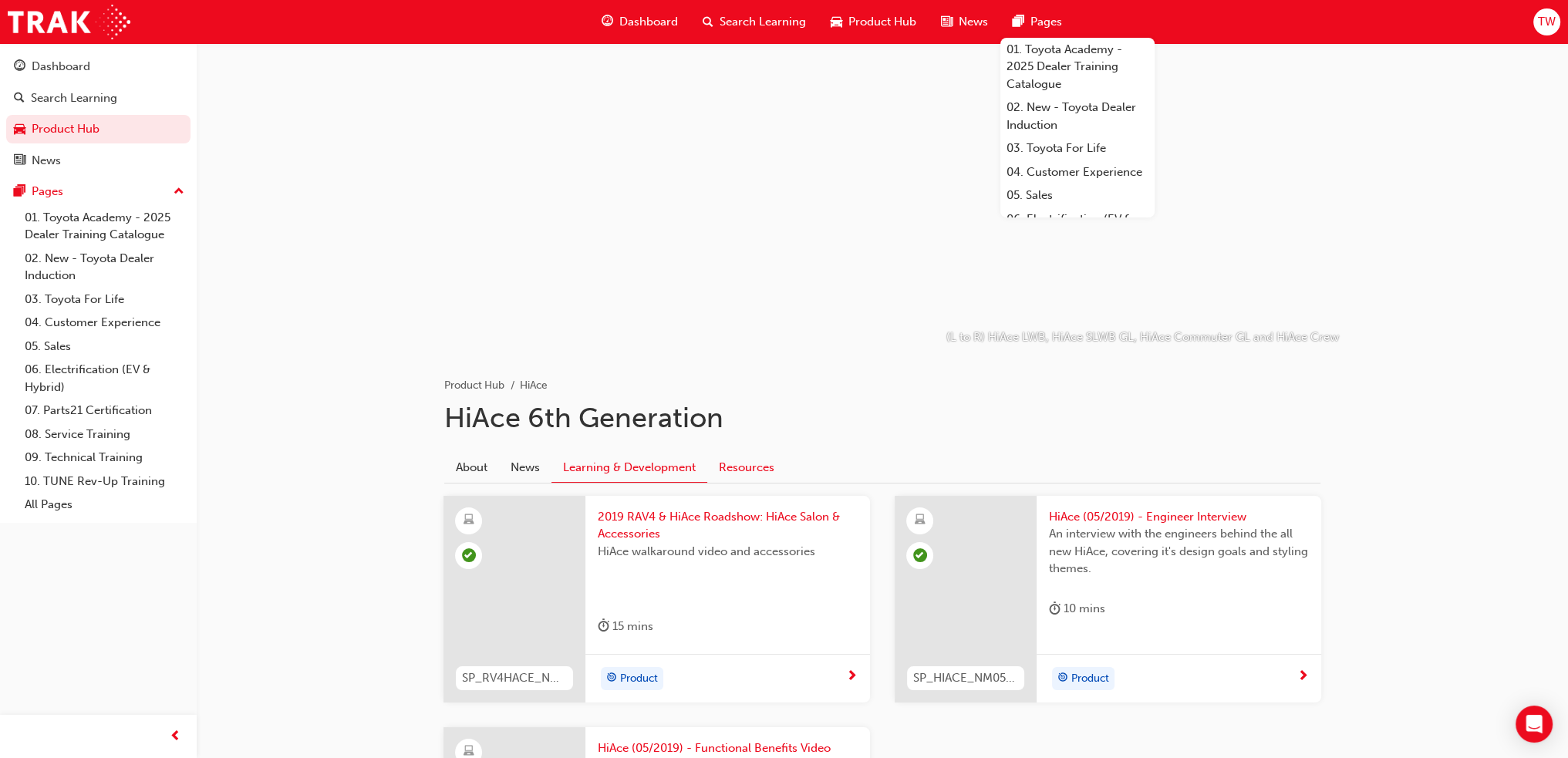
click at [747, 469] on link "Resources" at bounding box center [747, 467] width 79 height 29
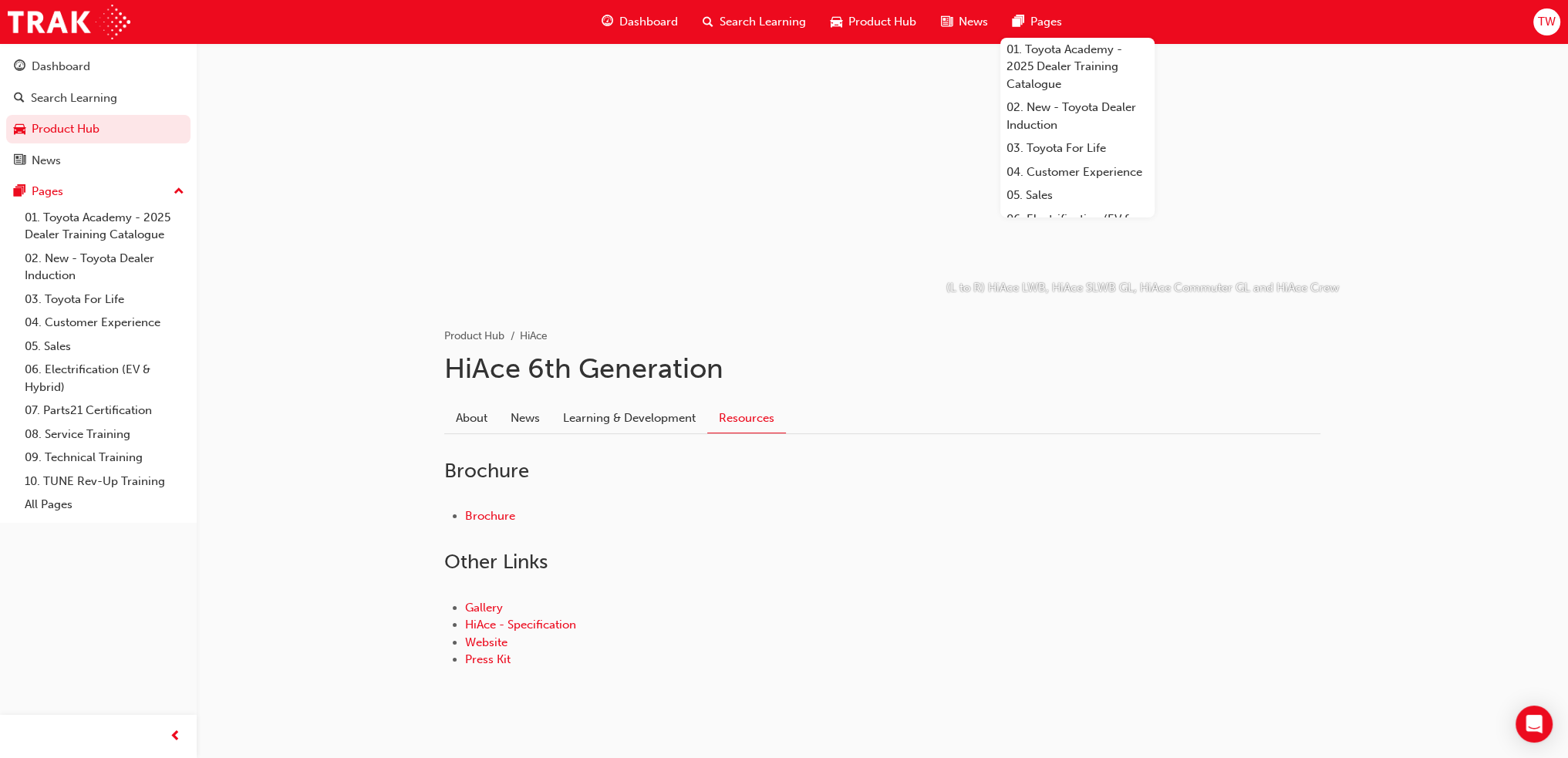
scroll to position [71, 0]
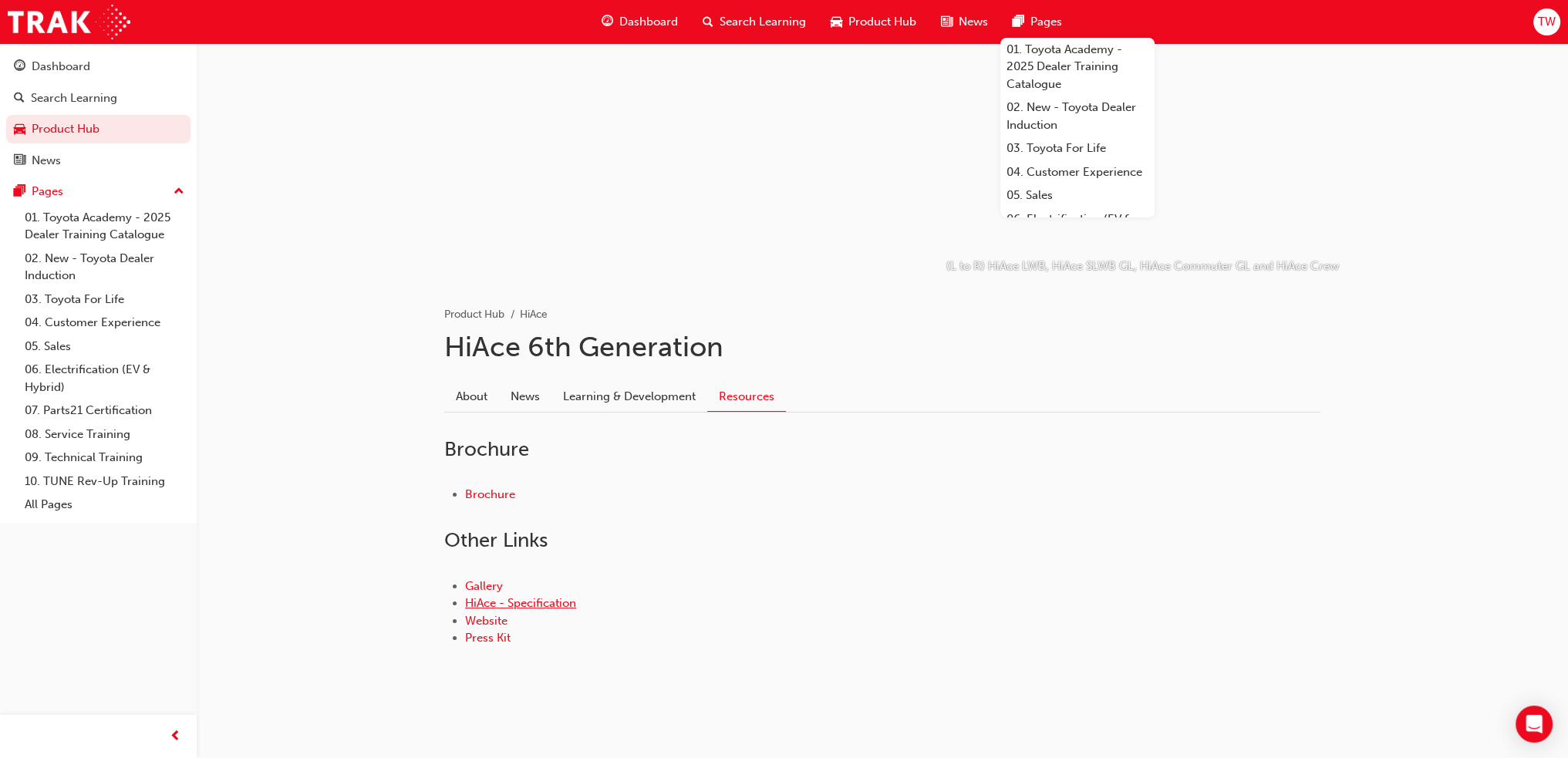
click at [548, 605] on link "HiAce - Specification" at bounding box center [520, 603] width 111 height 14
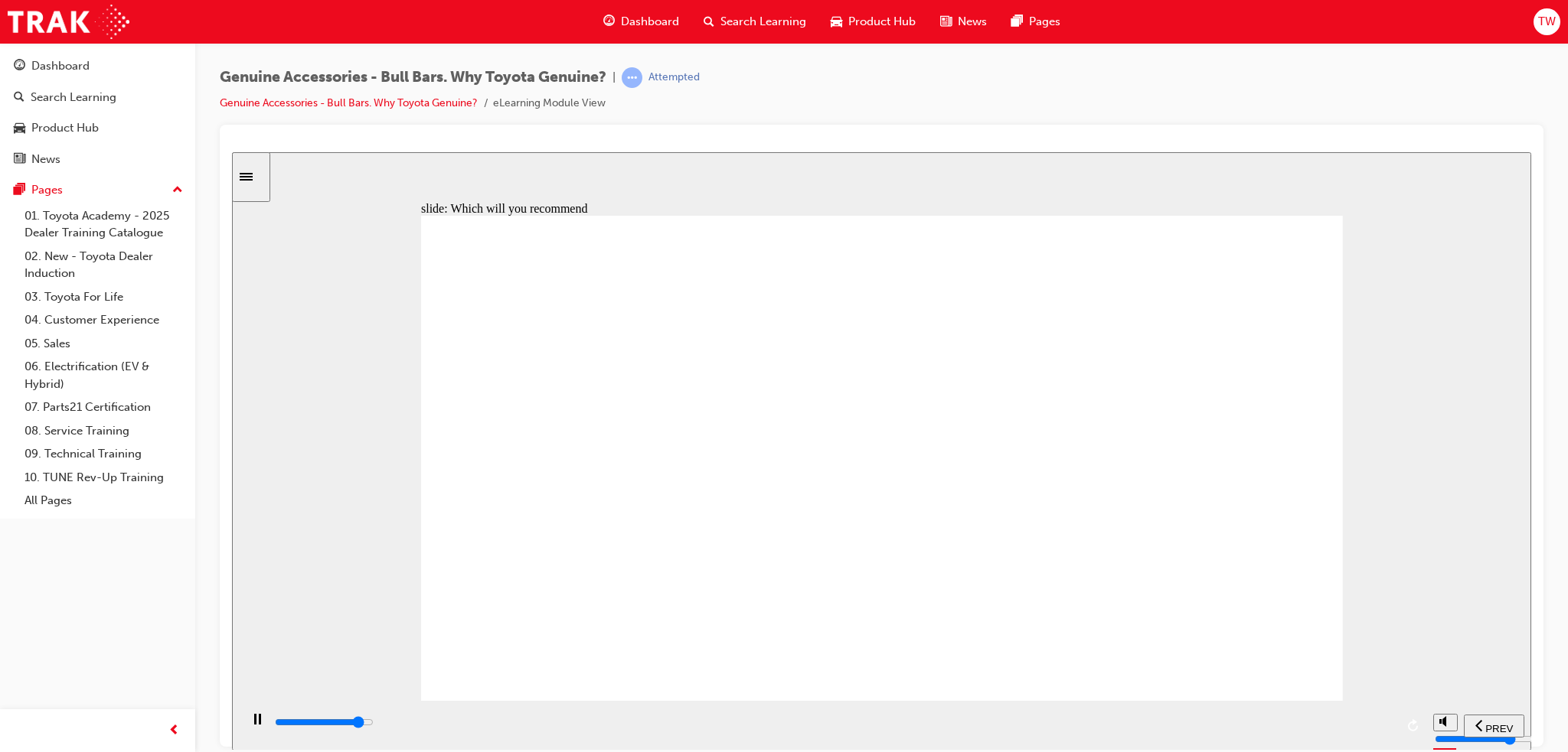
type input "8700"
radio input "true"
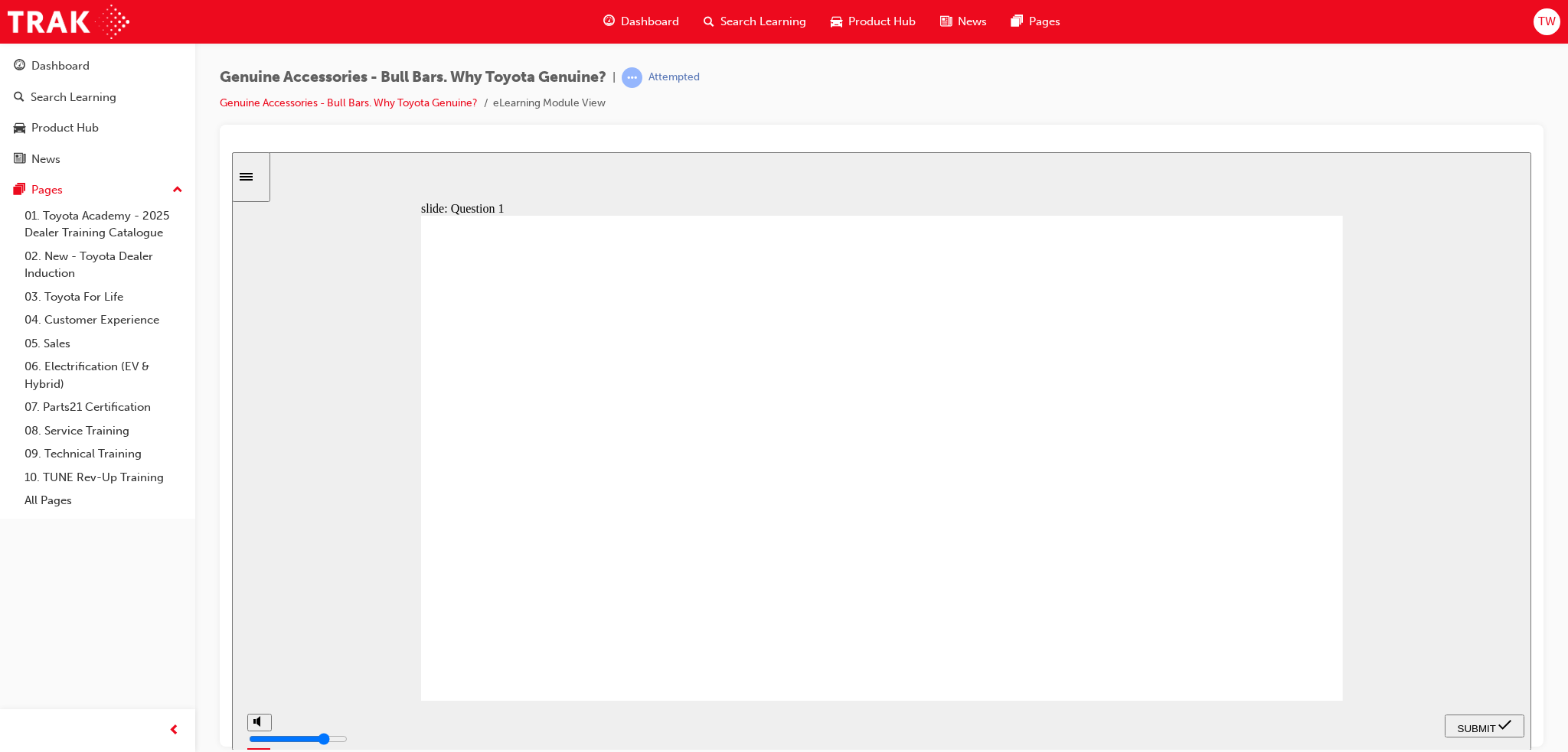
click at [1472, 723] on span "SUBMIT" at bounding box center [1477, 728] width 39 height 11
radio input "true"
click at [1485, 724] on span "SUBMIT" at bounding box center [1477, 728] width 39 height 11
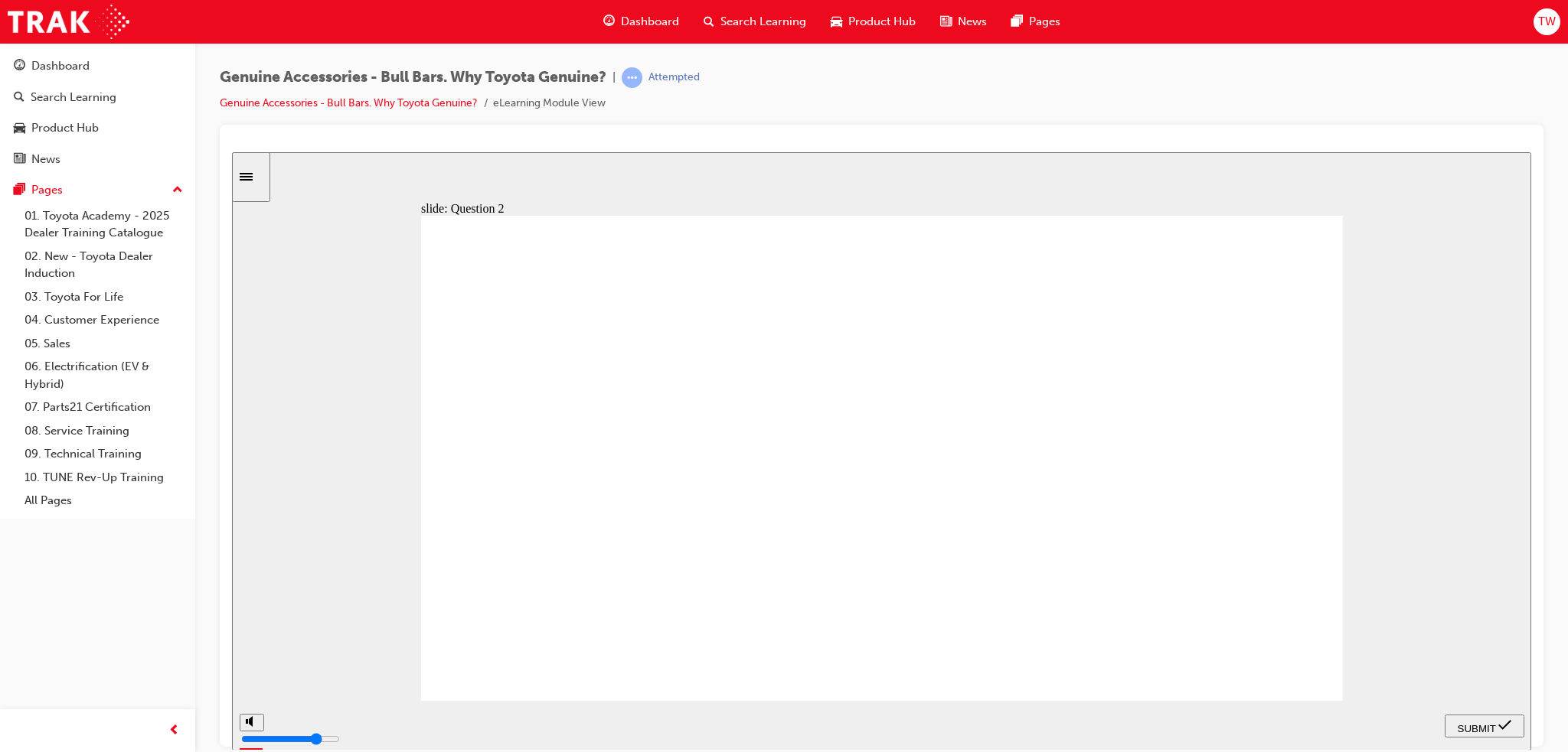
radio input "true"
click at [1458, 728] on span "SUBMIT" at bounding box center [1477, 728] width 39 height 11
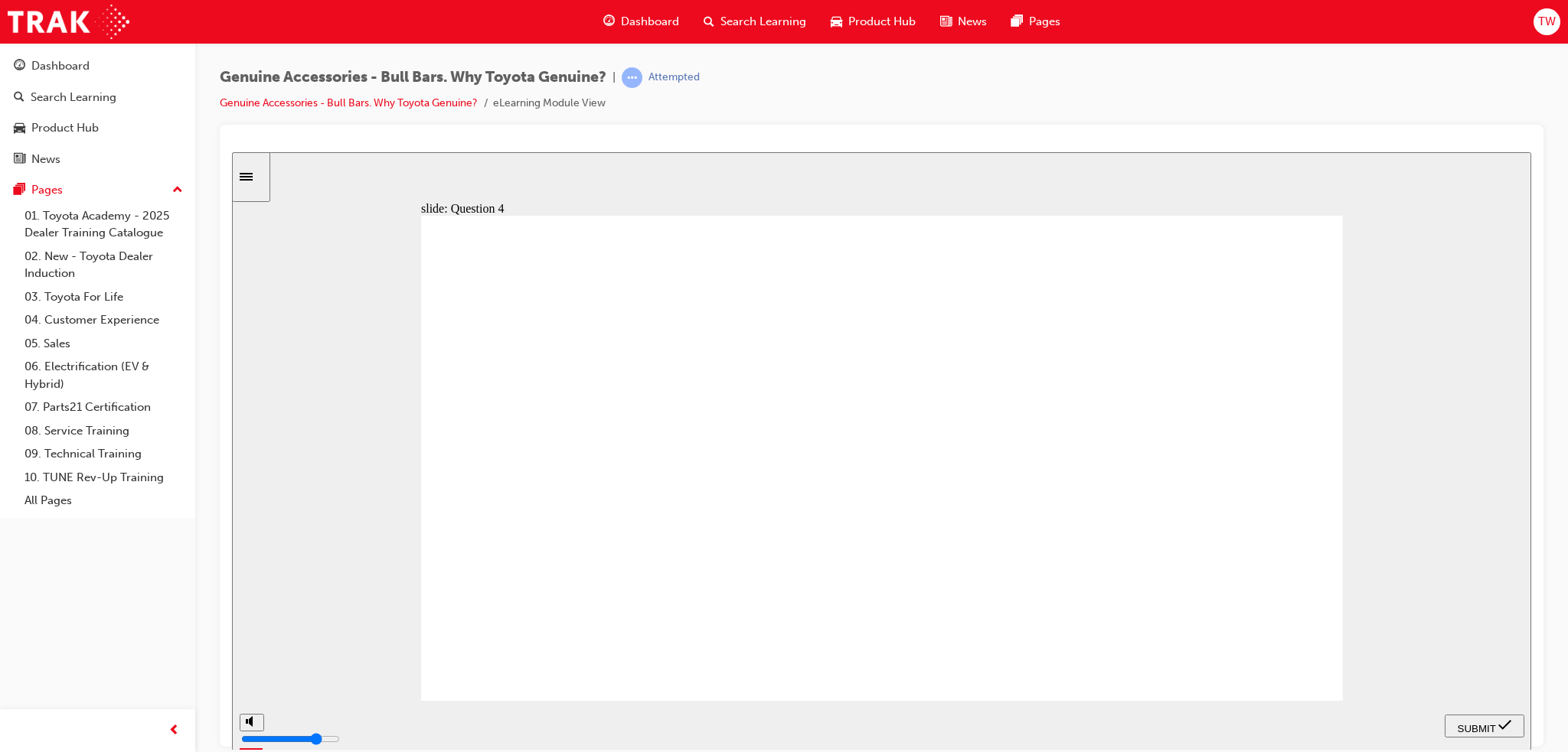
radio input "true"
click at [1469, 731] on div "SUBMIT" at bounding box center [1485, 726] width 68 height 16
drag, startPoint x: 760, startPoint y: 597, endPoint x: 789, endPoint y: 616, distance: 34.7
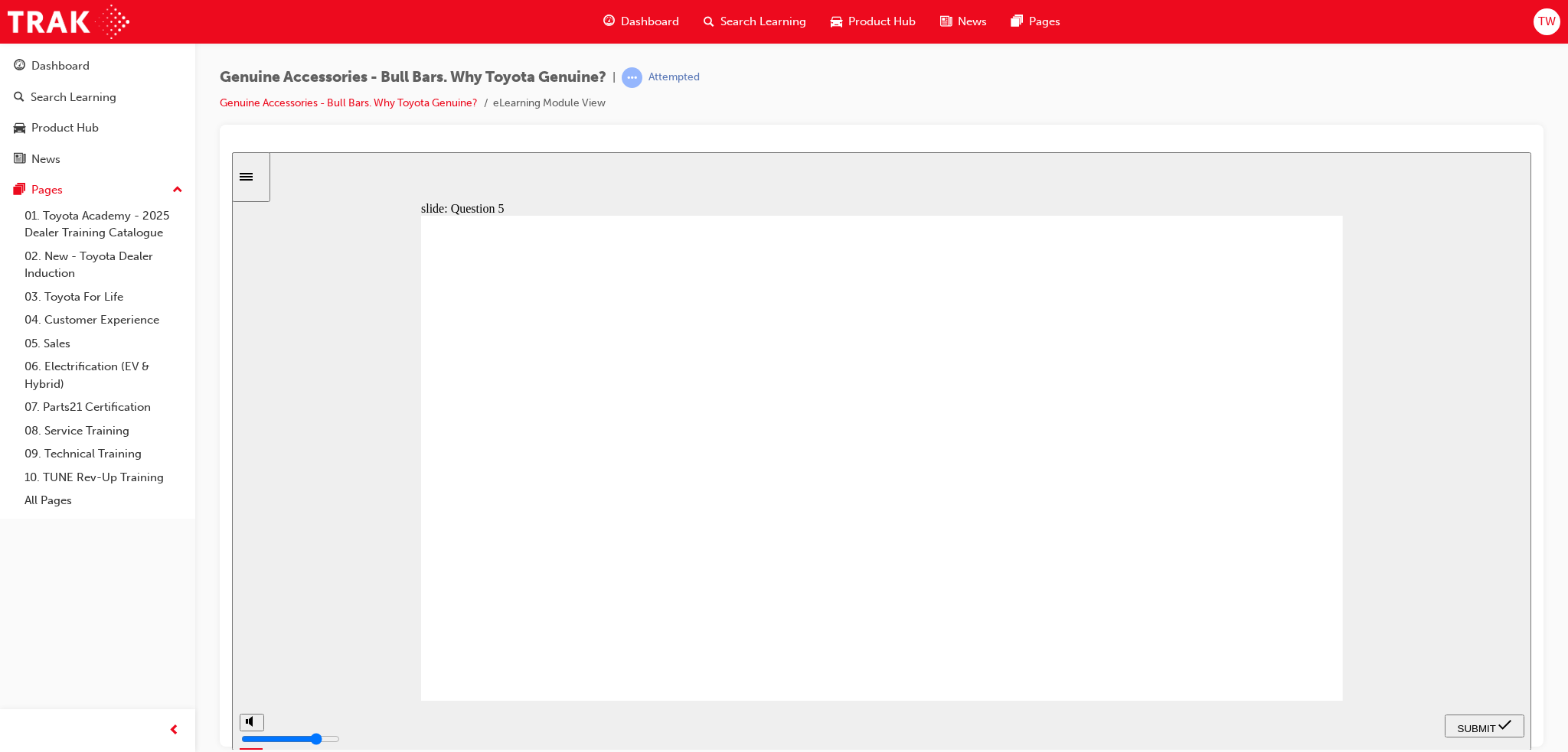
radio input "true"
click at [1482, 723] on span "SUBMIT" at bounding box center [1477, 728] width 39 height 11
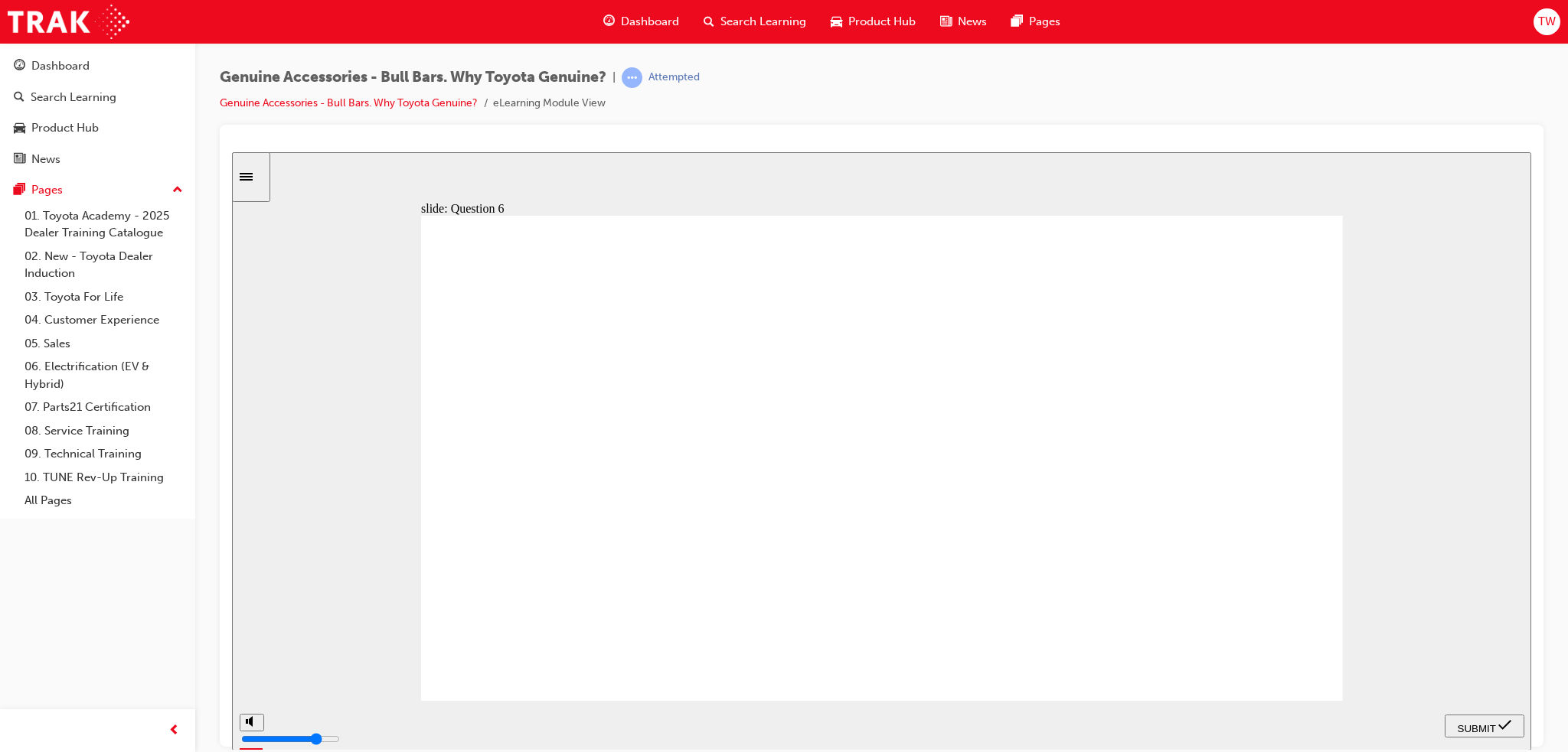
radio input "true"
click at [1497, 736] on button "SUBMIT" at bounding box center [1484, 726] width 80 height 23
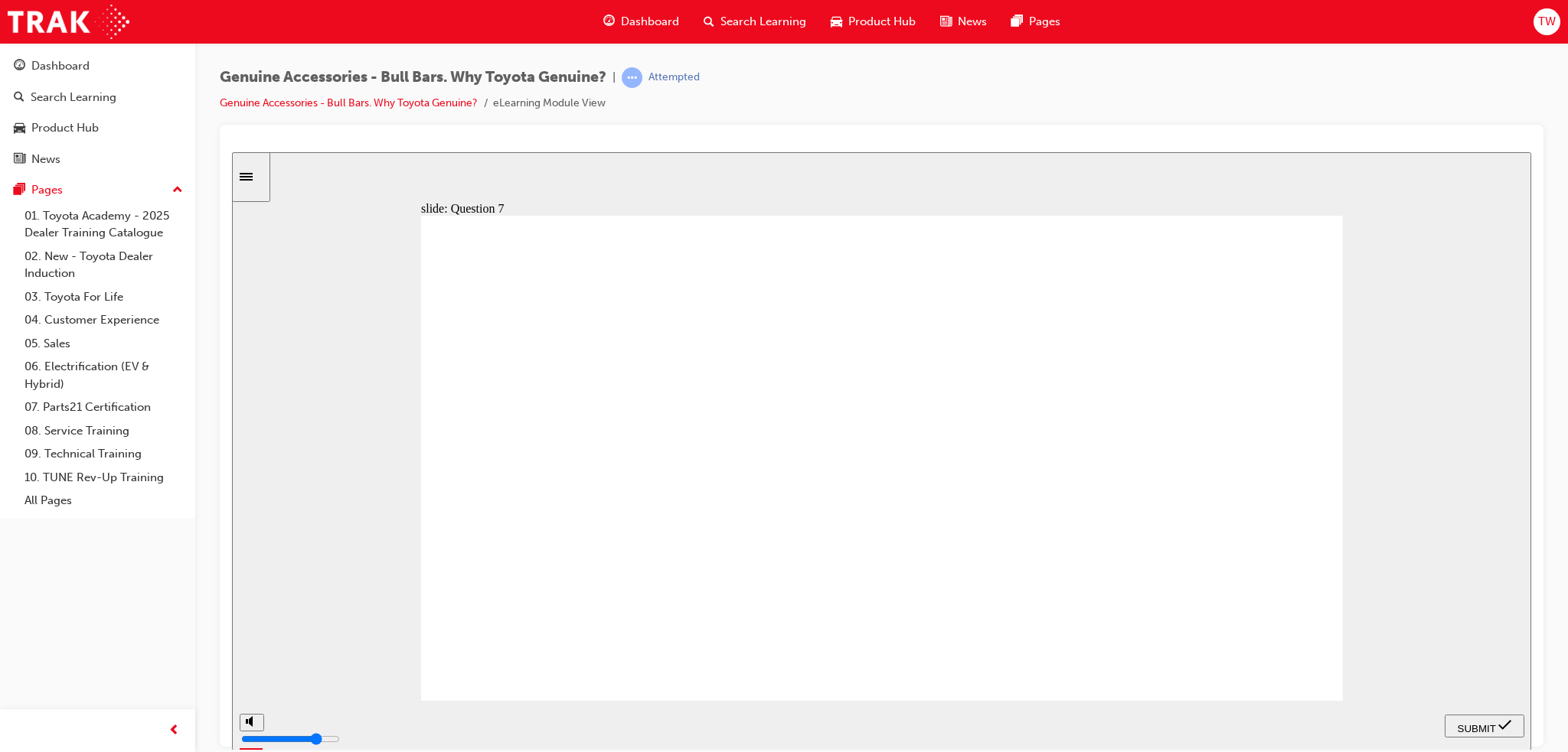
radio input "false"
radio input "true"
click at [1466, 718] on div "SUBMIT" at bounding box center [1485, 726] width 68 height 16
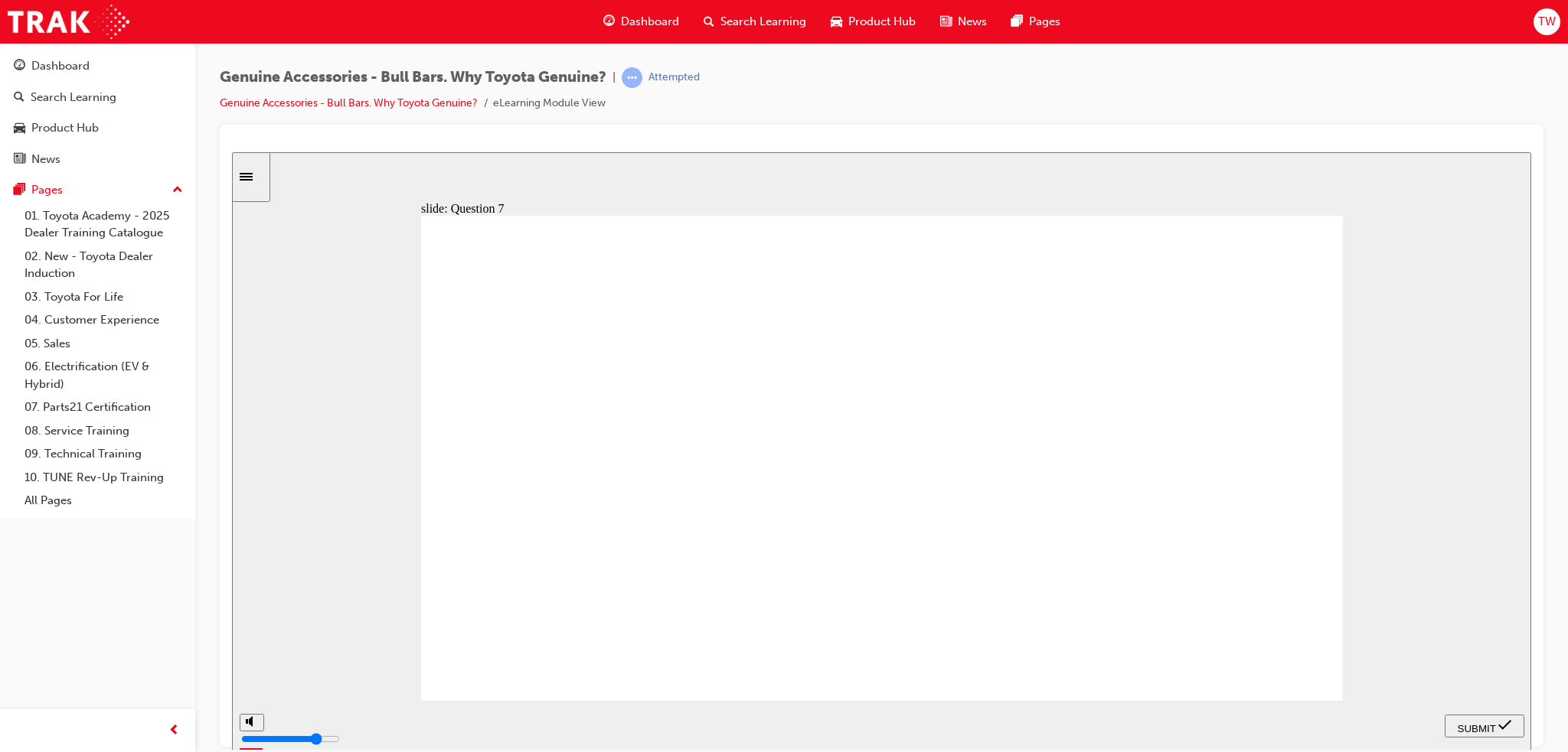
type input "23000"
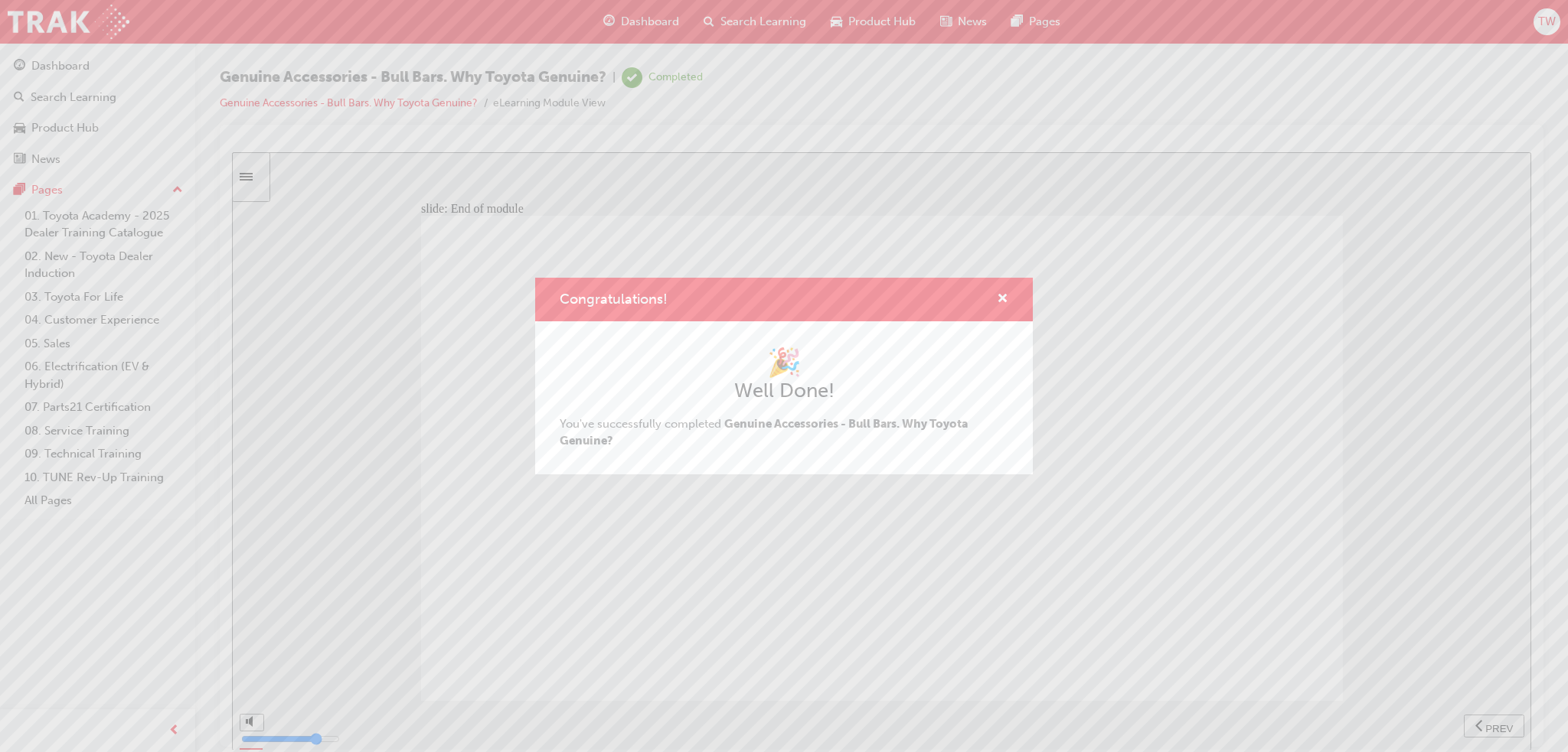
click at [591, 241] on div "Congratulations! 🎉 Well Done! You've successfully completed Genuine Accessories…" at bounding box center [784, 376] width 1568 height 752
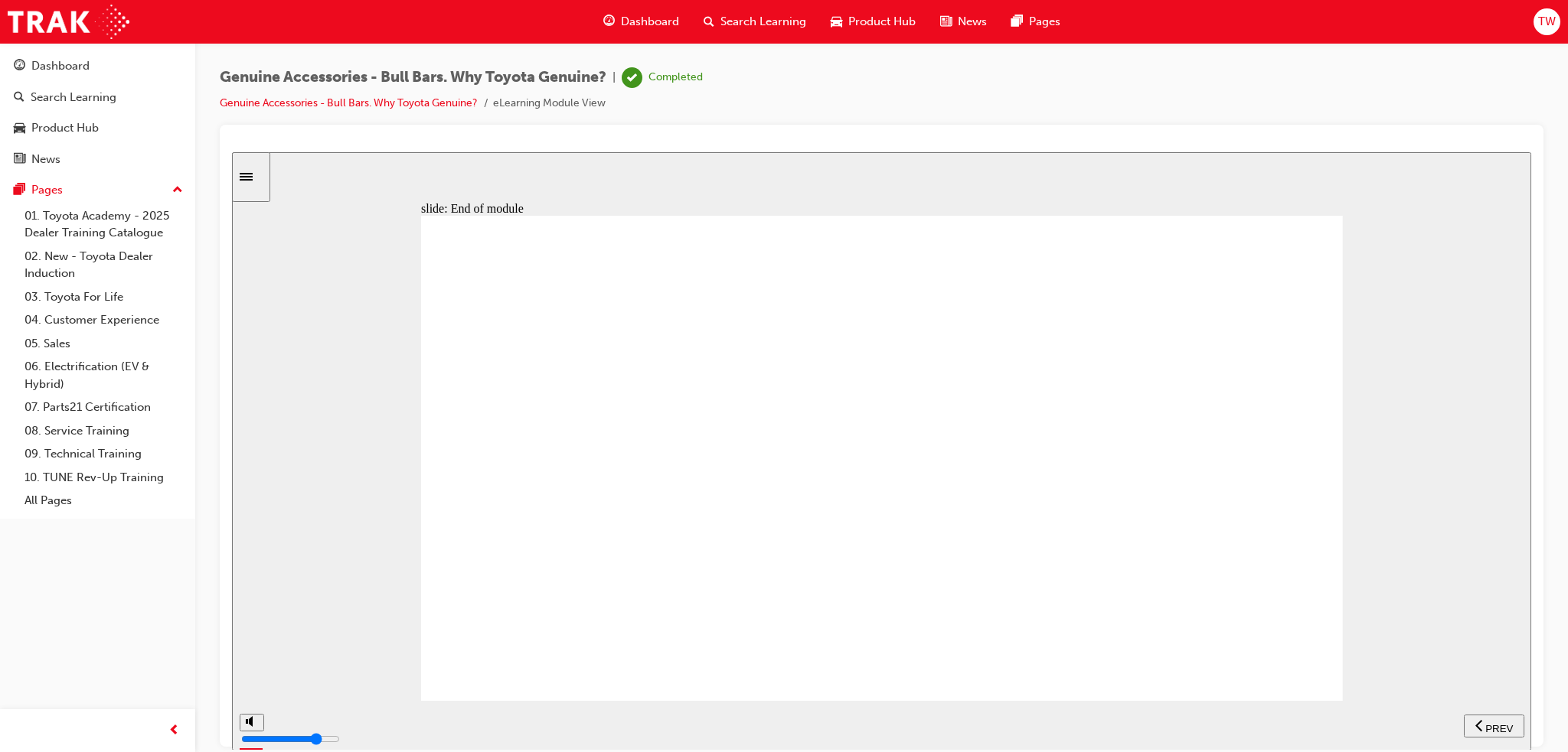
click at [635, 21] on span "Dashboard" at bounding box center [650, 22] width 58 height 18
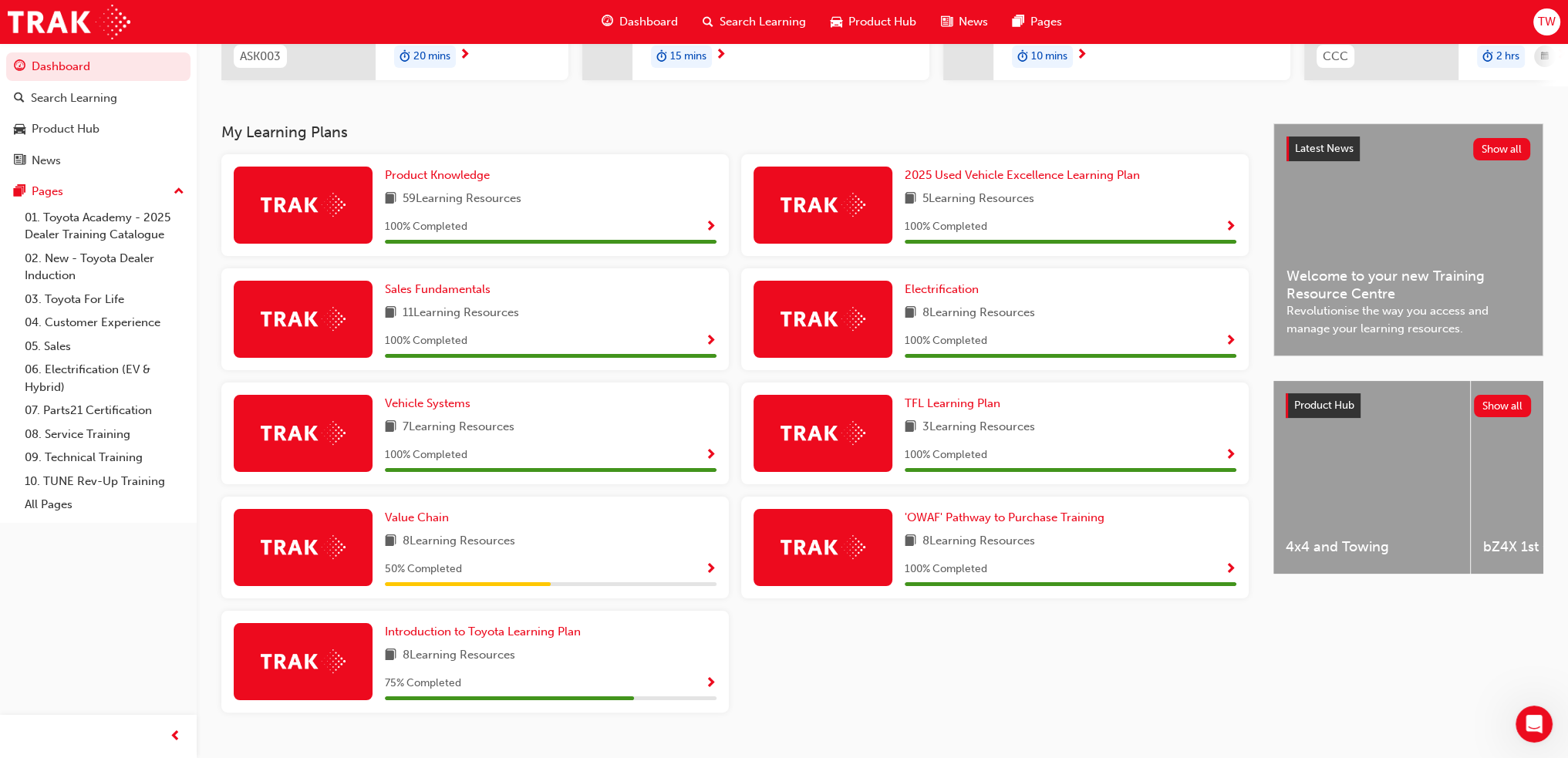
scroll to position [304, 0]
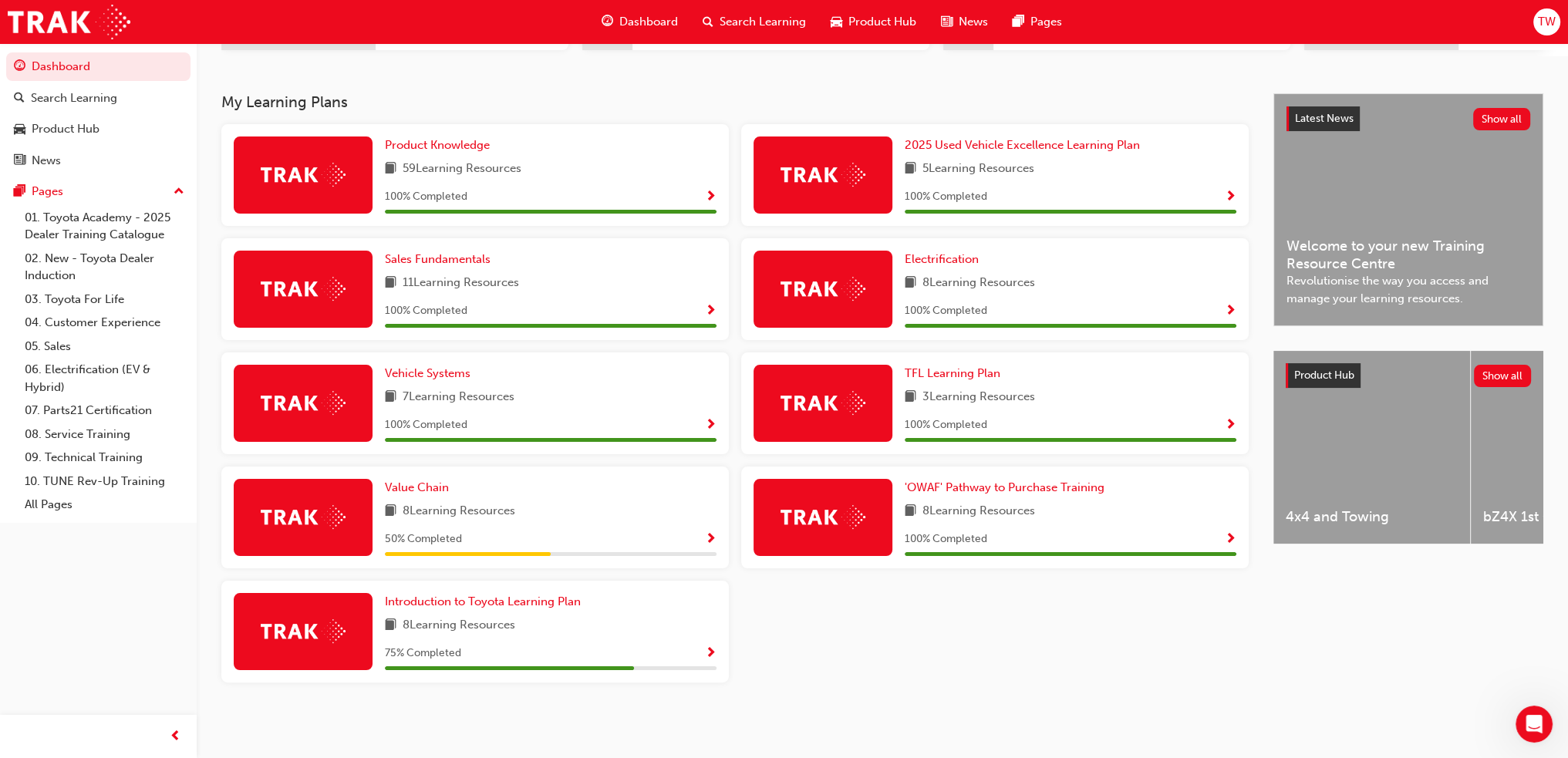
click at [713, 543] on span "Show Progress" at bounding box center [710, 540] width 11 height 14
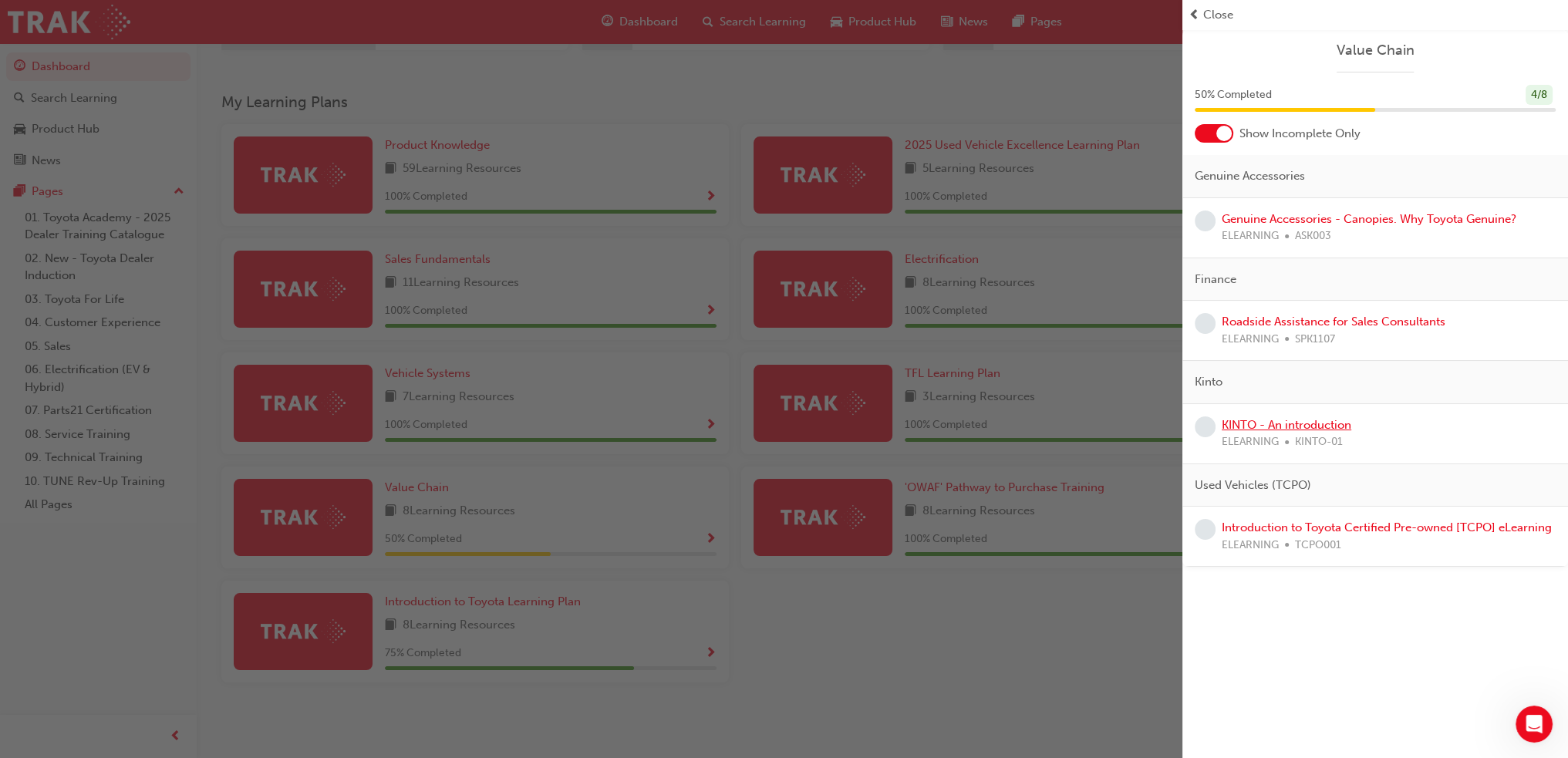
click at [1271, 418] on link "KINTO - An introduction" at bounding box center [1286, 425] width 130 height 14
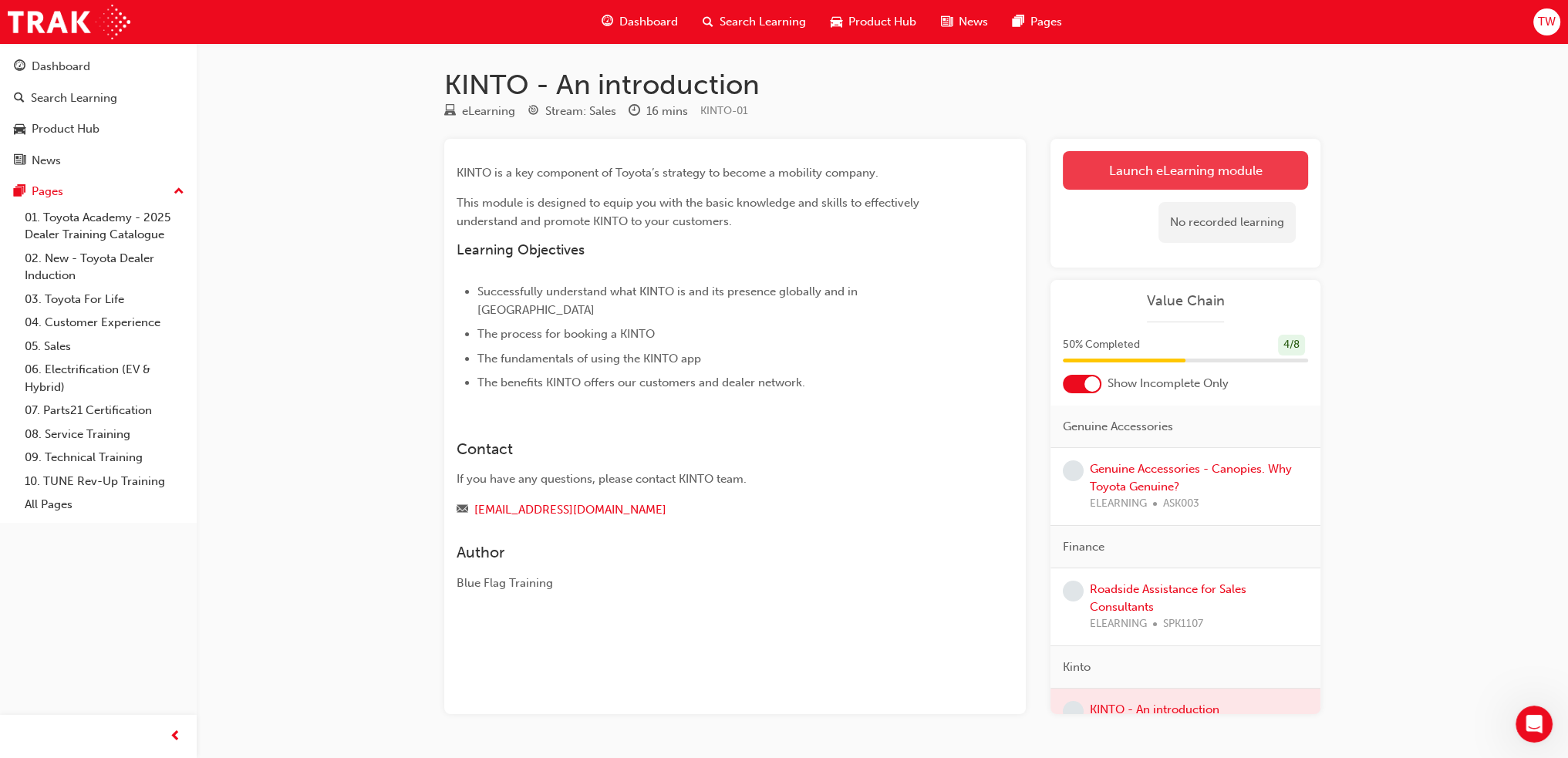
click at [1169, 181] on link "Launch eLearning module" at bounding box center [1185, 170] width 246 height 39
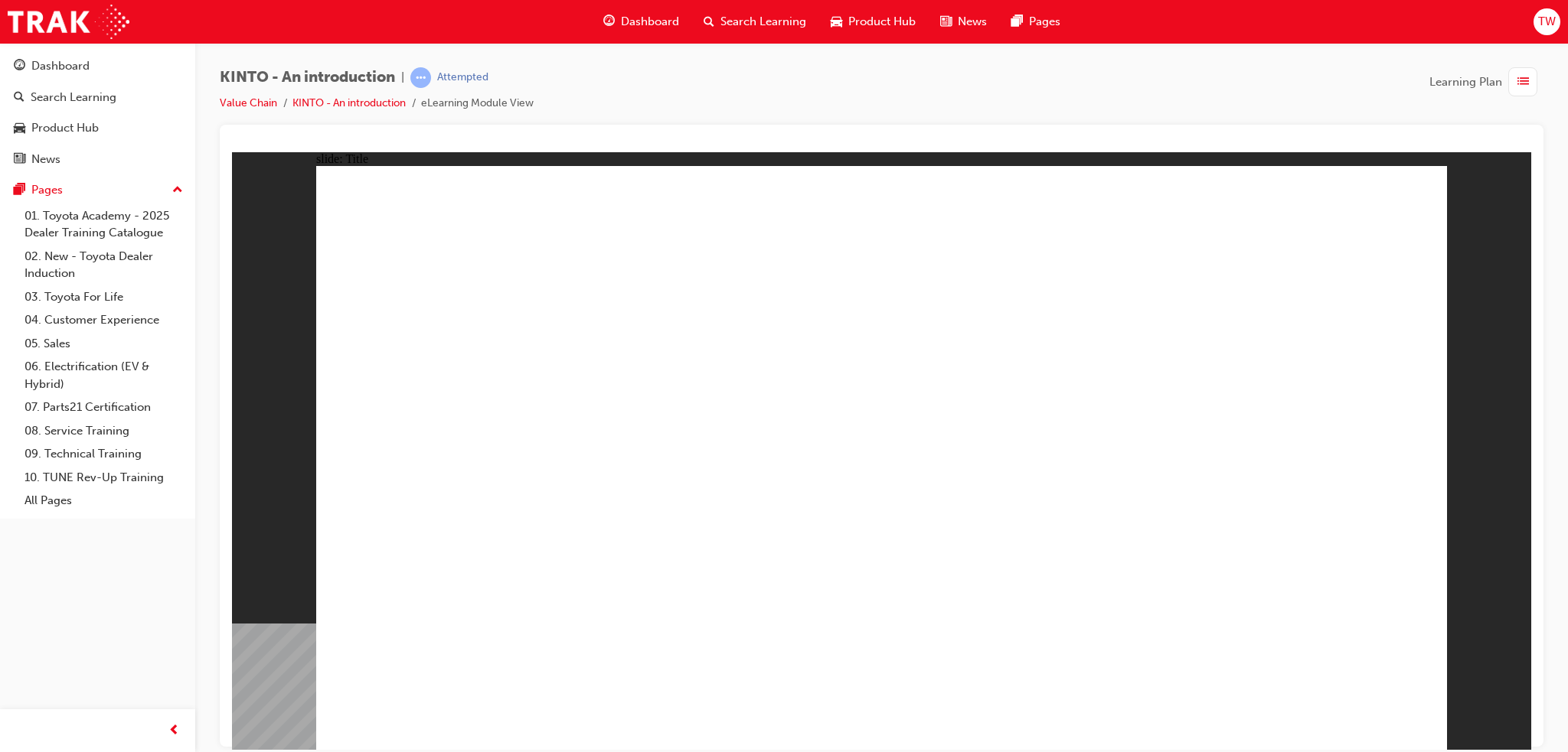
click at [1562, 514] on div "KINTO - An introduction | Attempted Value Chain KINTO - An introduction eLearni…" at bounding box center [881, 378] width 1373 height 671
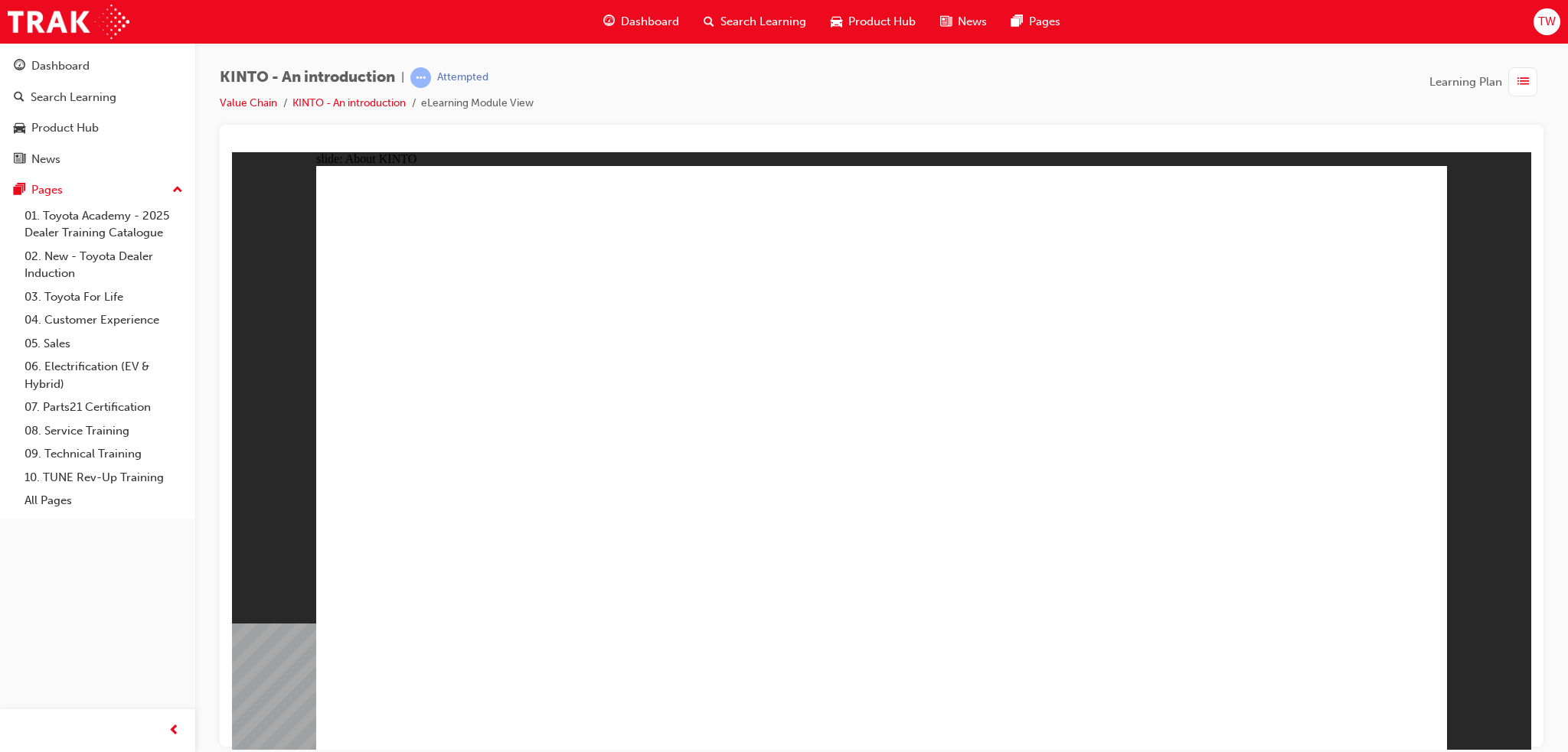
click at [1562, 514] on div "KINTO - An introduction | Attempted Value Chain KINTO - An introduction eLearni…" at bounding box center [881, 378] width 1373 height 671
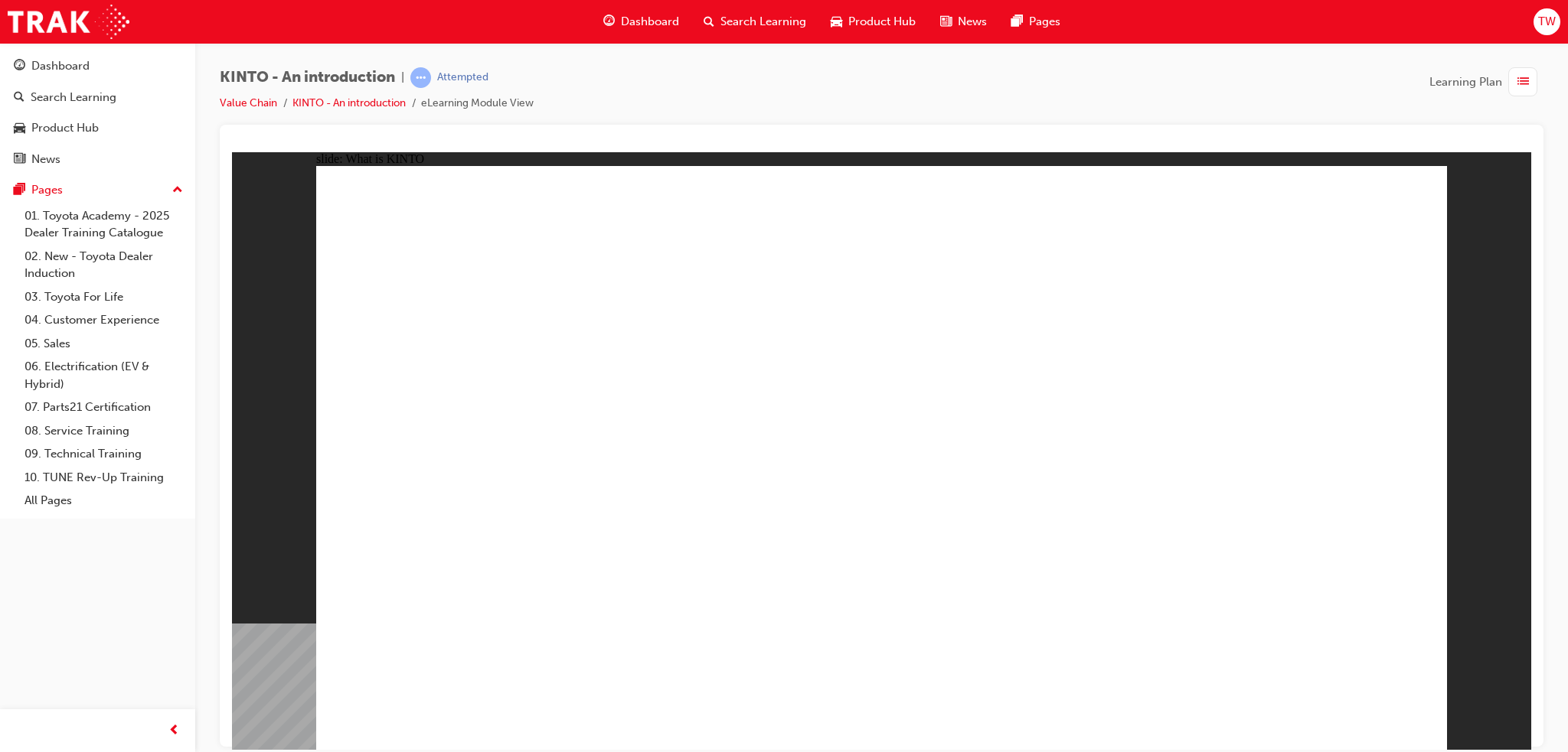
drag, startPoint x: 1014, startPoint y: 509, endPoint x: 1010, endPoint y: 500, distance: 9.8
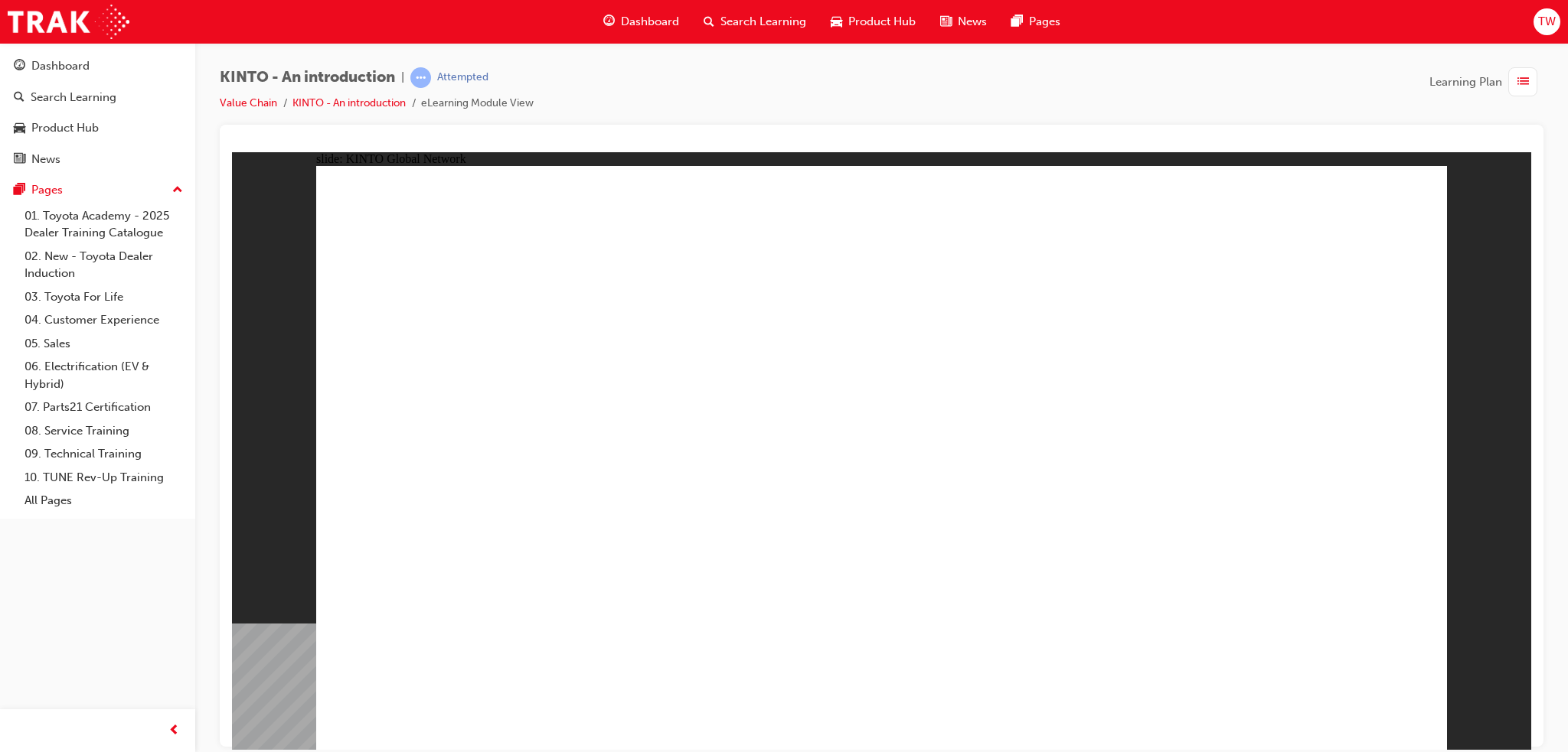
drag, startPoint x: 1063, startPoint y: 398, endPoint x: 1050, endPoint y: 405, distance: 14.8
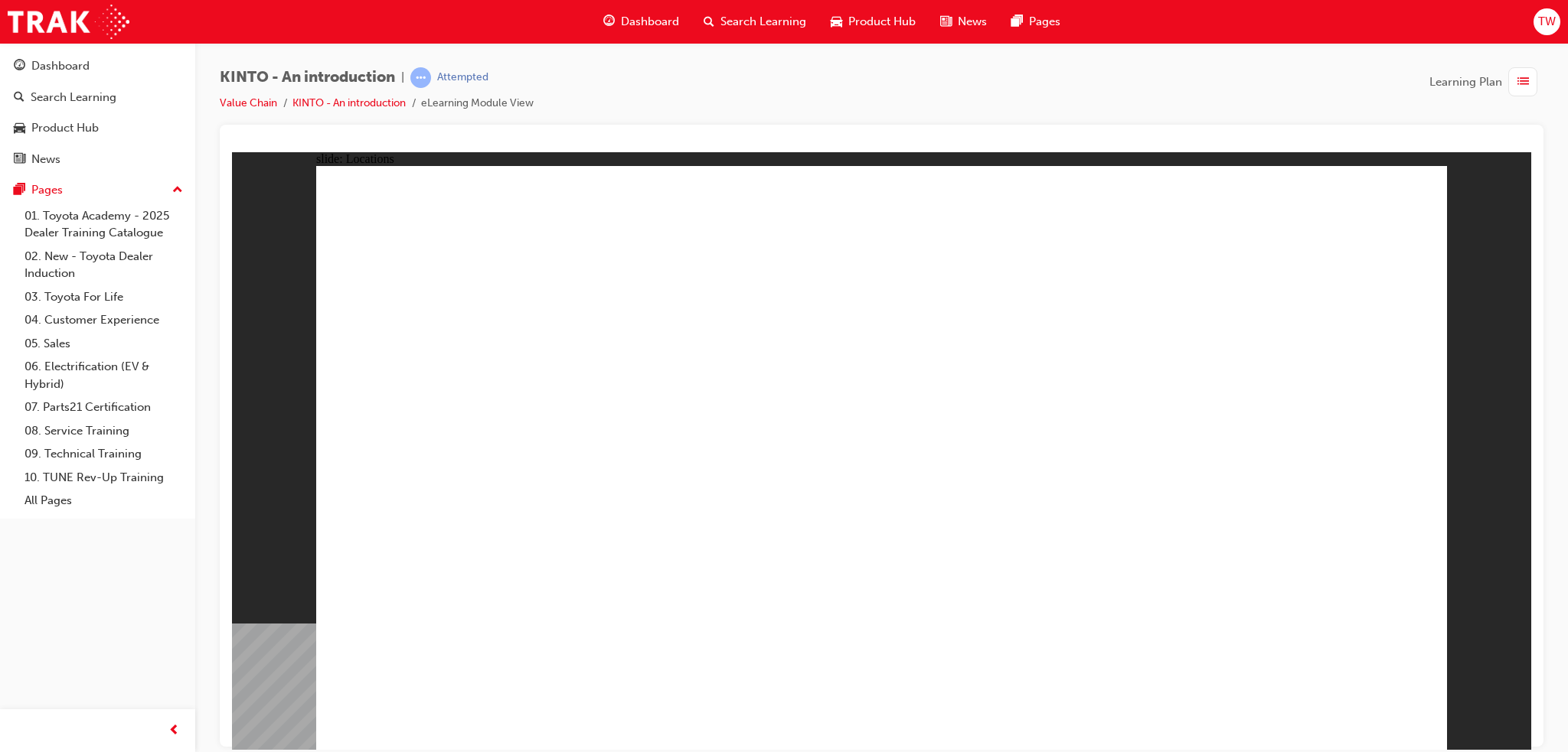
drag, startPoint x: 1044, startPoint y: 260, endPoint x: 1041, endPoint y: 297, distance: 37.1
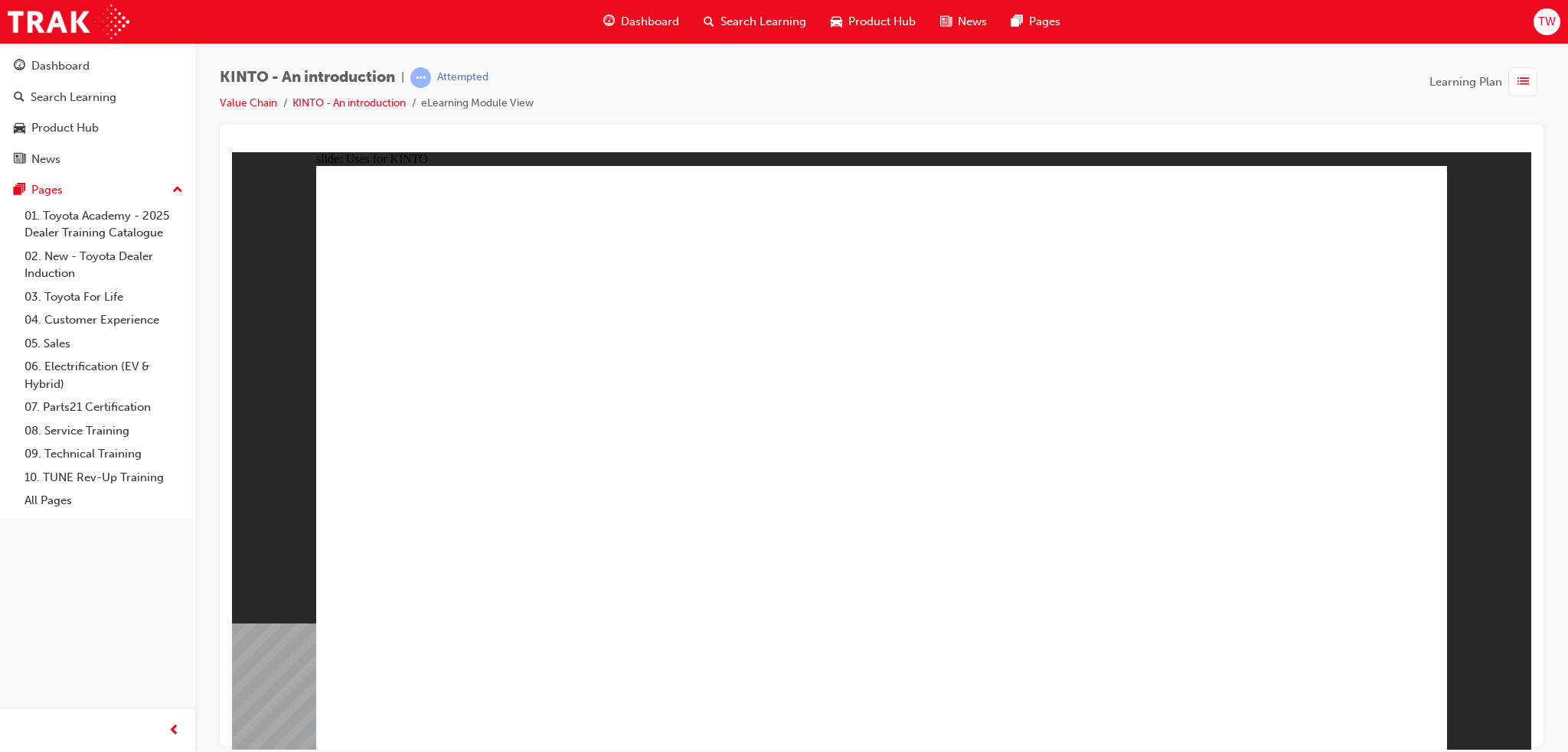
drag, startPoint x: 963, startPoint y: 535, endPoint x: 986, endPoint y: 526, distance: 24.7
drag, startPoint x: 987, startPoint y: 371, endPoint x: 987, endPoint y: 384, distance: 13.0
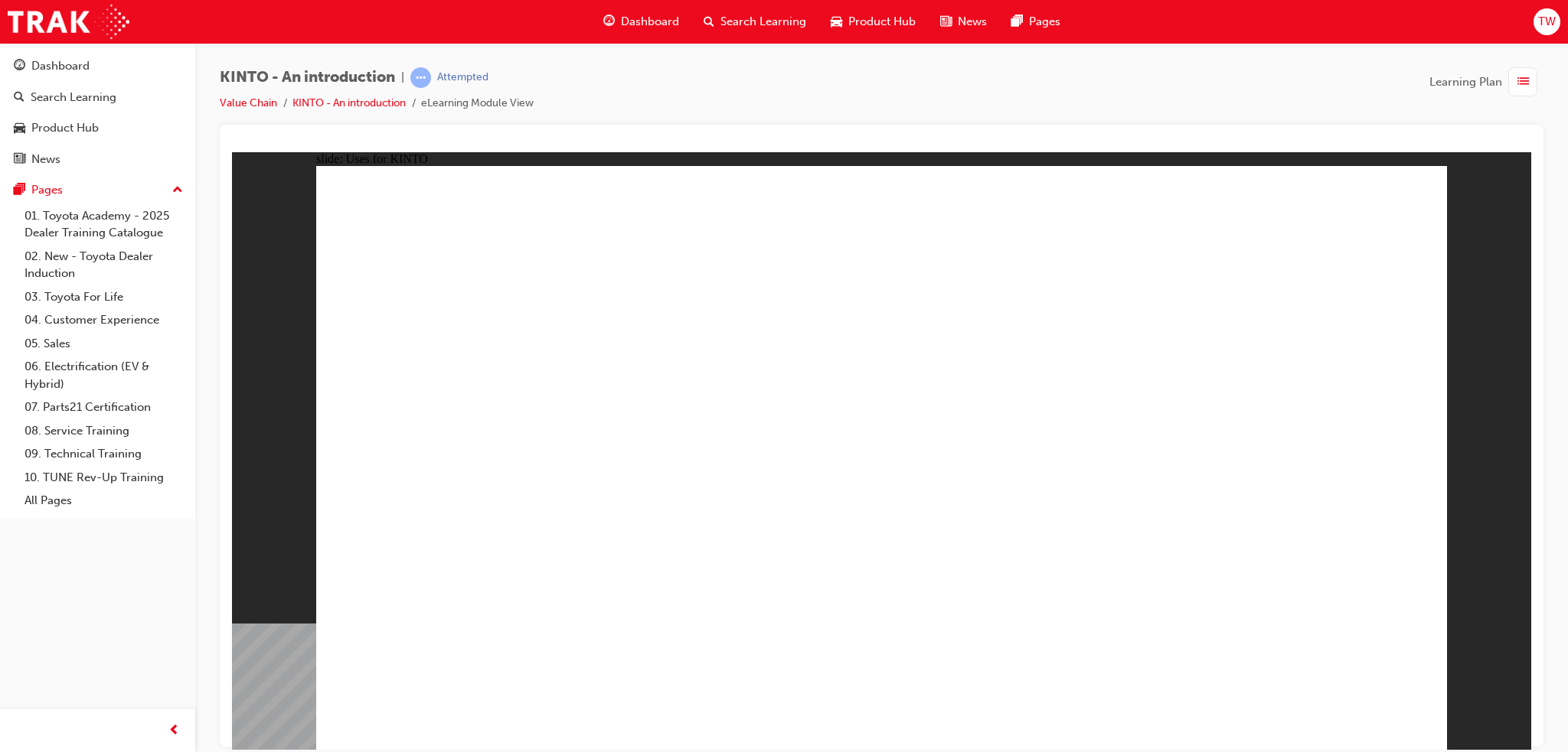
drag, startPoint x: 971, startPoint y: 546, endPoint x: 1225, endPoint y: 472, distance: 264.6
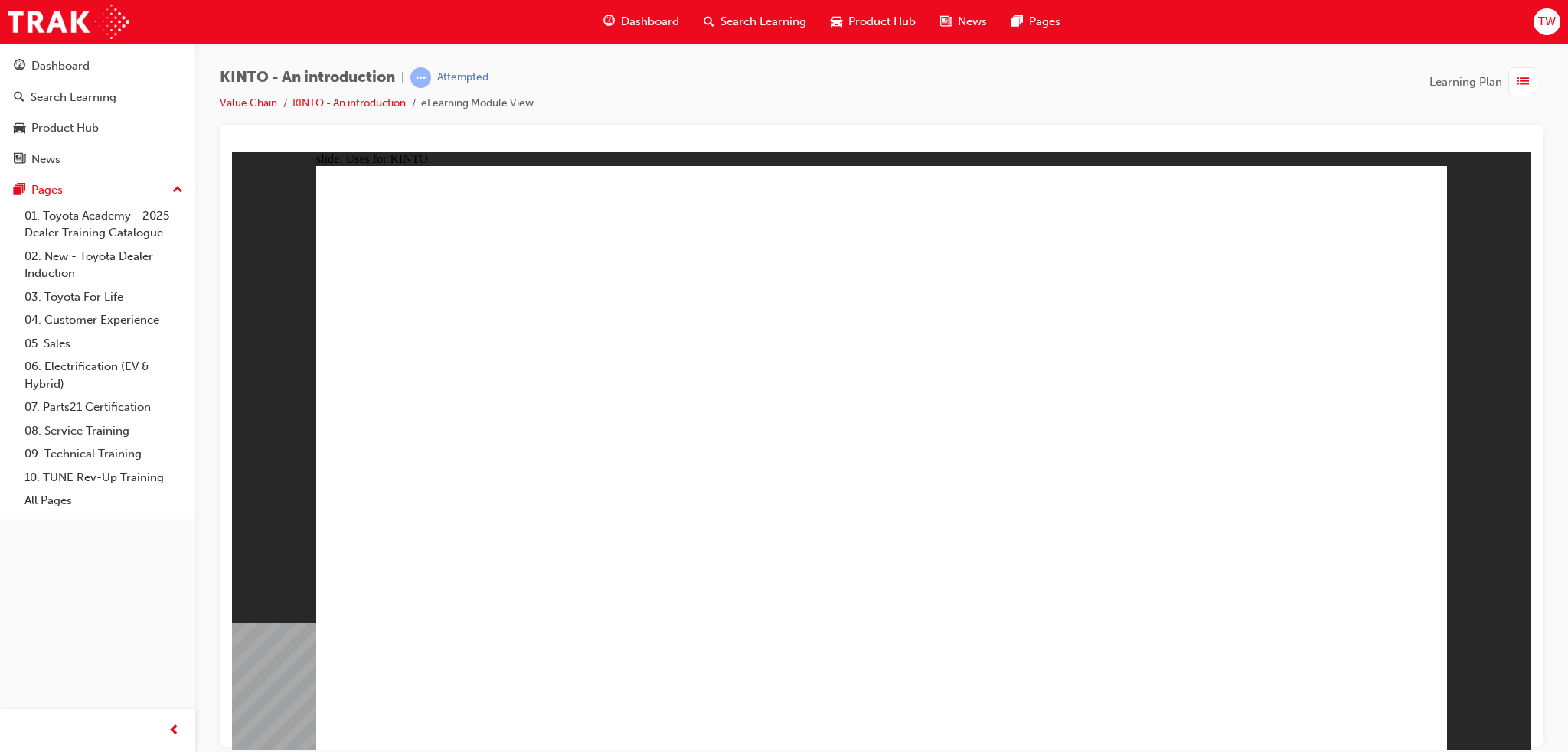
drag, startPoint x: 1018, startPoint y: 500, endPoint x: 1106, endPoint y: 466, distance: 94.3
drag, startPoint x: 1142, startPoint y: 454, endPoint x: 1050, endPoint y: 368, distance: 125.9
drag, startPoint x: 985, startPoint y: 330, endPoint x: 992, endPoint y: 387, distance: 57.4
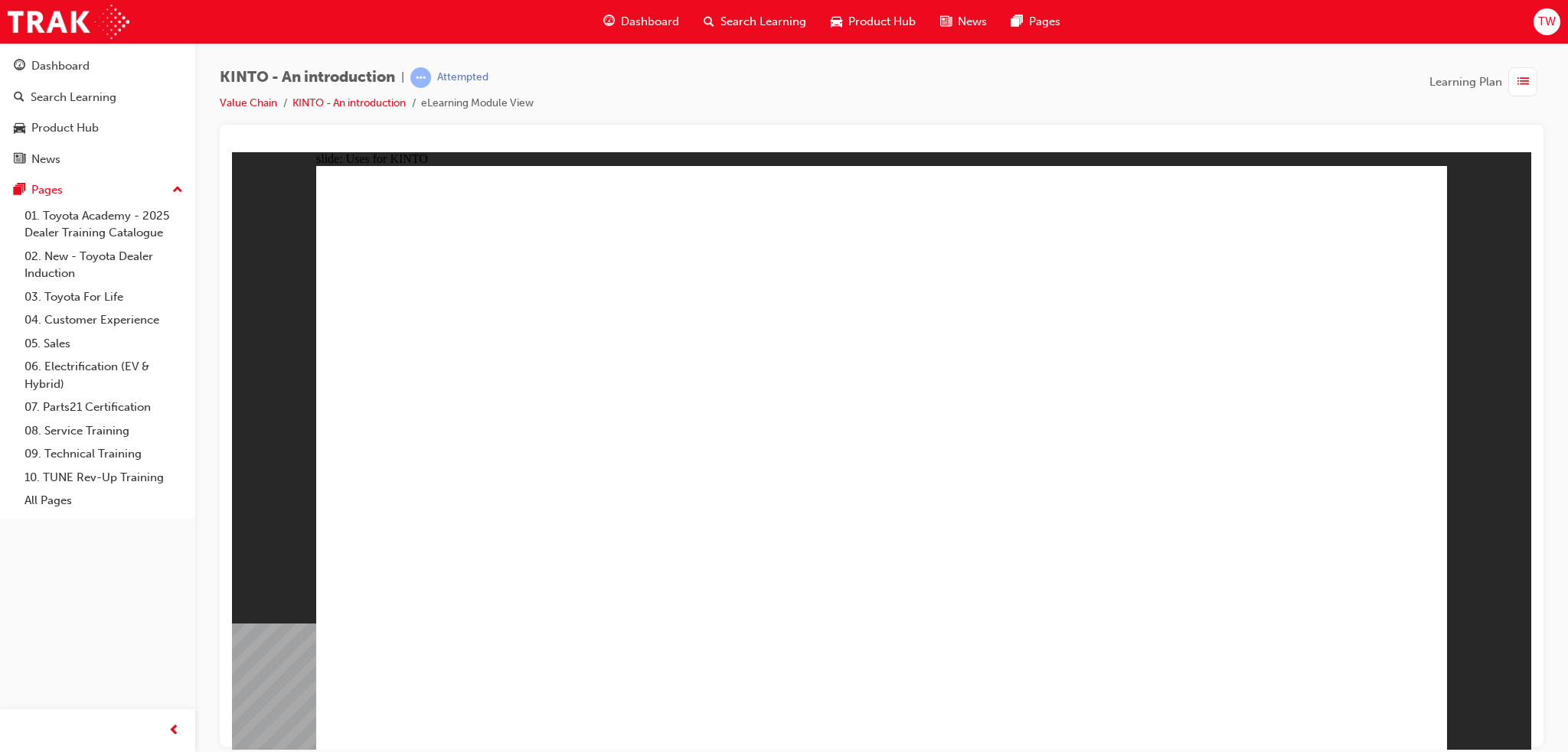
drag, startPoint x: 974, startPoint y: 539, endPoint x: 1026, endPoint y: 543, distance: 52.2
drag, startPoint x: 1172, startPoint y: 543, endPoint x: 1115, endPoint y: 435, distance: 122.1
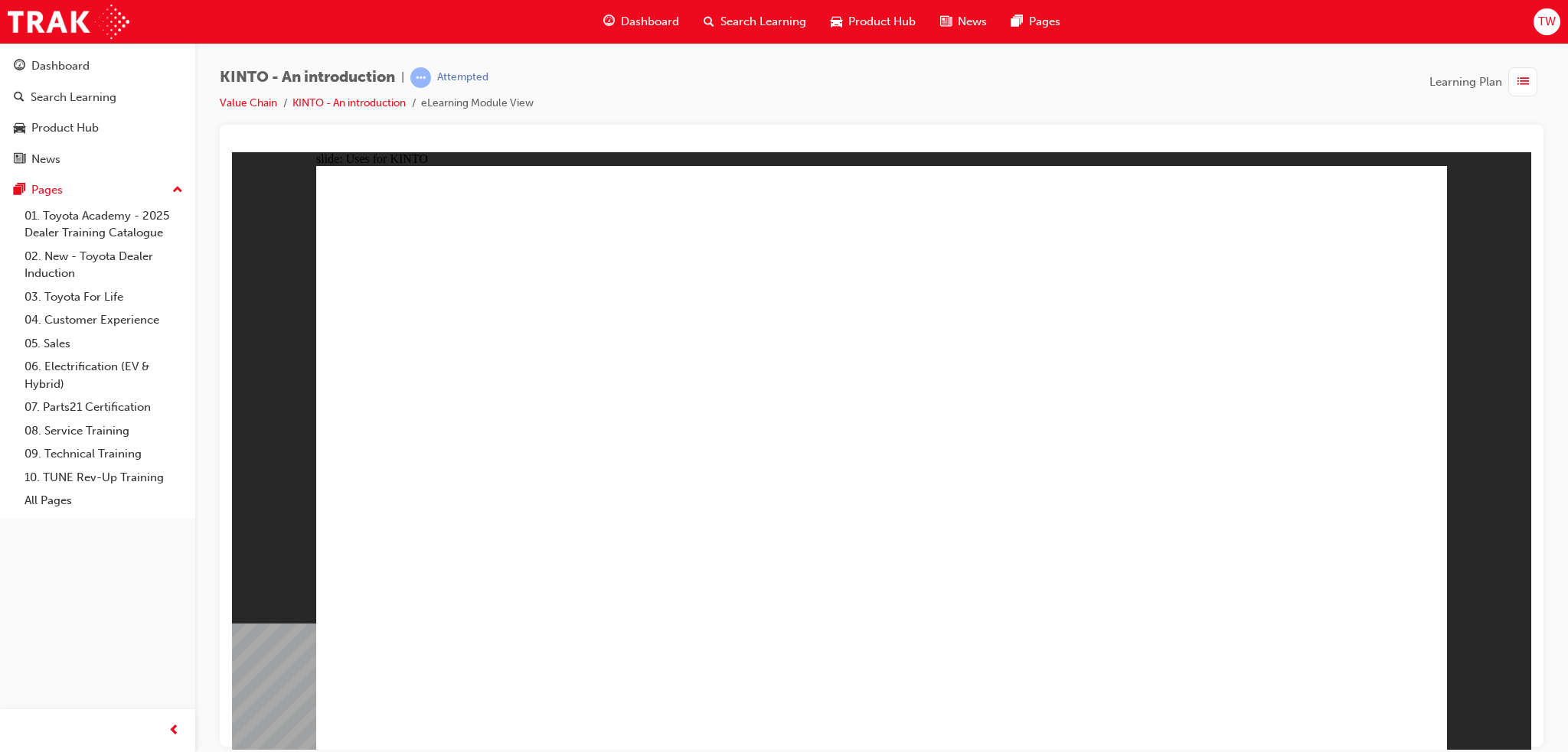
drag, startPoint x: 1137, startPoint y: 362, endPoint x: 1141, endPoint y: 426, distance: 64.1
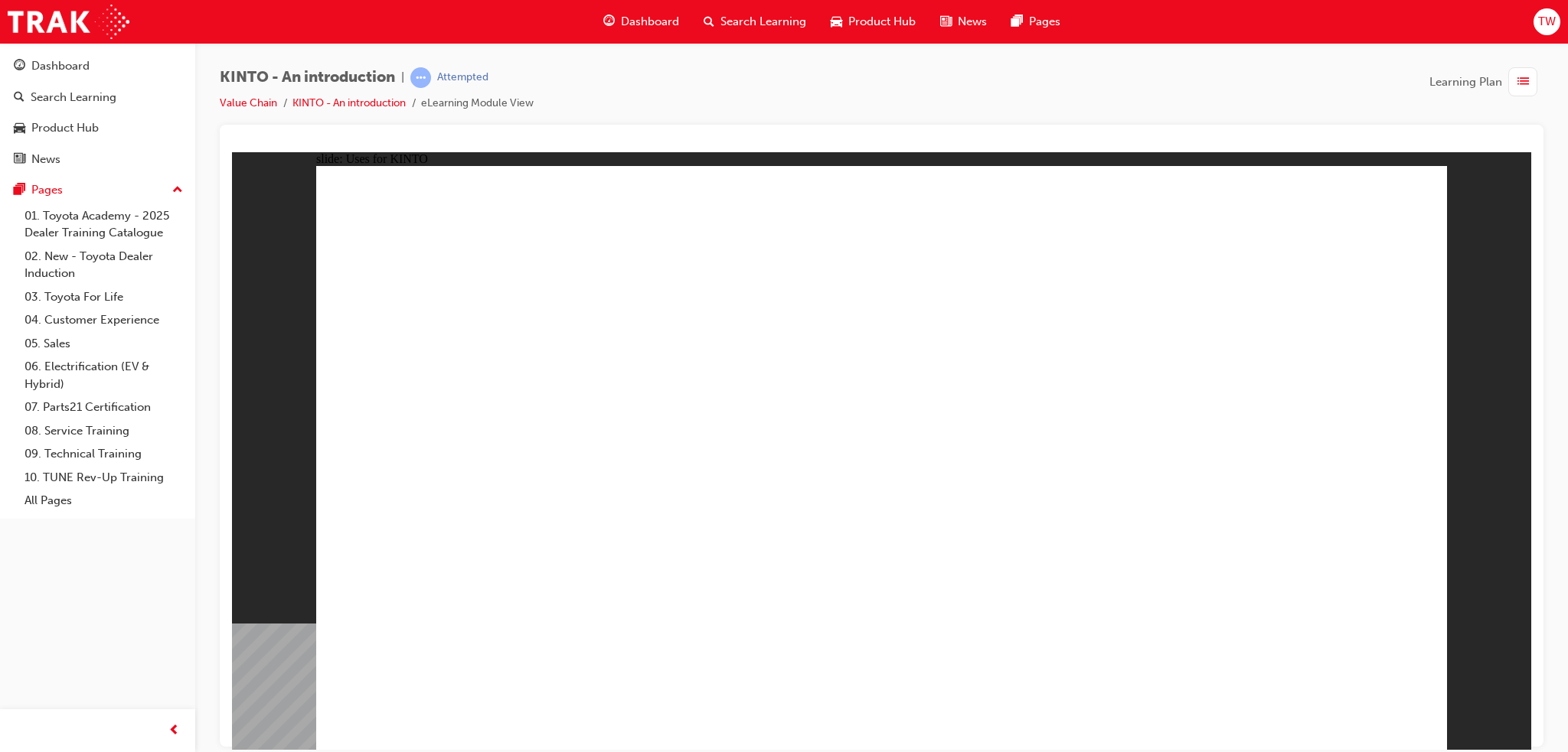
drag, startPoint x: 1141, startPoint y: 426, endPoint x: 1144, endPoint y: 456, distance: 30.1
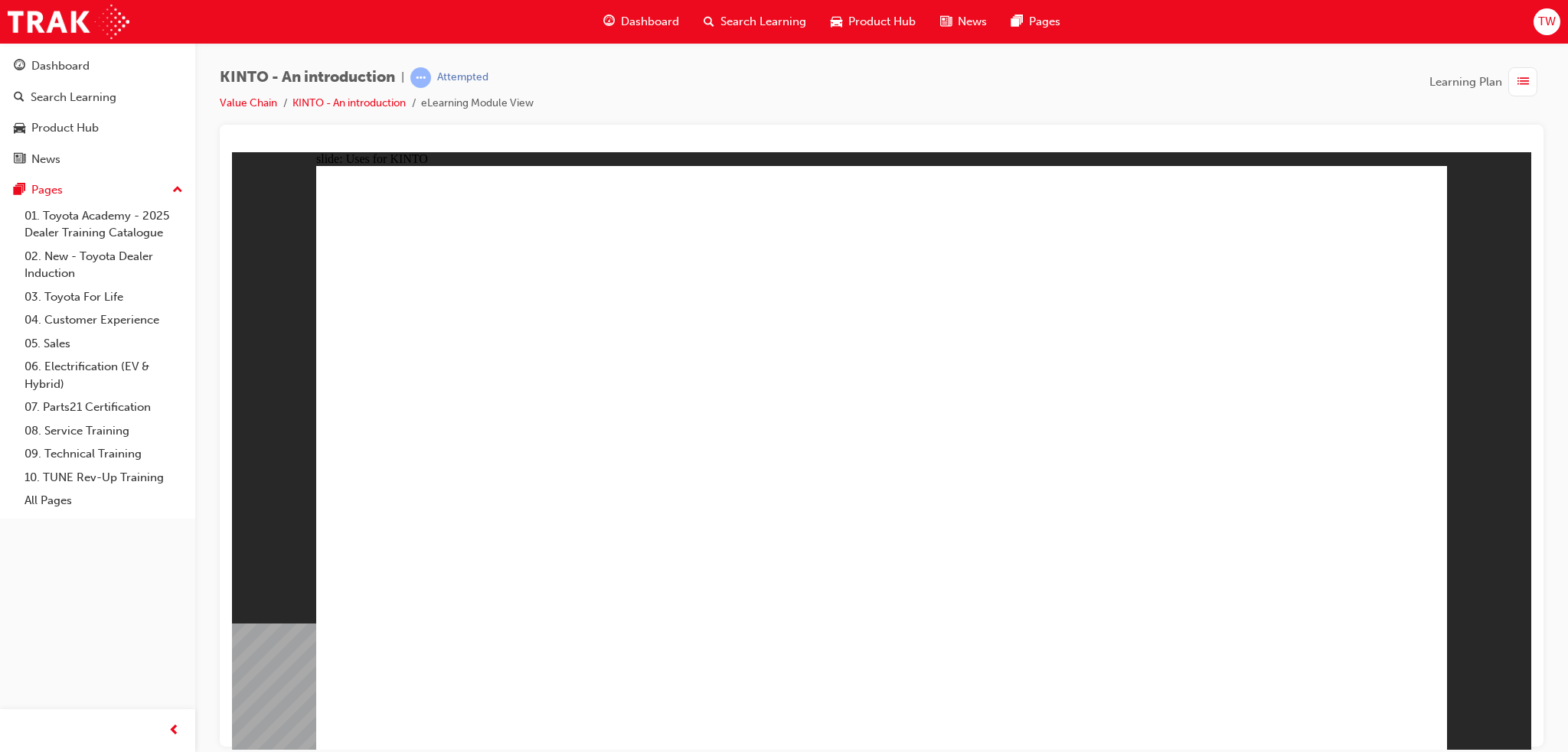
drag, startPoint x: 1047, startPoint y: 650, endPoint x: 1068, endPoint y: 650, distance: 21.0
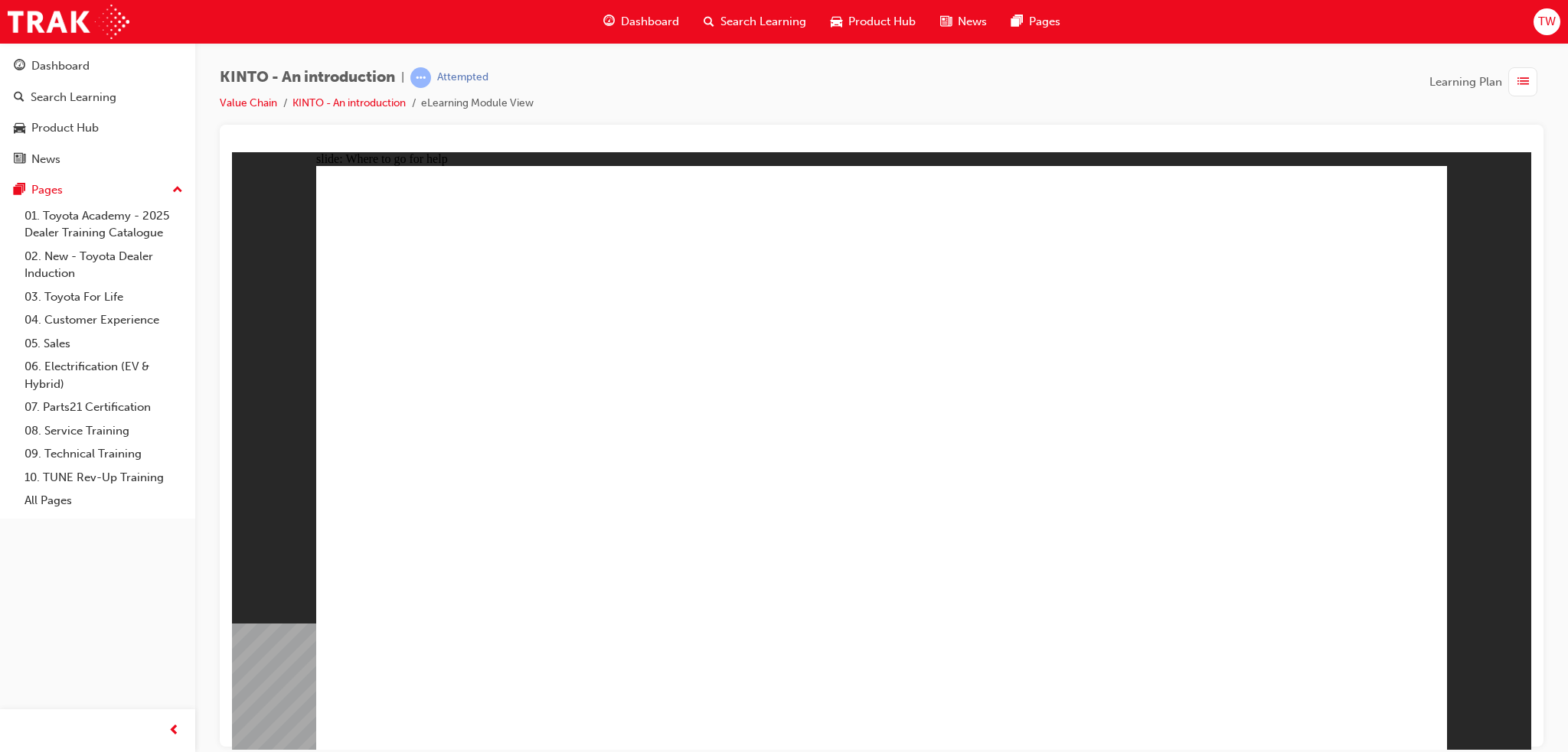
drag, startPoint x: 513, startPoint y: 530, endPoint x: 506, endPoint y: 541, distance: 13.0
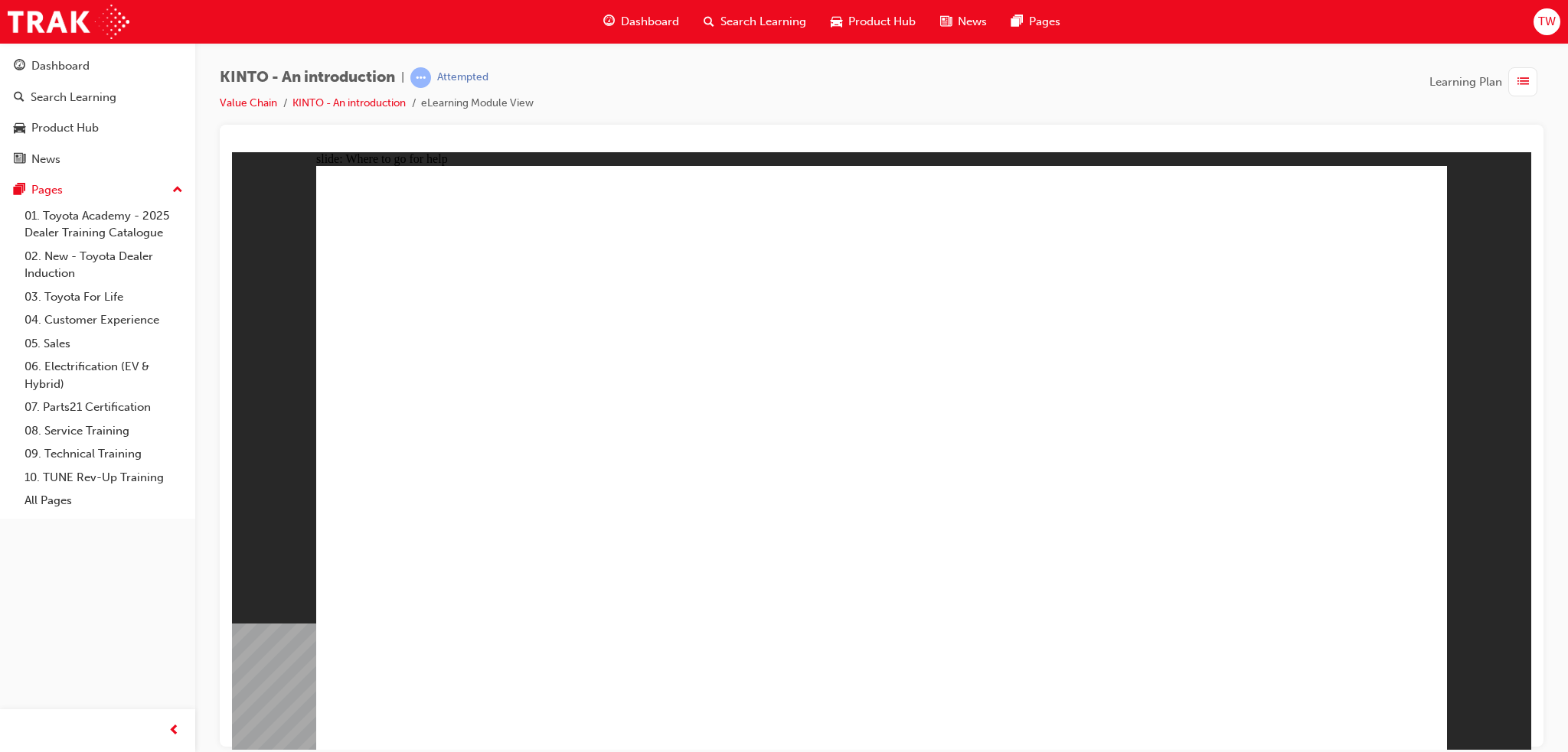
drag, startPoint x: 613, startPoint y: 605, endPoint x: 695, endPoint y: 600, distance: 82.2
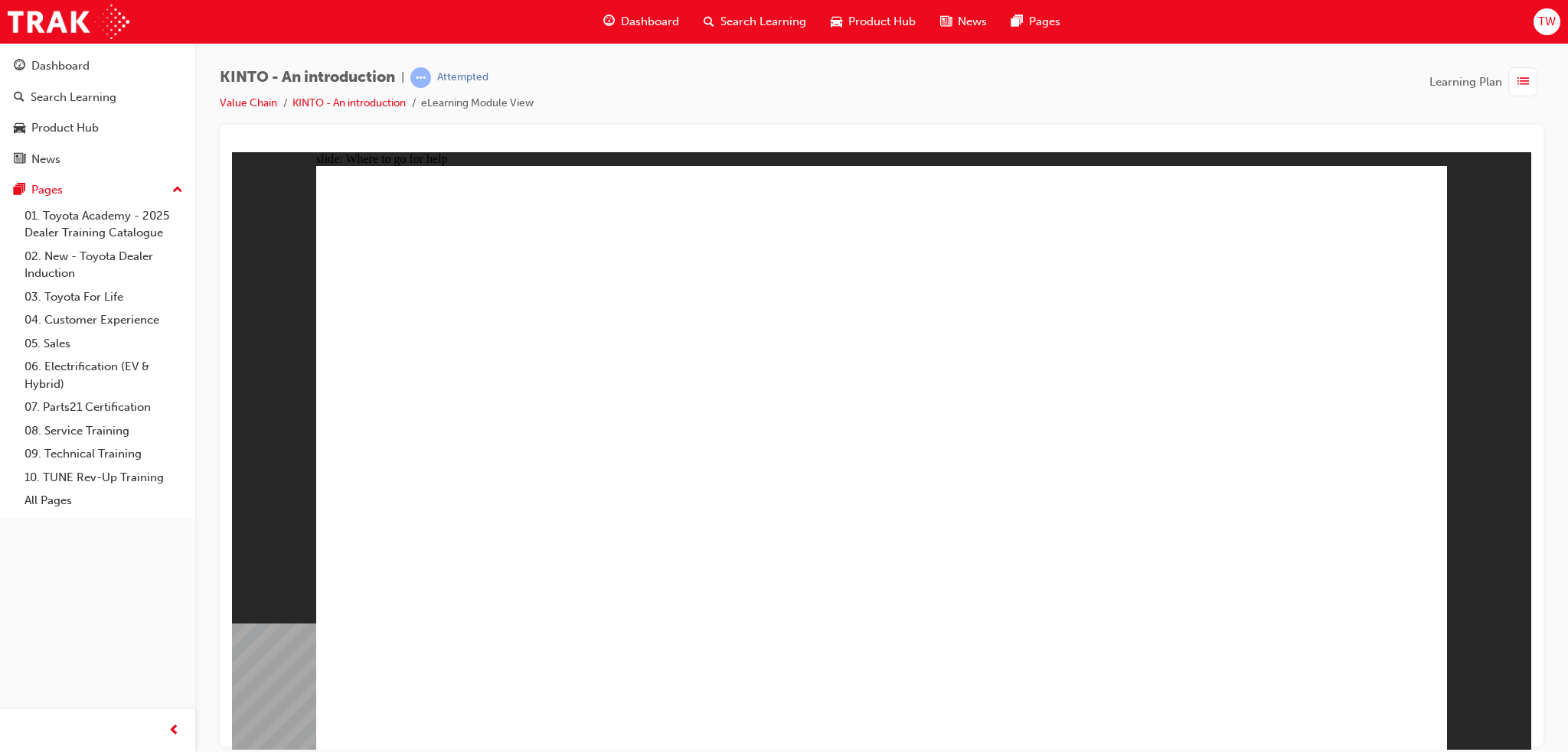
drag, startPoint x: 1350, startPoint y: 202, endPoint x: 1301, endPoint y: 203, distance: 49.0
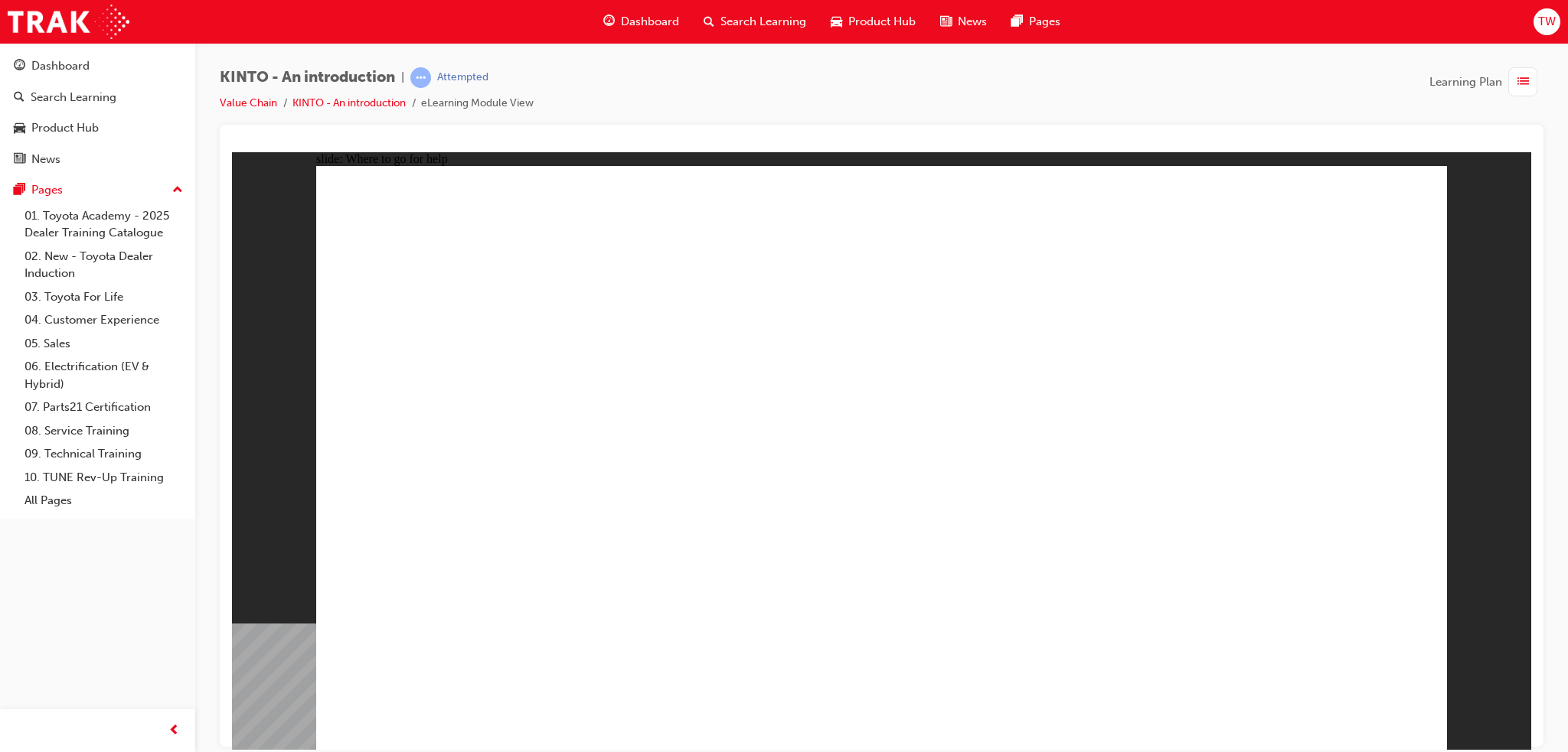
drag, startPoint x: 1203, startPoint y: 674, endPoint x: 849, endPoint y: 680, distance: 354.1
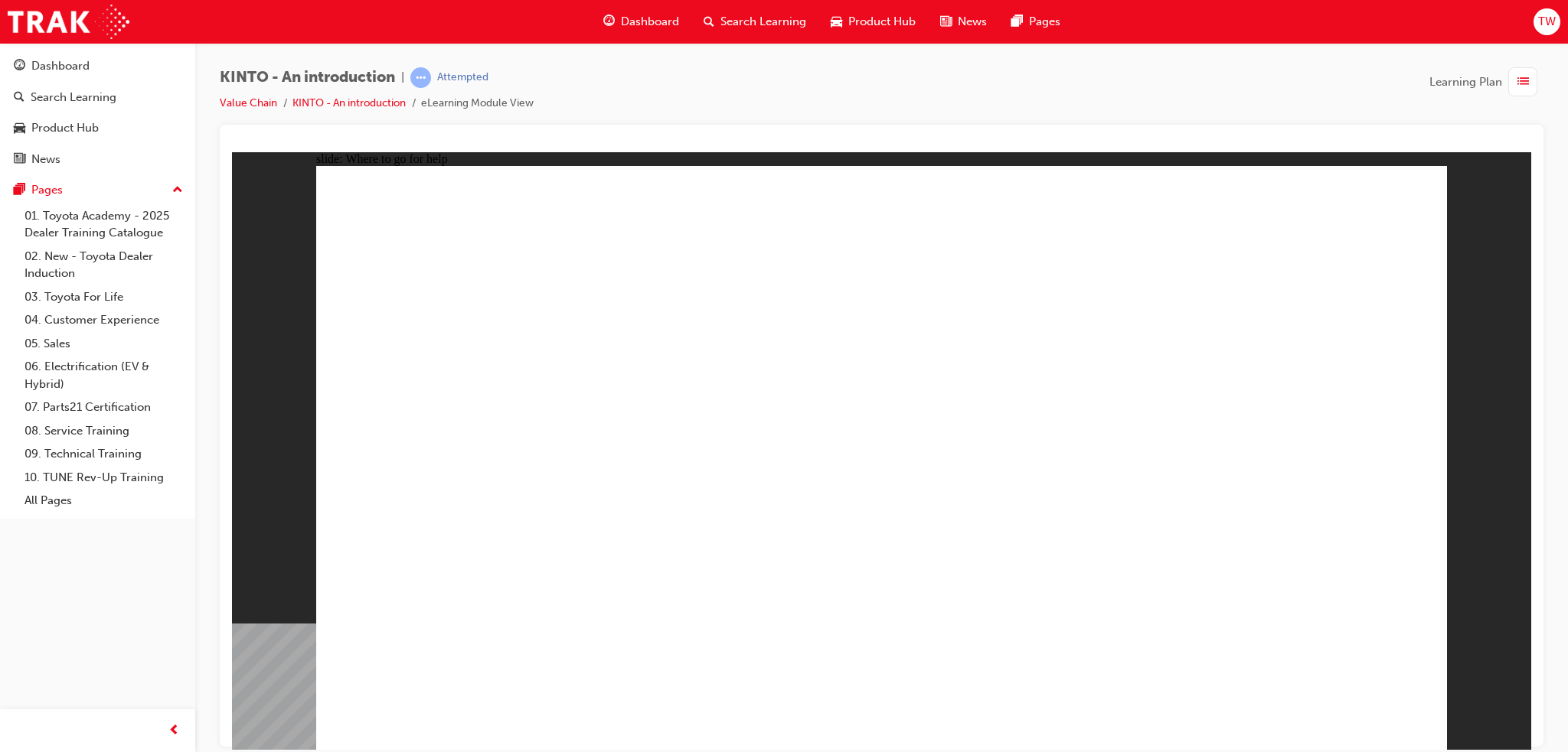
drag, startPoint x: 486, startPoint y: 452, endPoint x: 769, endPoint y: 493, distance: 286.0
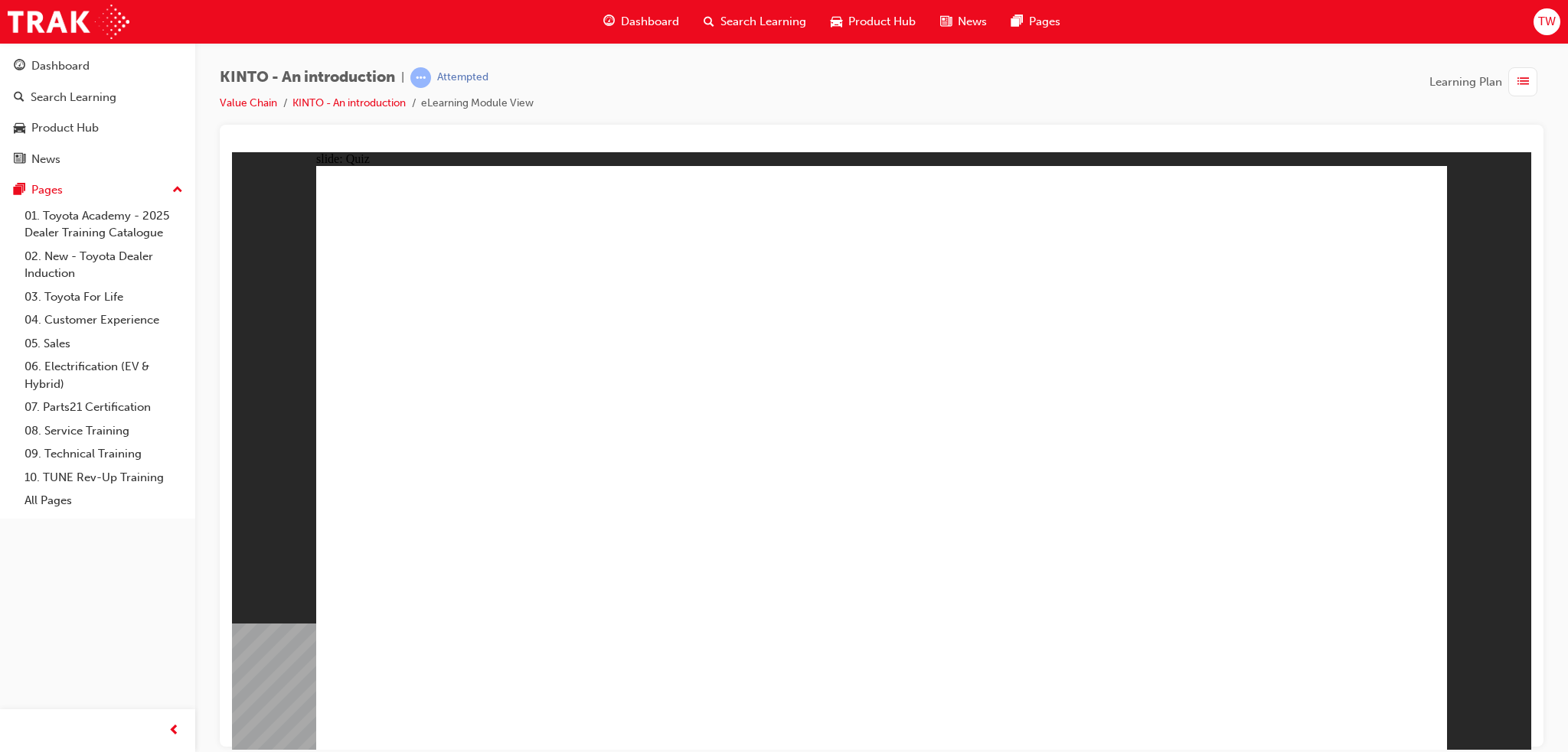
radio input "false"
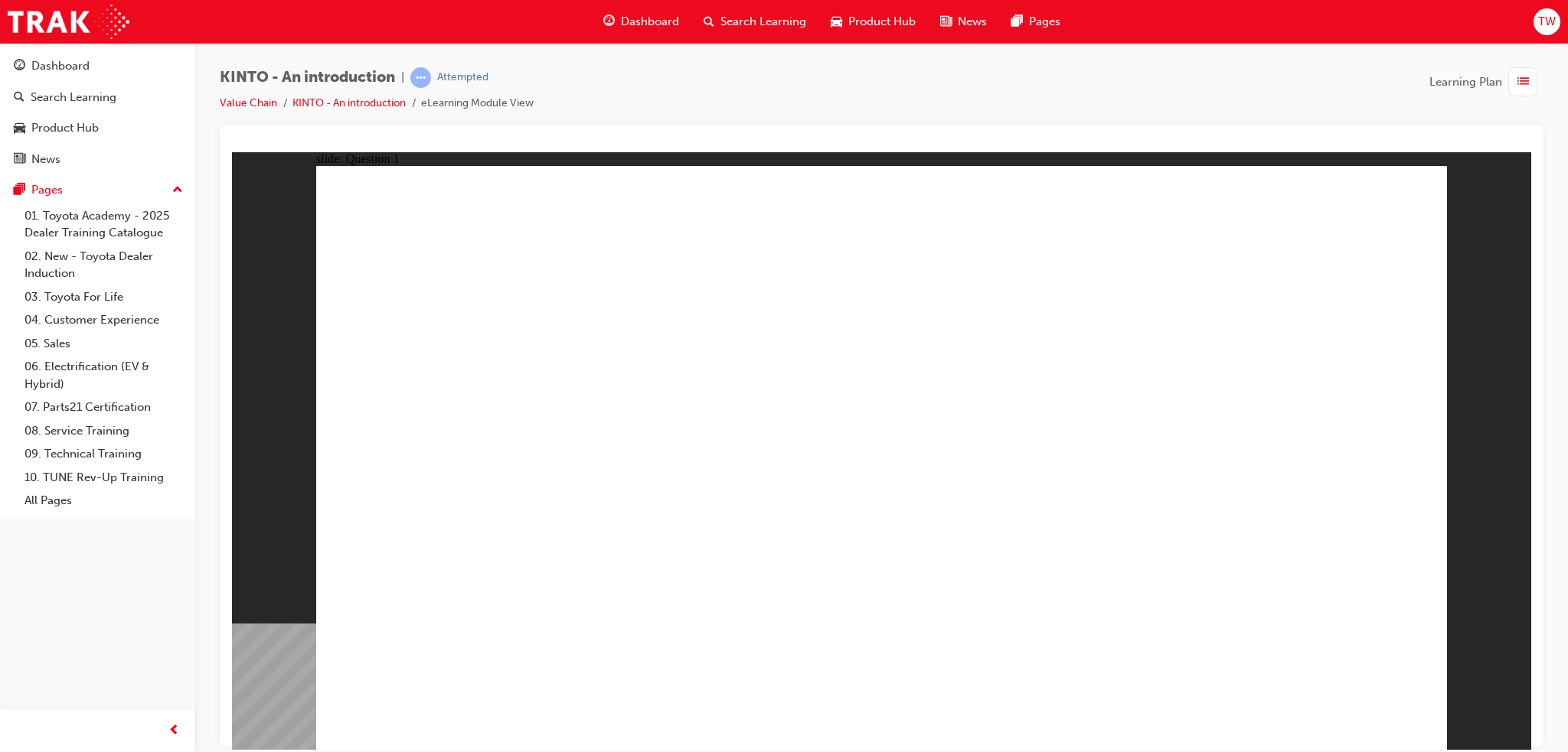
radio input "false"
radio input "true"
drag, startPoint x: 1300, startPoint y: 714, endPoint x: 1329, endPoint y: 714, distance: 29.0
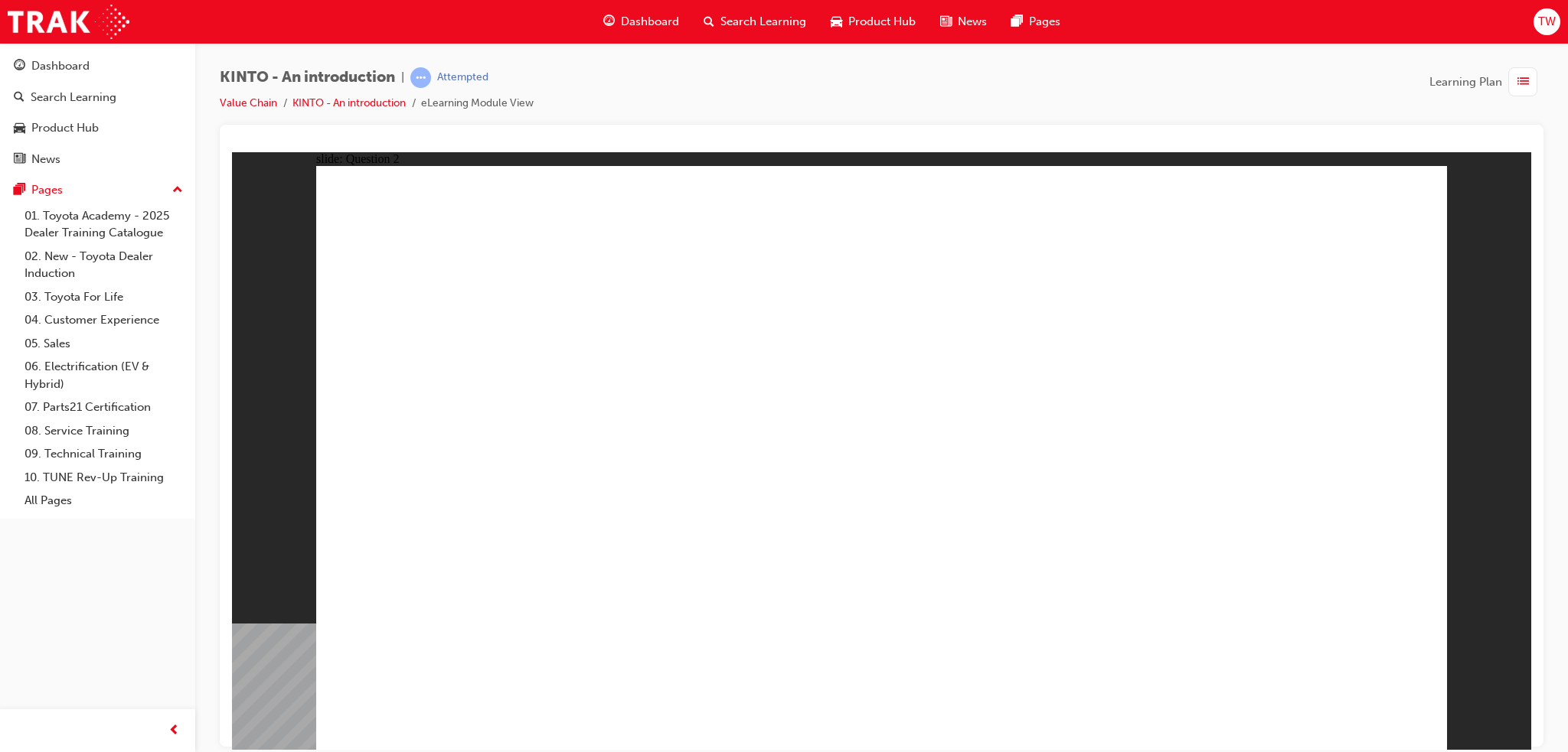
checkbox input "true"
drag, startPoint x: 827, startPoint y: 646, endPoint x: 841, endPoint y: 632, distance: 19.8
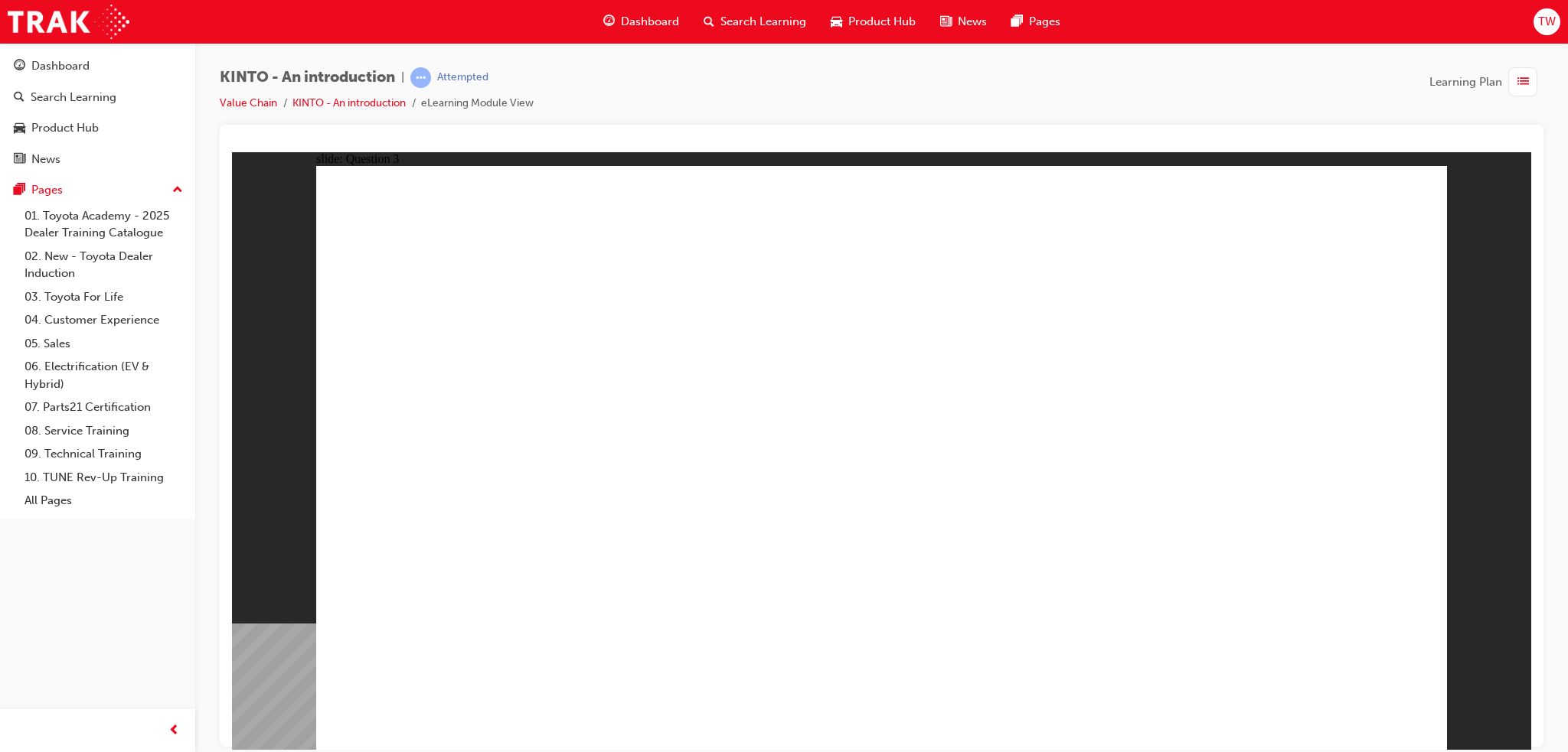
radio input "true"
drag, startPoint x: 472, startPoint y: 568, endPoint x: 469, endPoint y: 581, distance: 13.3
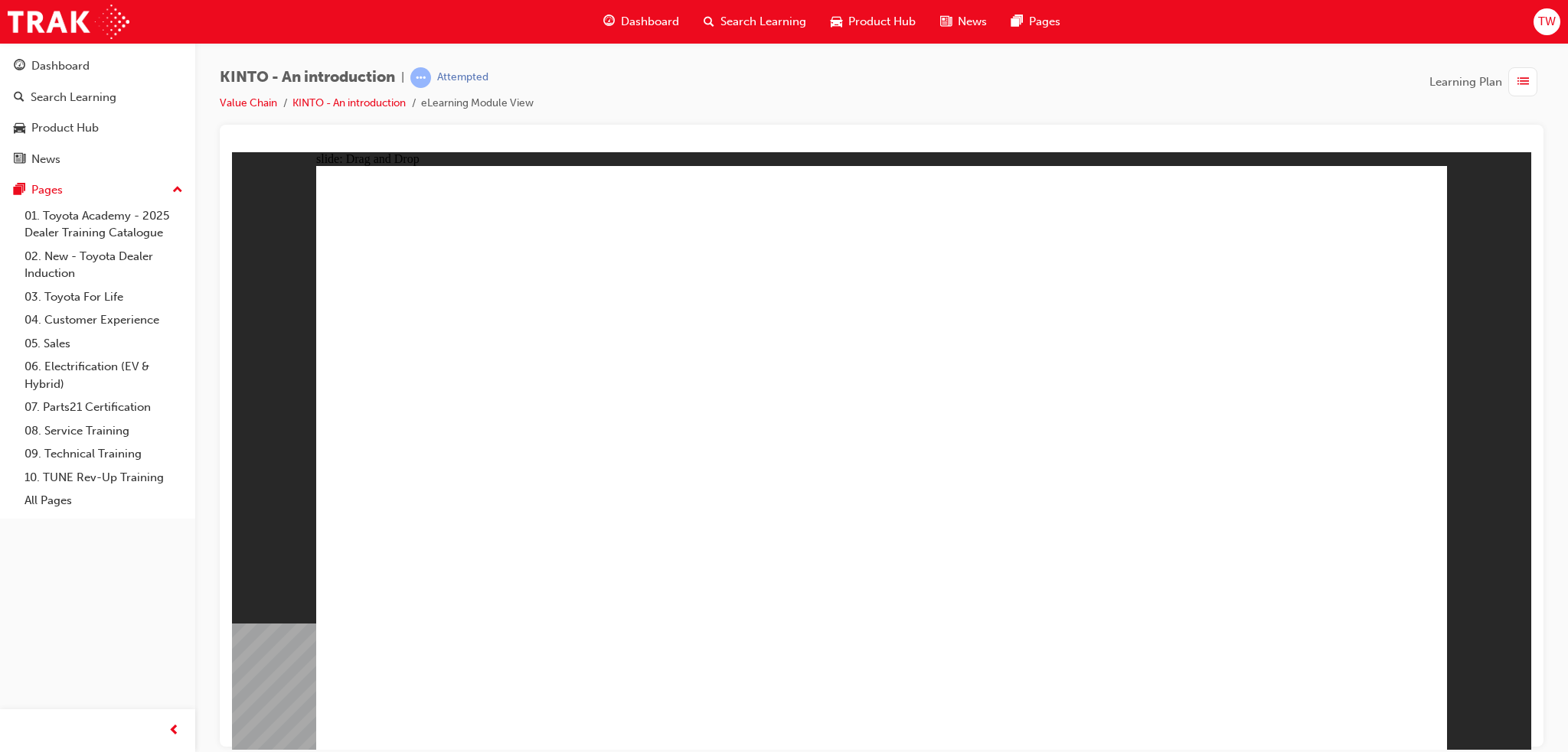
drag, startPoint x: 526, startPoint y: 609, endPoint x: 522, endPoint y: 486, distance: 123.1
drag, startPoint x: 989, startPoint y: 554, endPoint x: 431, endPoint y: 635, distance: 563.8
drag, startPoint x: 1247, startPoint y: 504, endPoint x: 559, endPoint y: 608, distance: 695.8
drag, startPoint x: 745, startPoint y: 616, endPoint x: 817, endPoint y: 617, distance: 72.0
drag, startPoint x: 457, startPoint y: 503, endPoint x: 711, endPoint y: 641, distance: 289.1
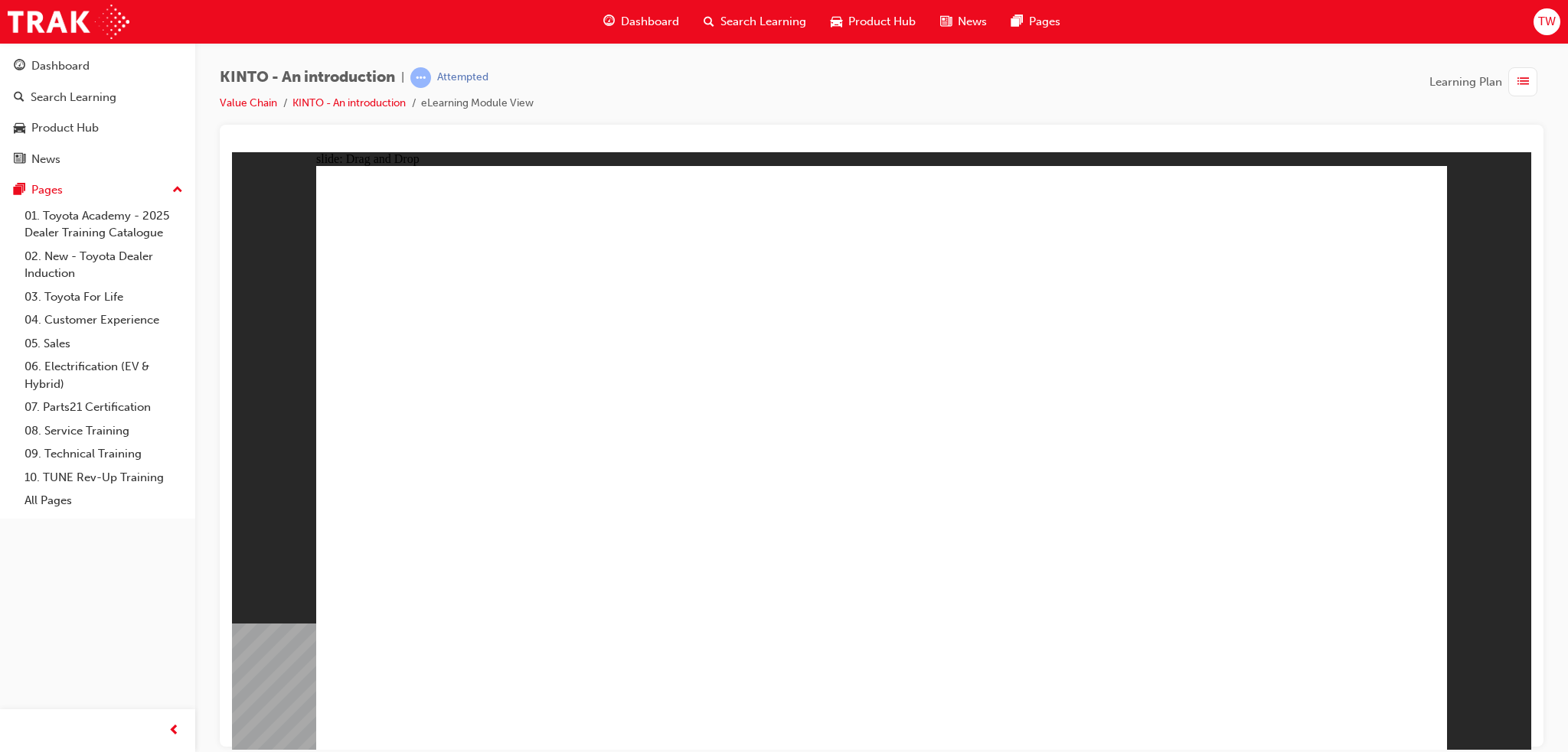
drag, startPoint x: 858, startPoint y: 518, endPoint x: 1014, endPoint y: 629, distance: 191.5
drag, startPoint x: 750, startPoint y: 524, endPoint x: 1263, endPoint y: 639, distance: 525.7
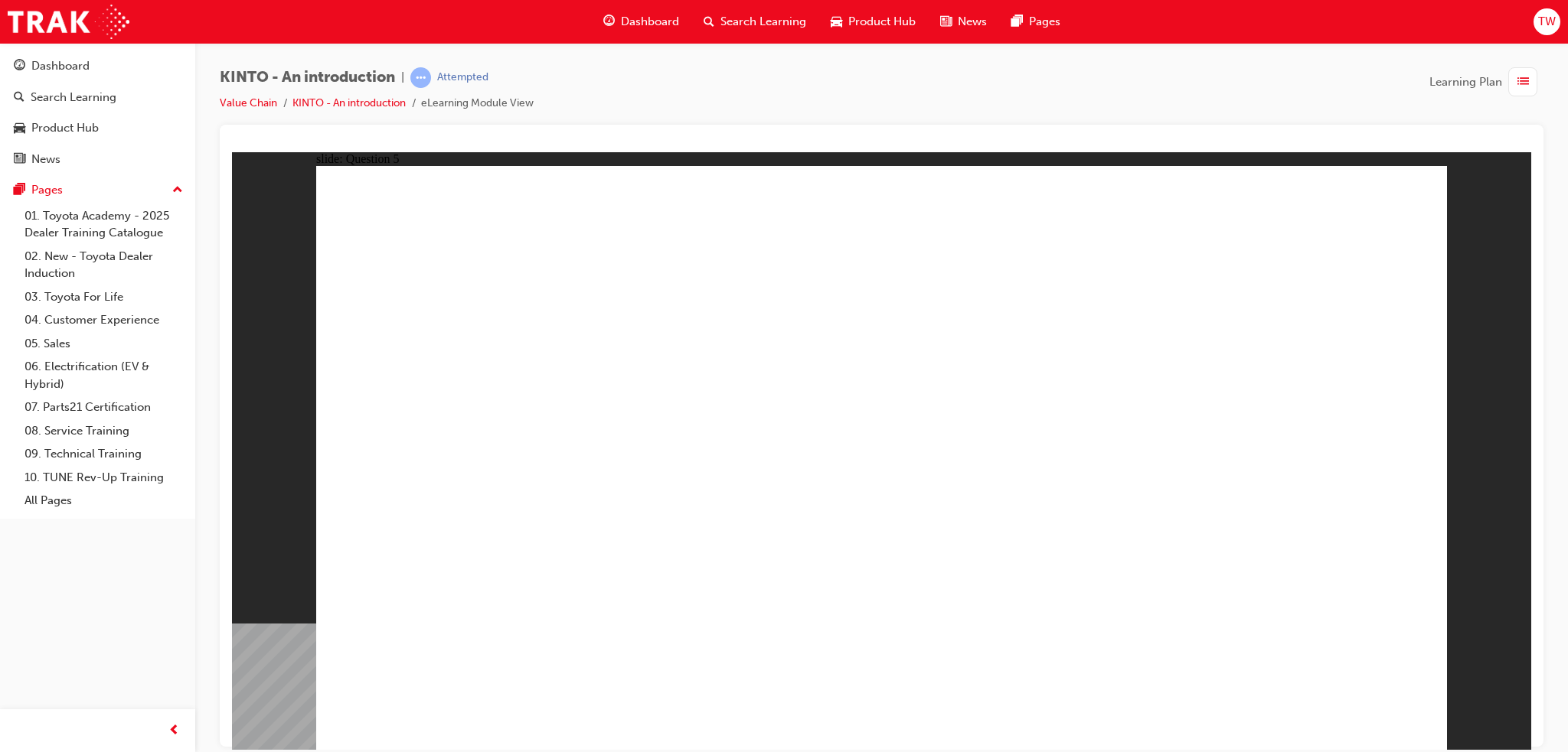
radio input "true"
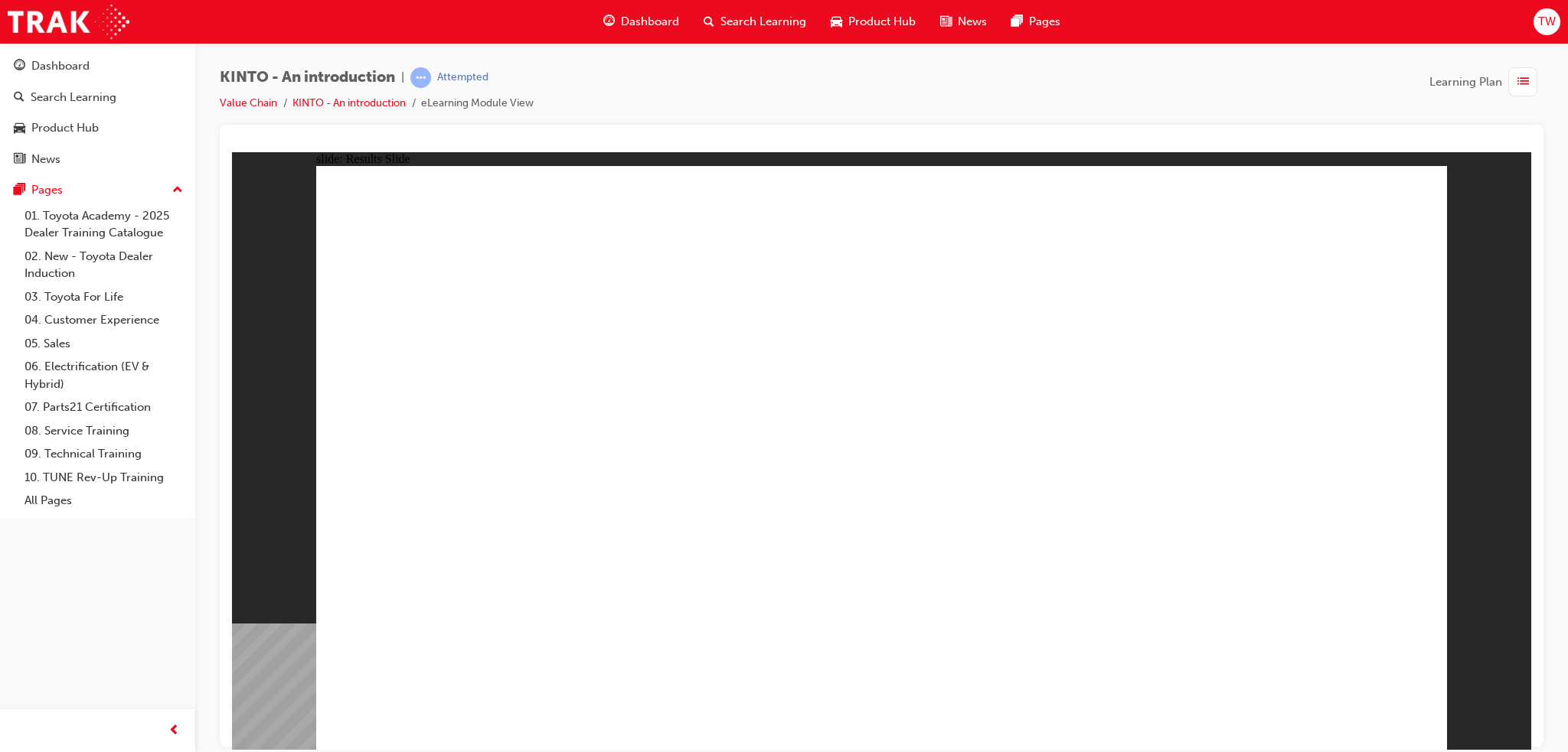
drag, startPoint x: 738, startPoint y: 545, endPoint x: 1152, endPoint y: 615, distance: 419.9
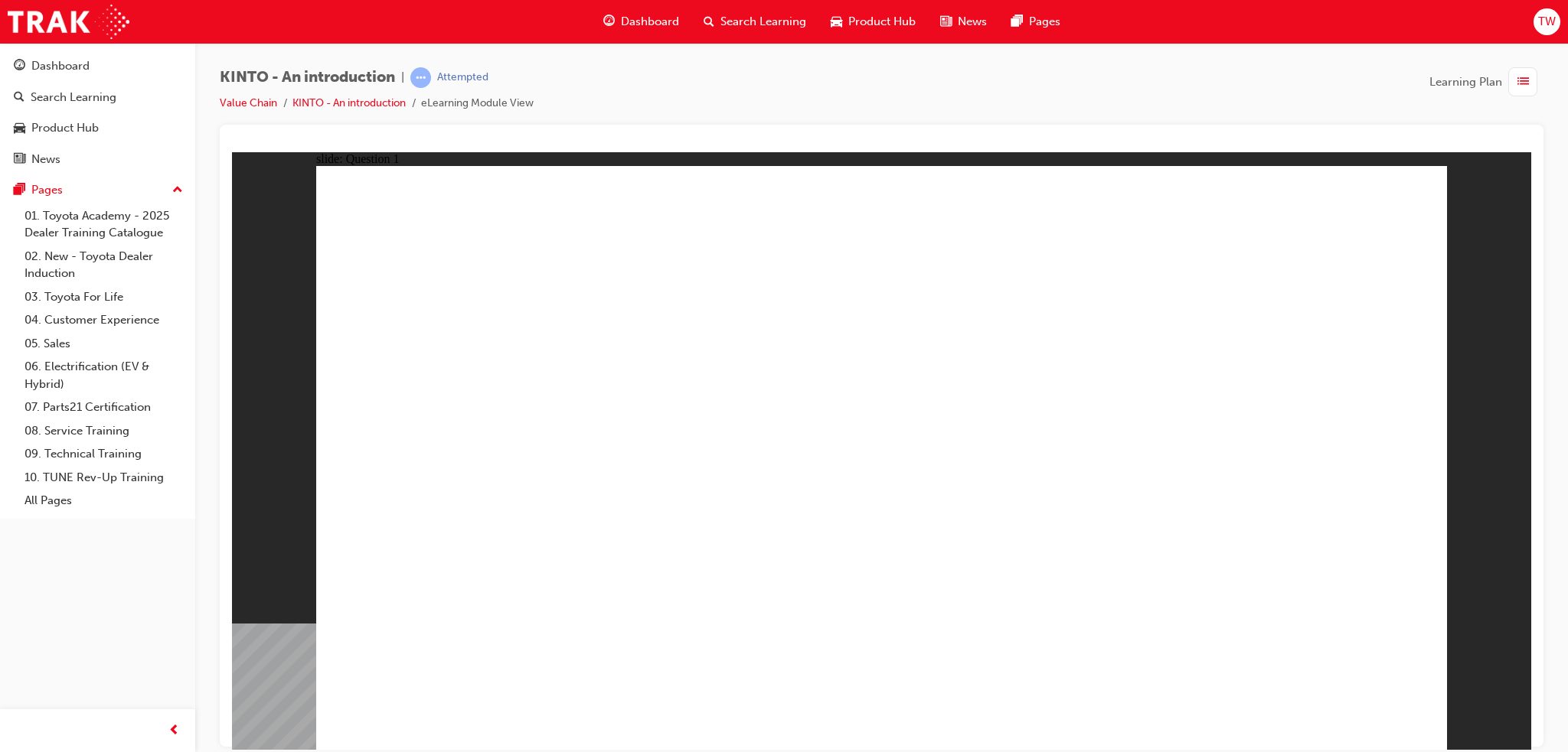
radio input "true"
checkbox input "true"
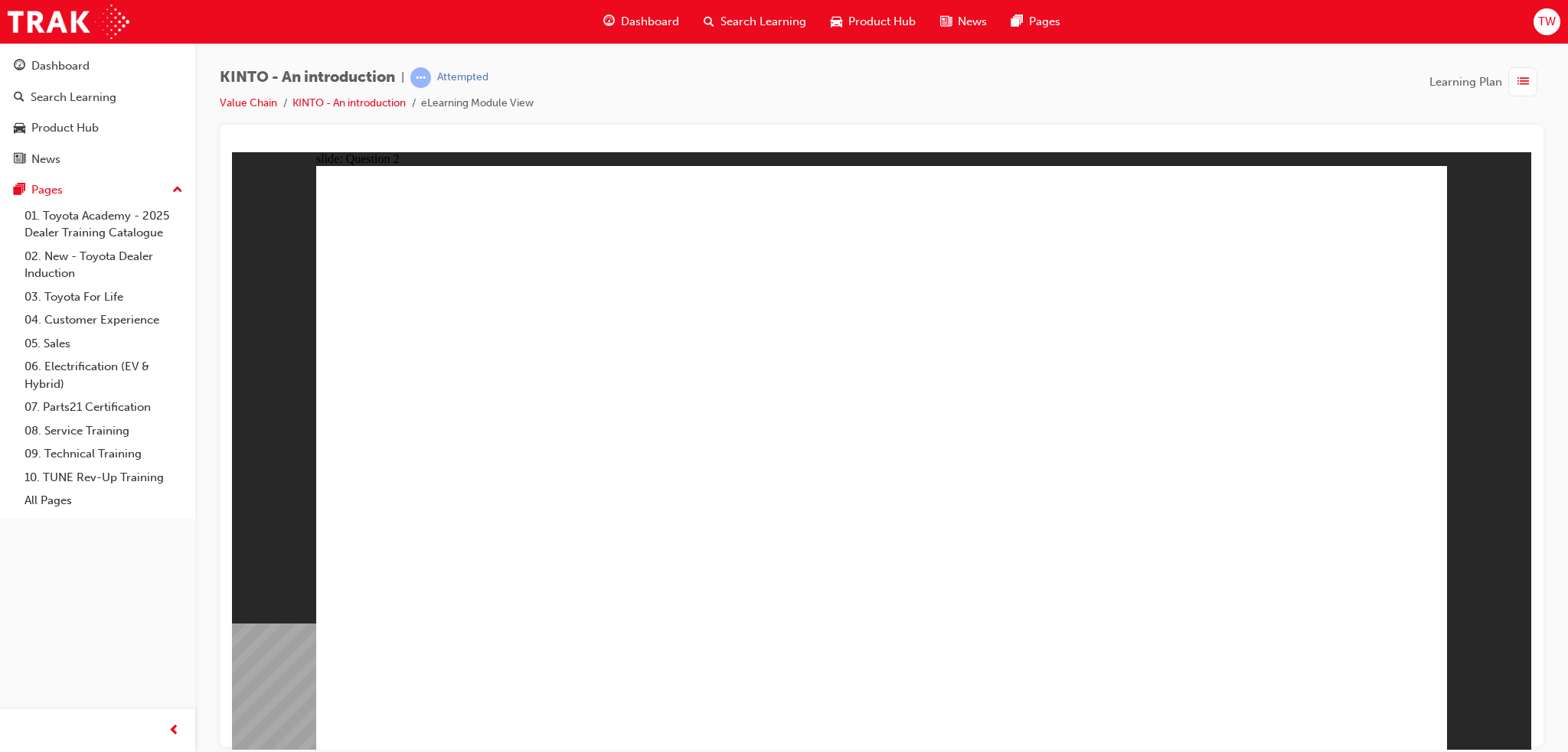
checkbox input "true"
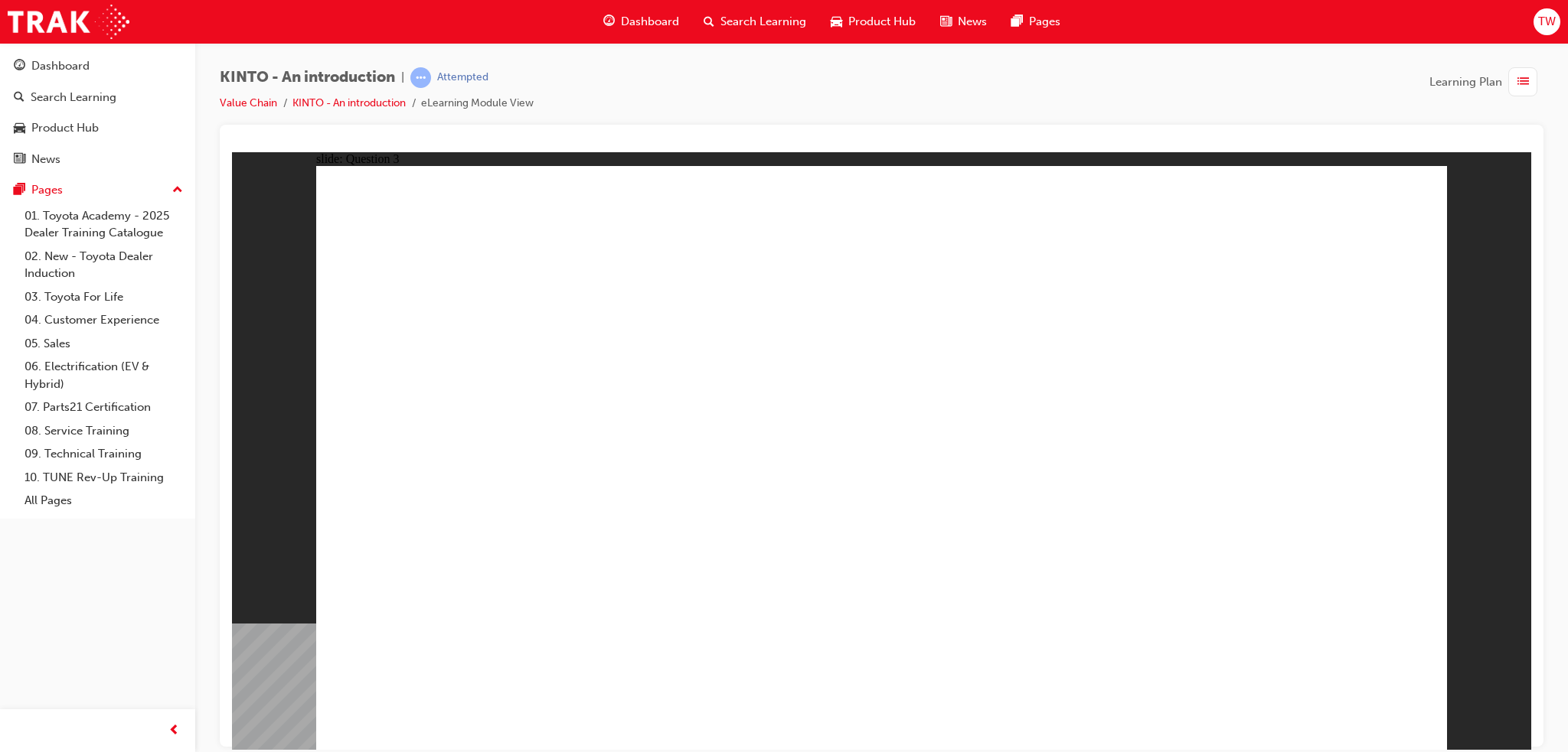
radio input "true"
drag, startPoint x: 845, startPoint y: 594, endPoint x: 449, endPoint y: 642, distance: 398.9
drag, startPoint x: 1256, startPoint y: 501, endPoint x: 696, endPoint y: 612, distance: 570.9
drag, startPoint x: 658, startPoint y: 584, endPoint x: 959, endPoint y: 654, distance: 309.0
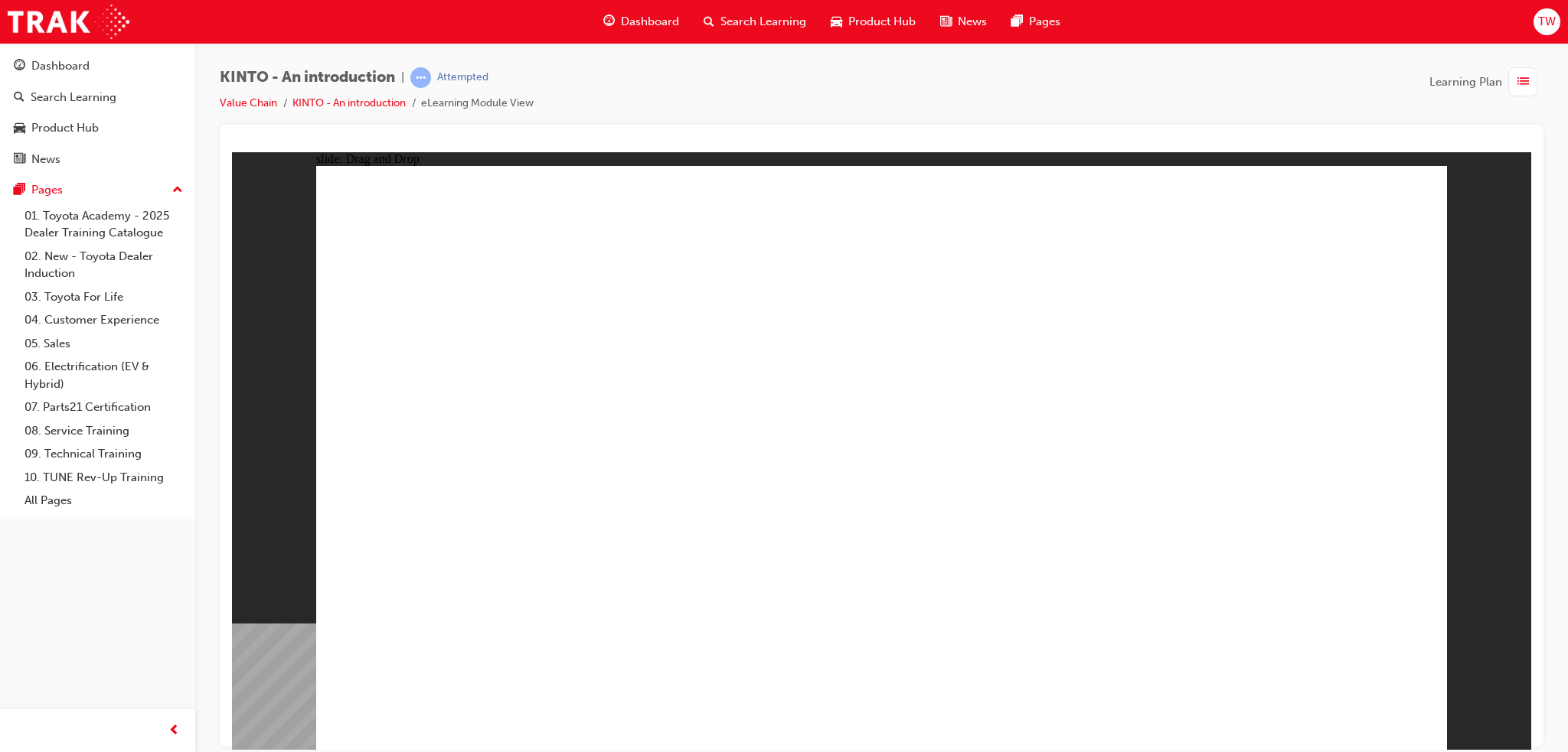
drag, startPoint x: 882, startPoint y: 520, endPoint x: 1075, endPoint y: 645, distance: 229.9
drag, startPoint x: 668, startPoint y: 477, endPoint x: 1315, endPoint y: 641, distance: 667.5
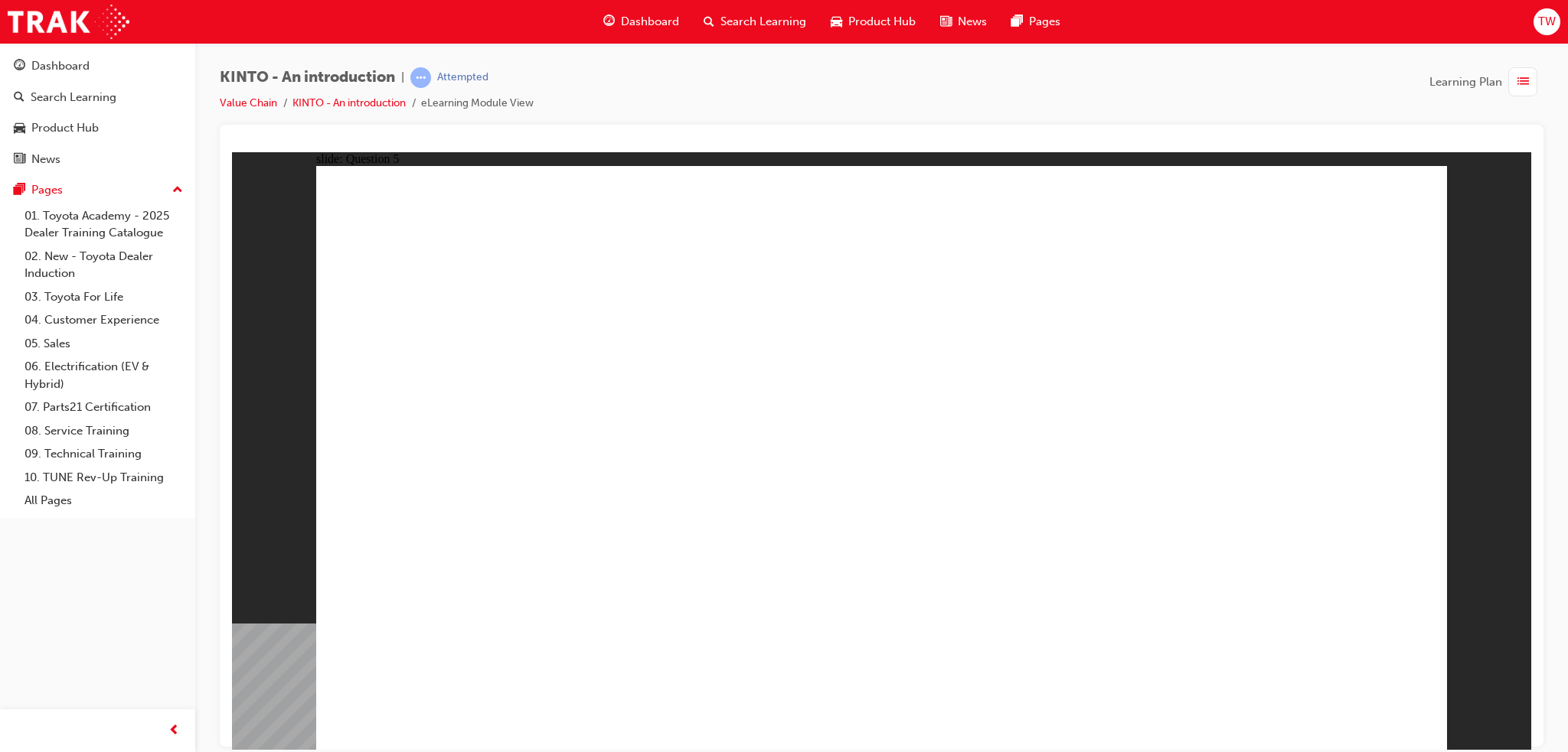
radio input "true"
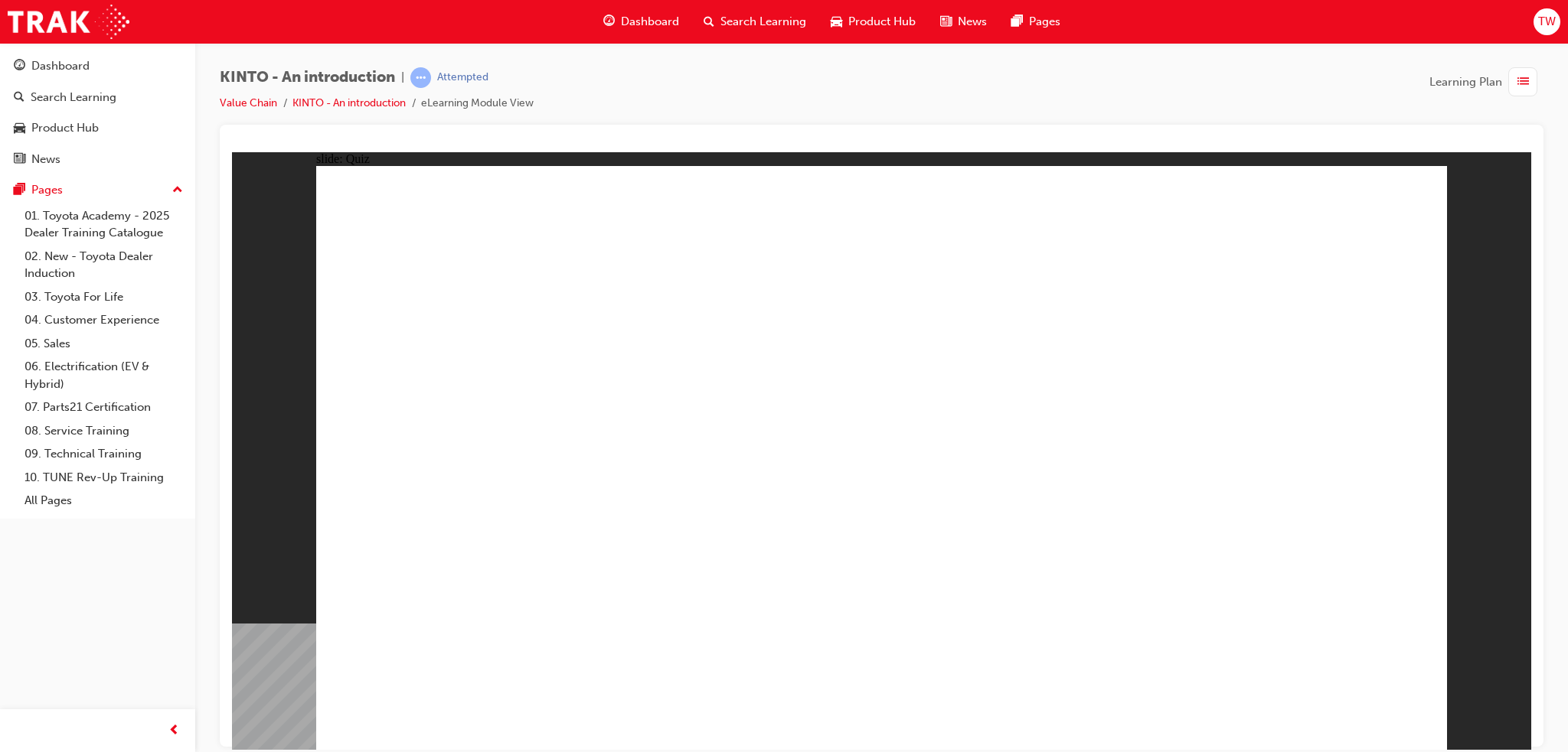
radio input "true"
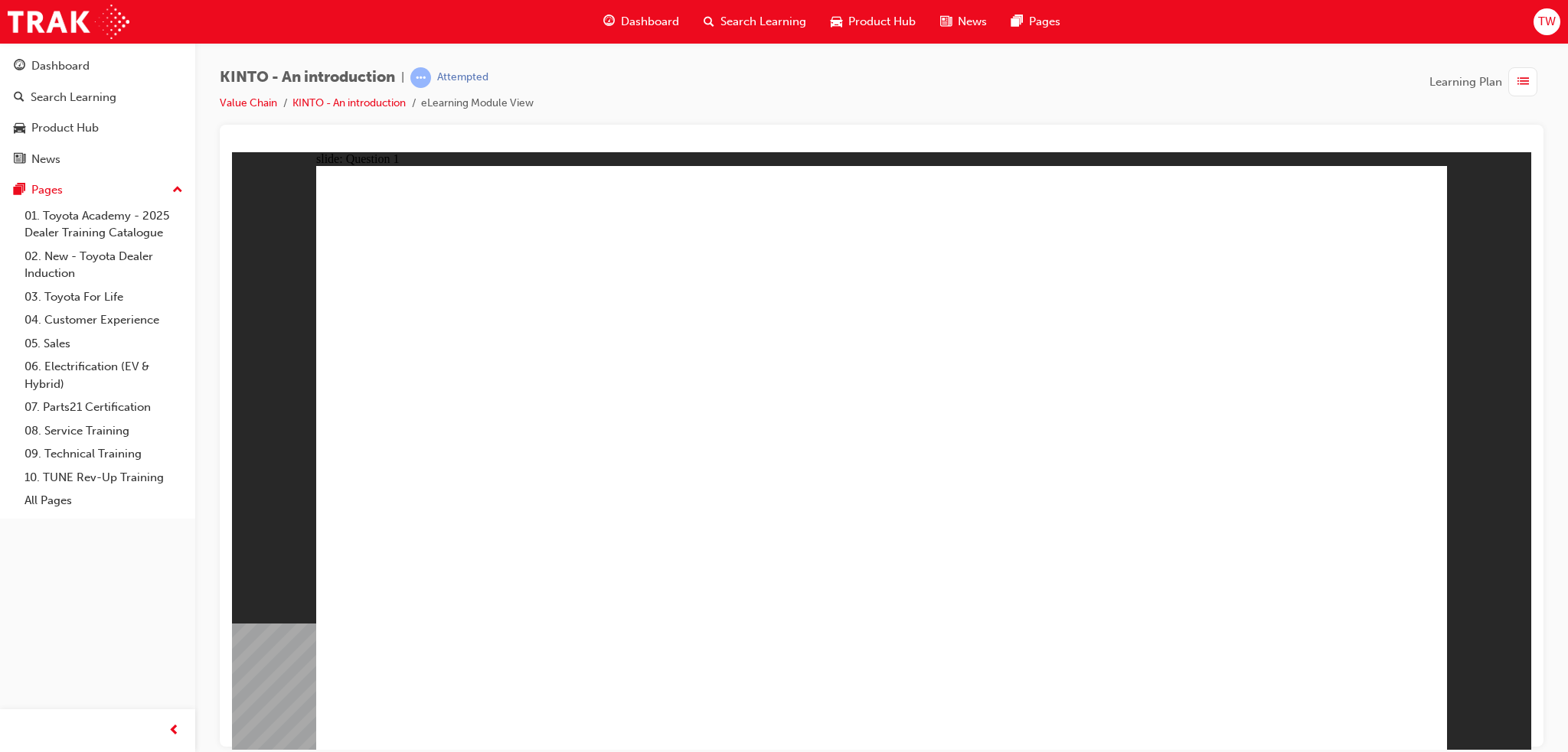
checkbox input "true"
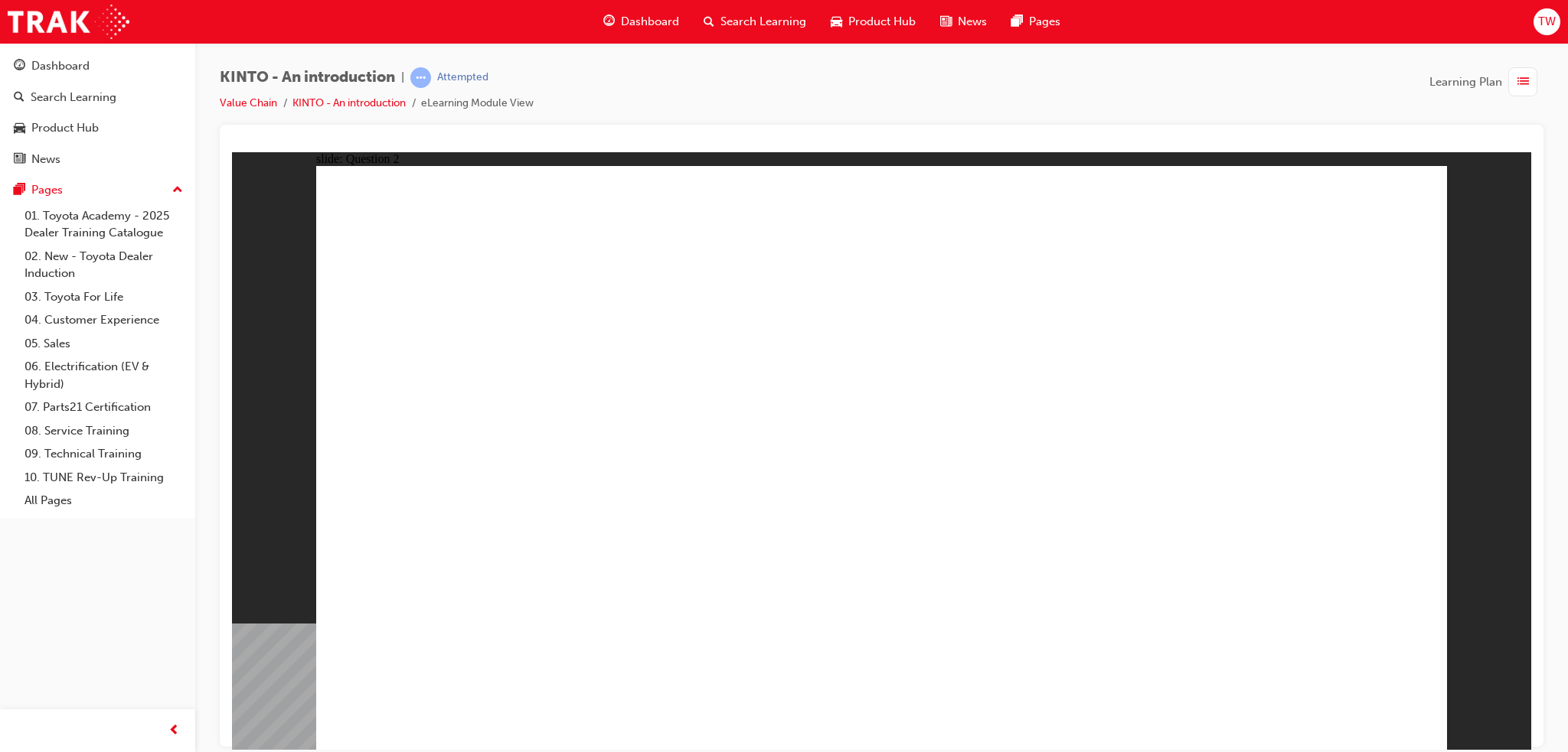
checkbox input "true"
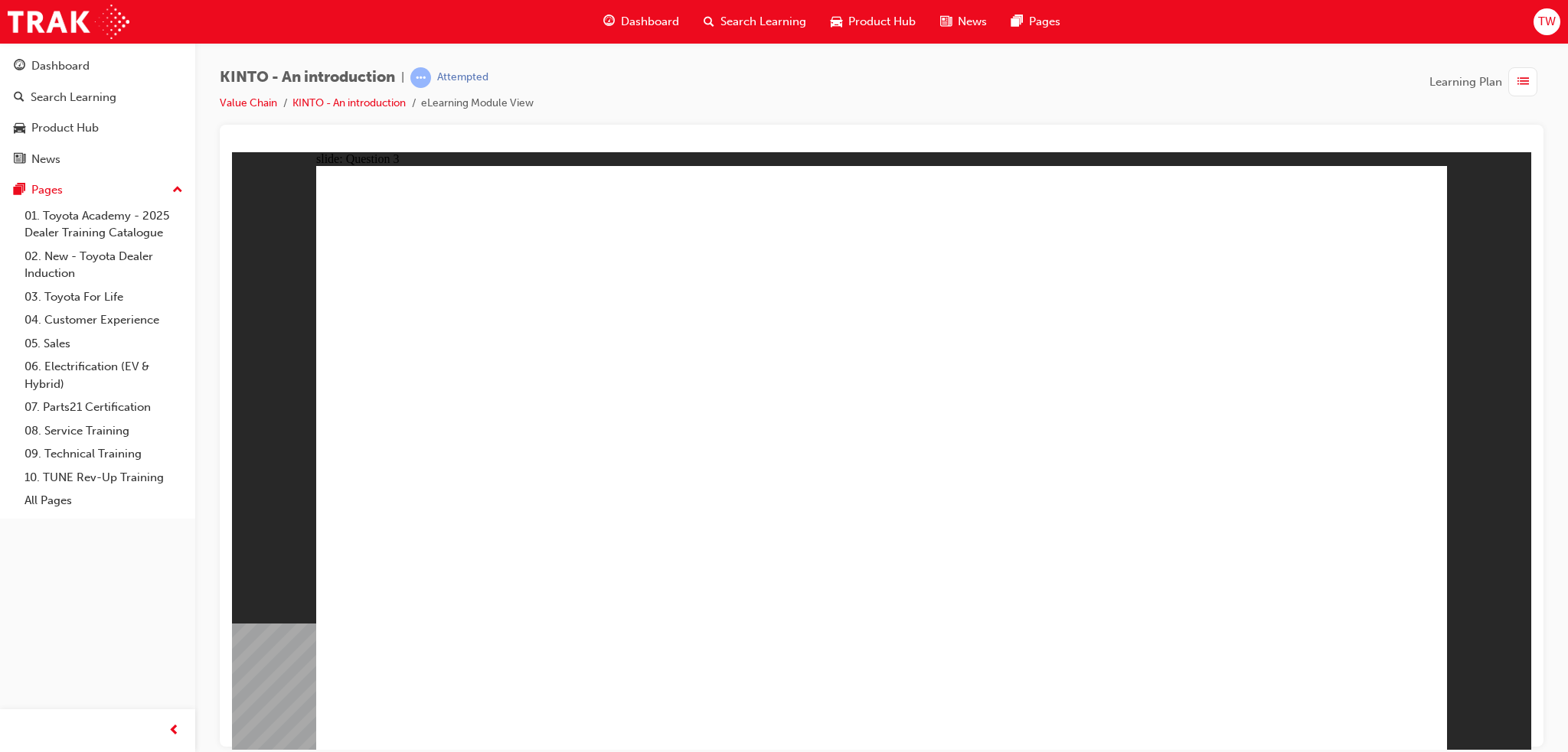
radio input "true"
drag, startPoint x: 1069, startPoint y: 505, endPoint x: 477, endPoint y: 624, distance: 603.8
drag, startPoint x: 1280, startPoint y: 509, endPoint x: 649, endPoint y: 640, distance: 644.5
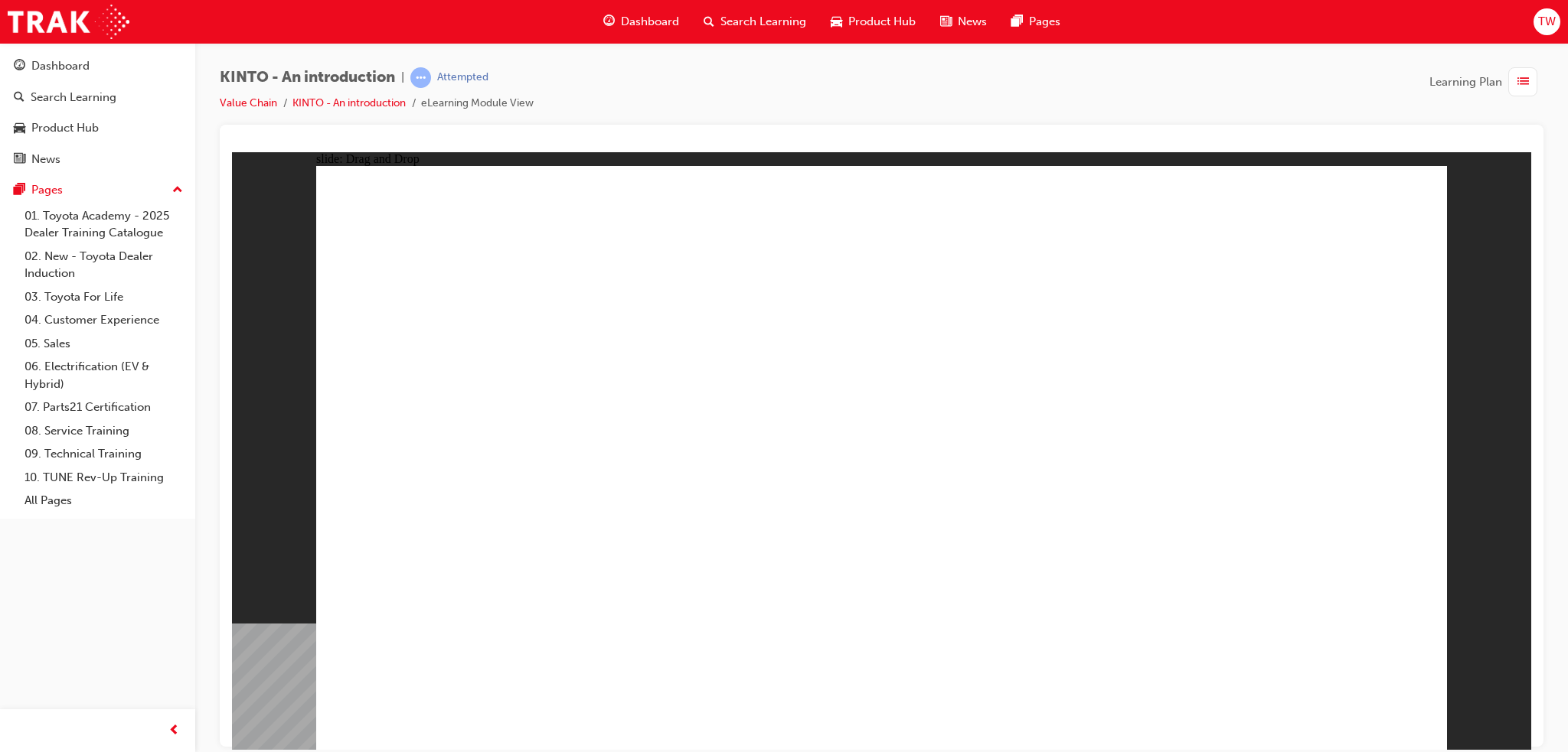
drag, startPoint x: 683, startPoint y: 612, endPoint x: 1039, endPoint y: 488, distance: 377.0
drag, startPoint x: 481, startPoint y: 488, endPoint x: 692, endPoint y: 629, distance: 253.8
drag, startPoint x: 1078, startPoint y: 497, endPoint x: 896, endPoint y: 615, distance: 216.9
drag, startPoint x: 692, startPoint y: 512, endPoint x: 1082, endPoint y: 629, distance: 407.2
drag, startPoint x: 875, startPoint y: 485, endPoint x: 1260, endPoint y: 604, distance: 403.0
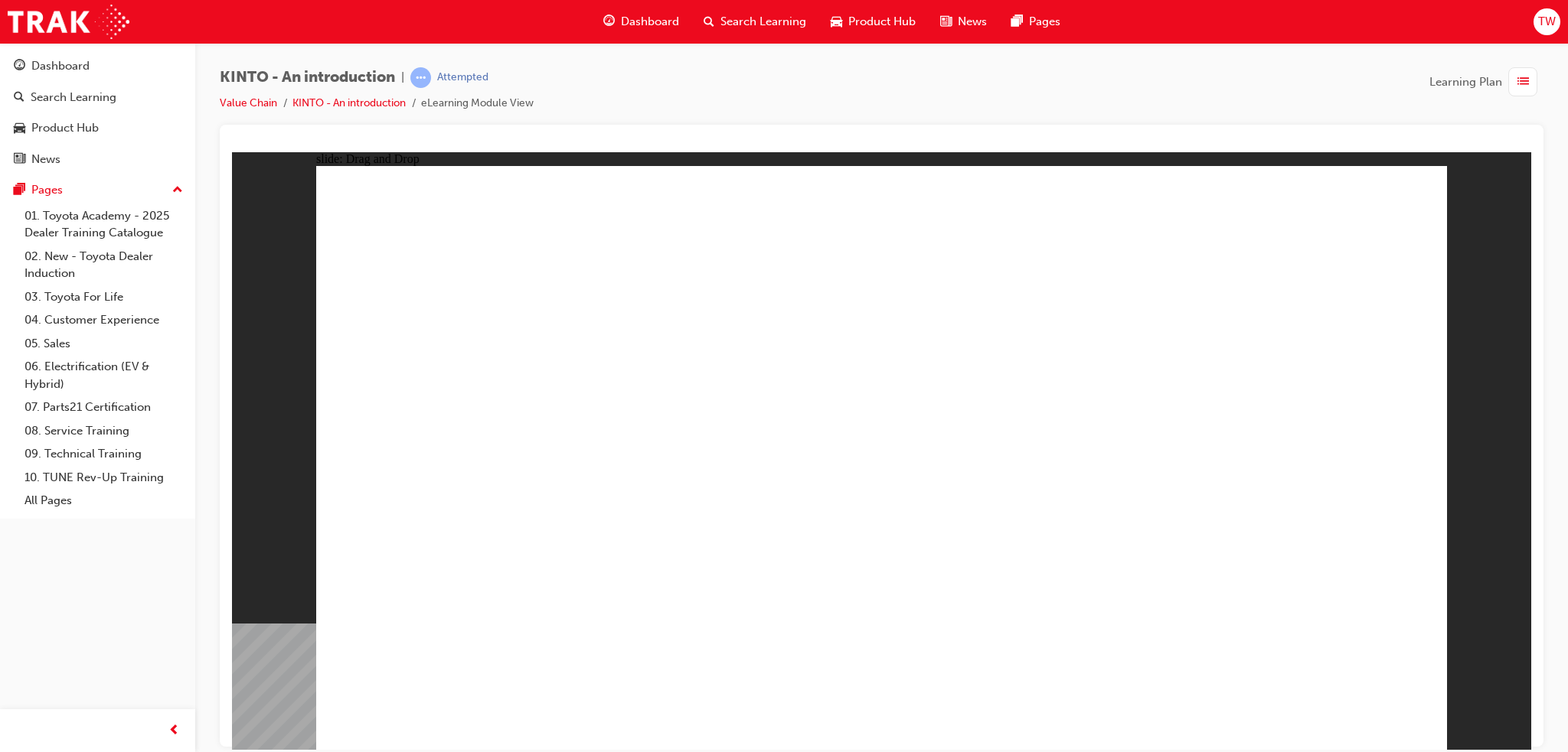
radio input "true"
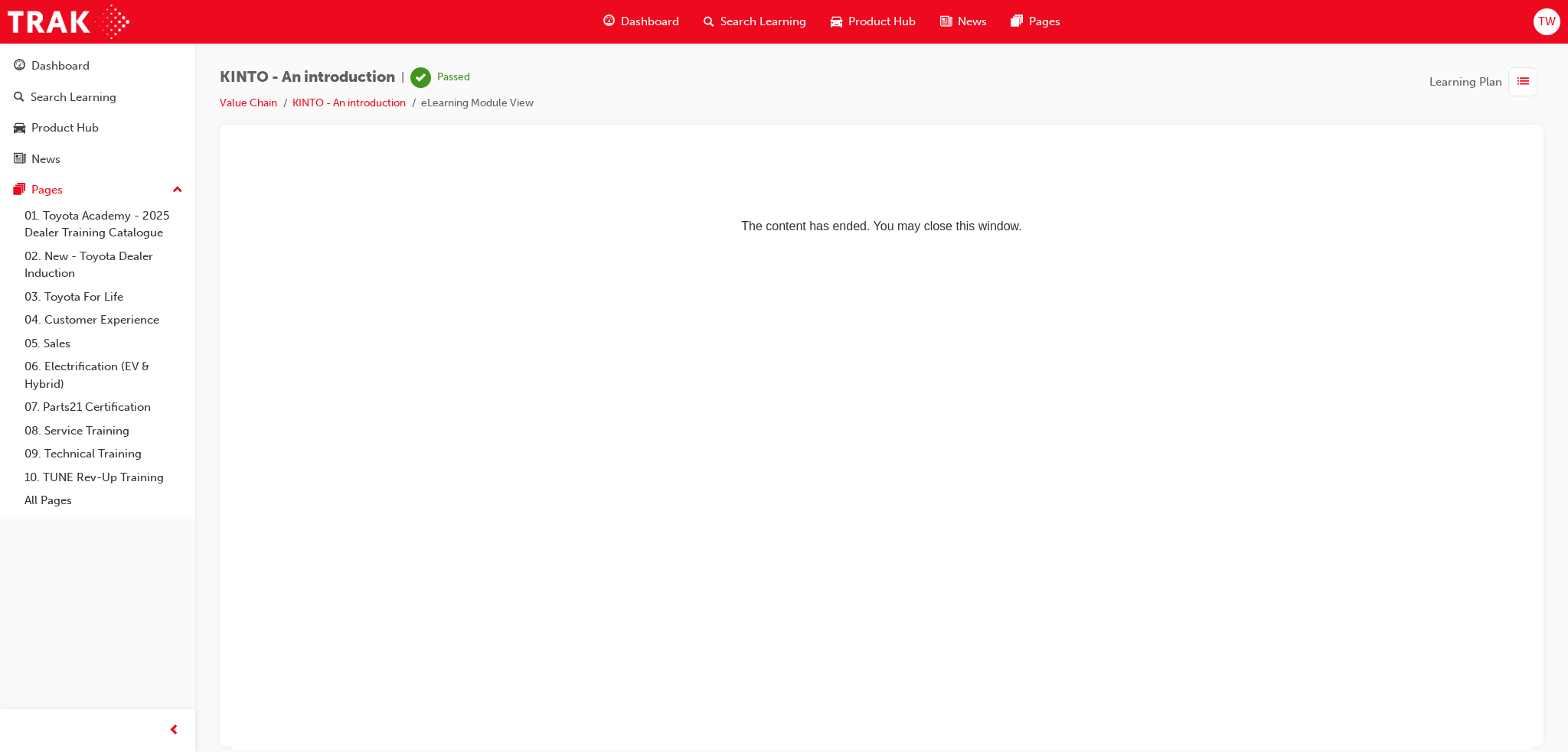
click at [654, 25] on span "Dashboard" at bounding box center [650, 22] width 58 height 18
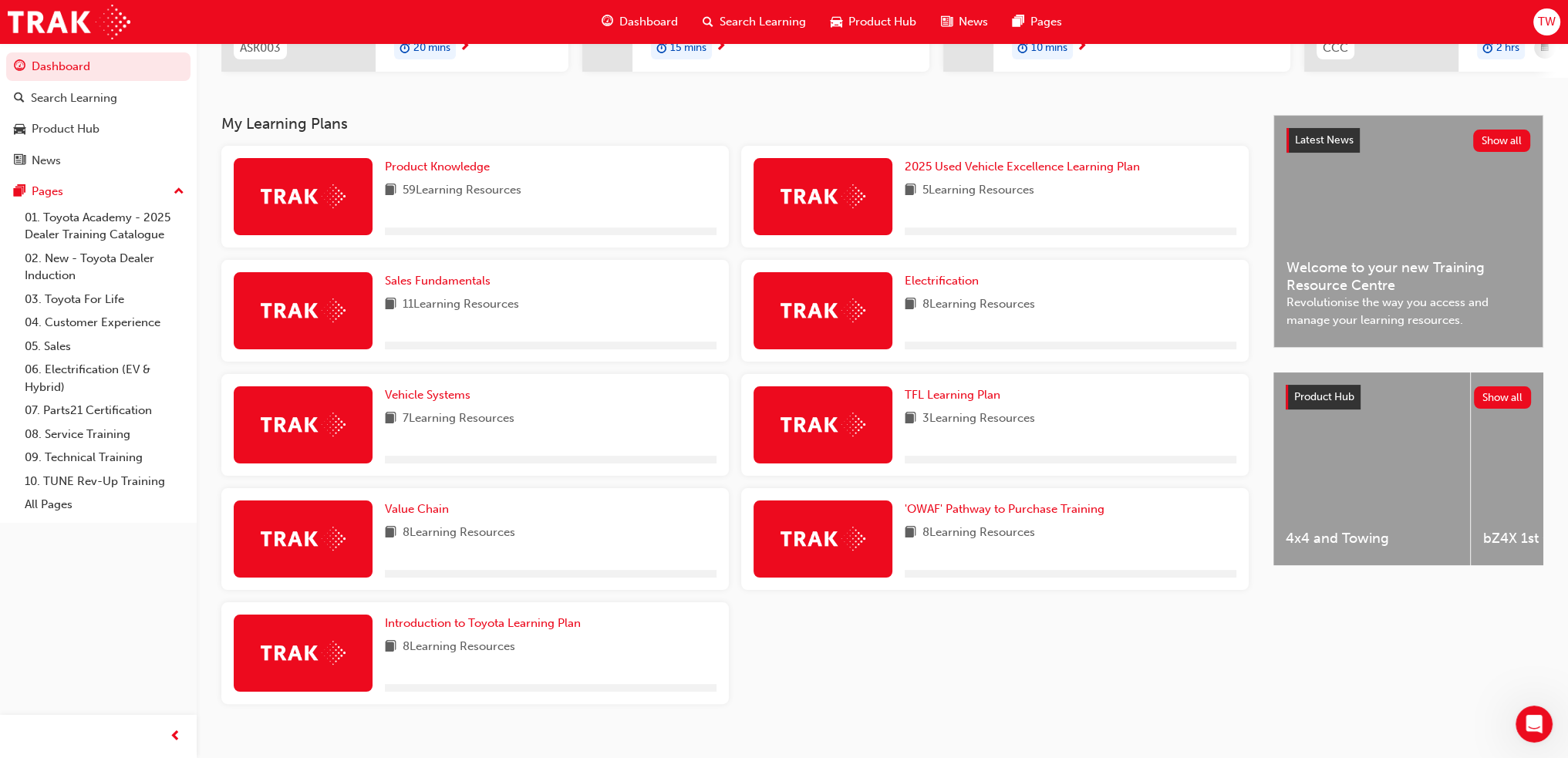
scroll to position [304, 0]
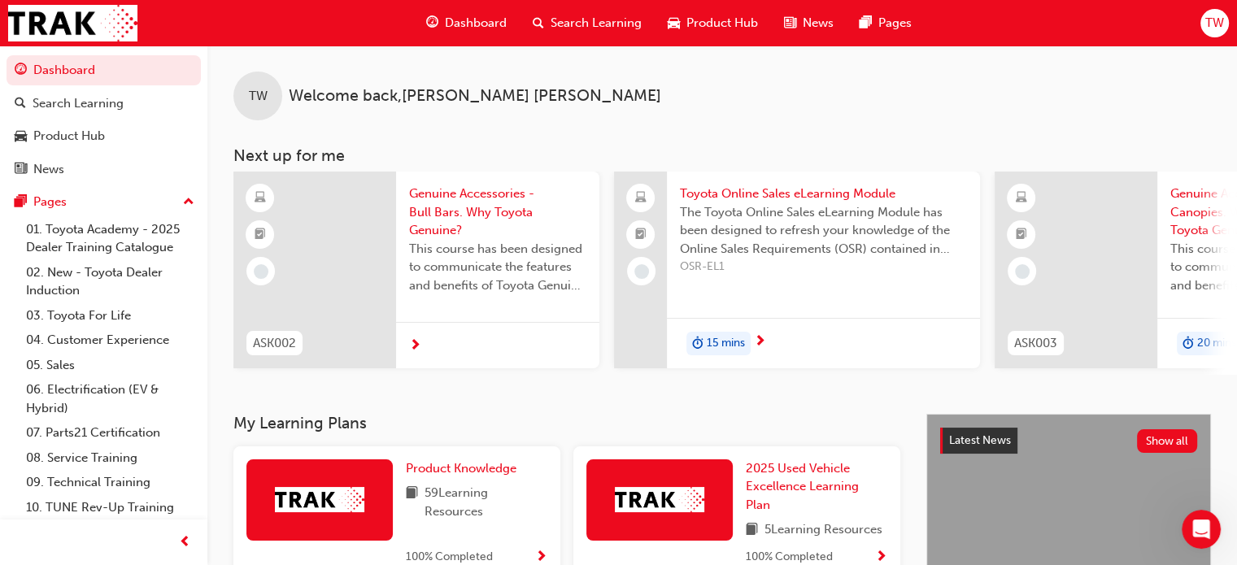
scroll to position [2295, 0]
